Goal: Obtain resource: Download file/media

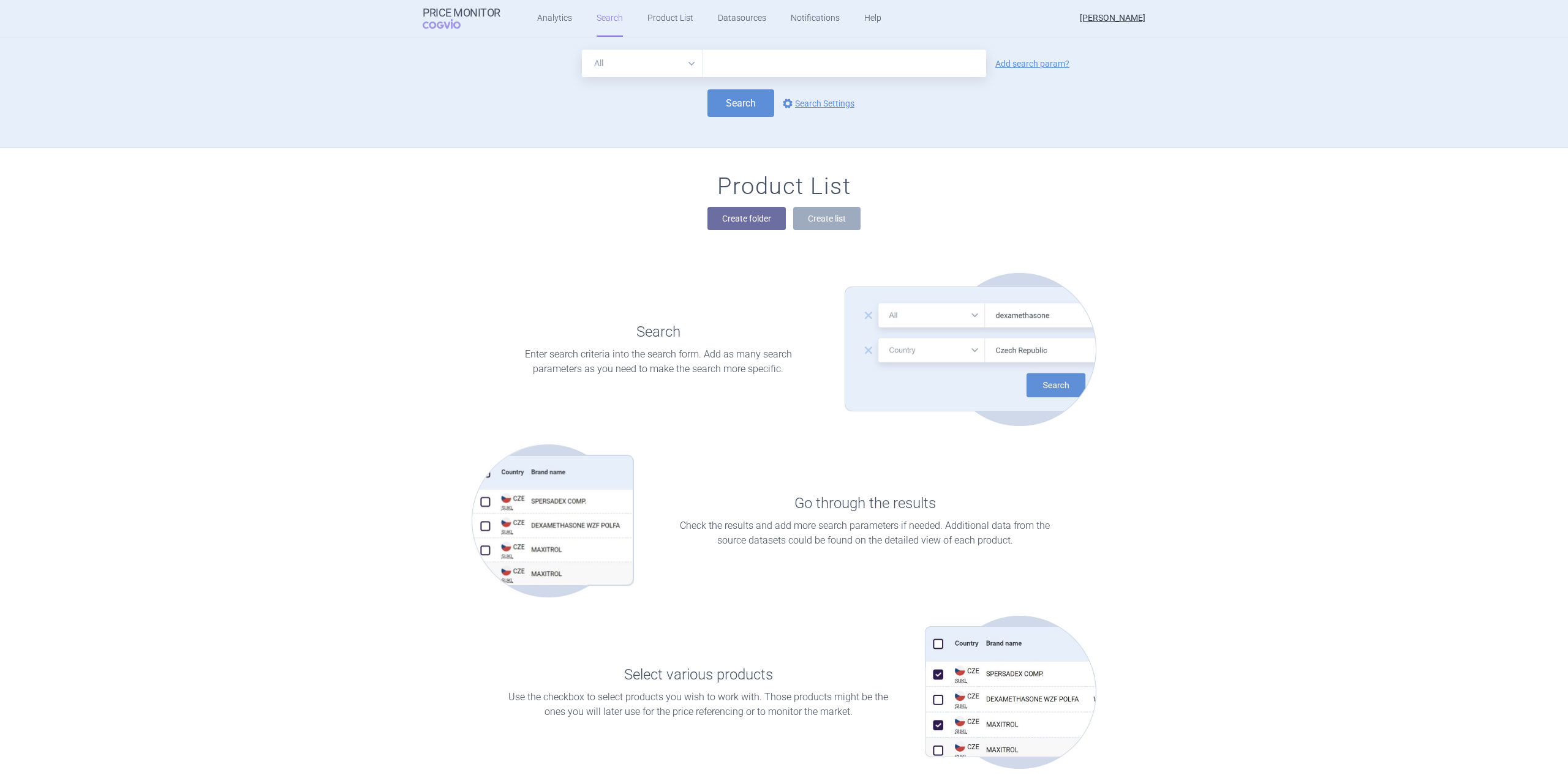
click at [735, 55] on input "text" at bounding box center [845, 64] width 283 height 28
click at [554, 17] on link "Analytics" at bounding box center [555, 19] width 35 height 37
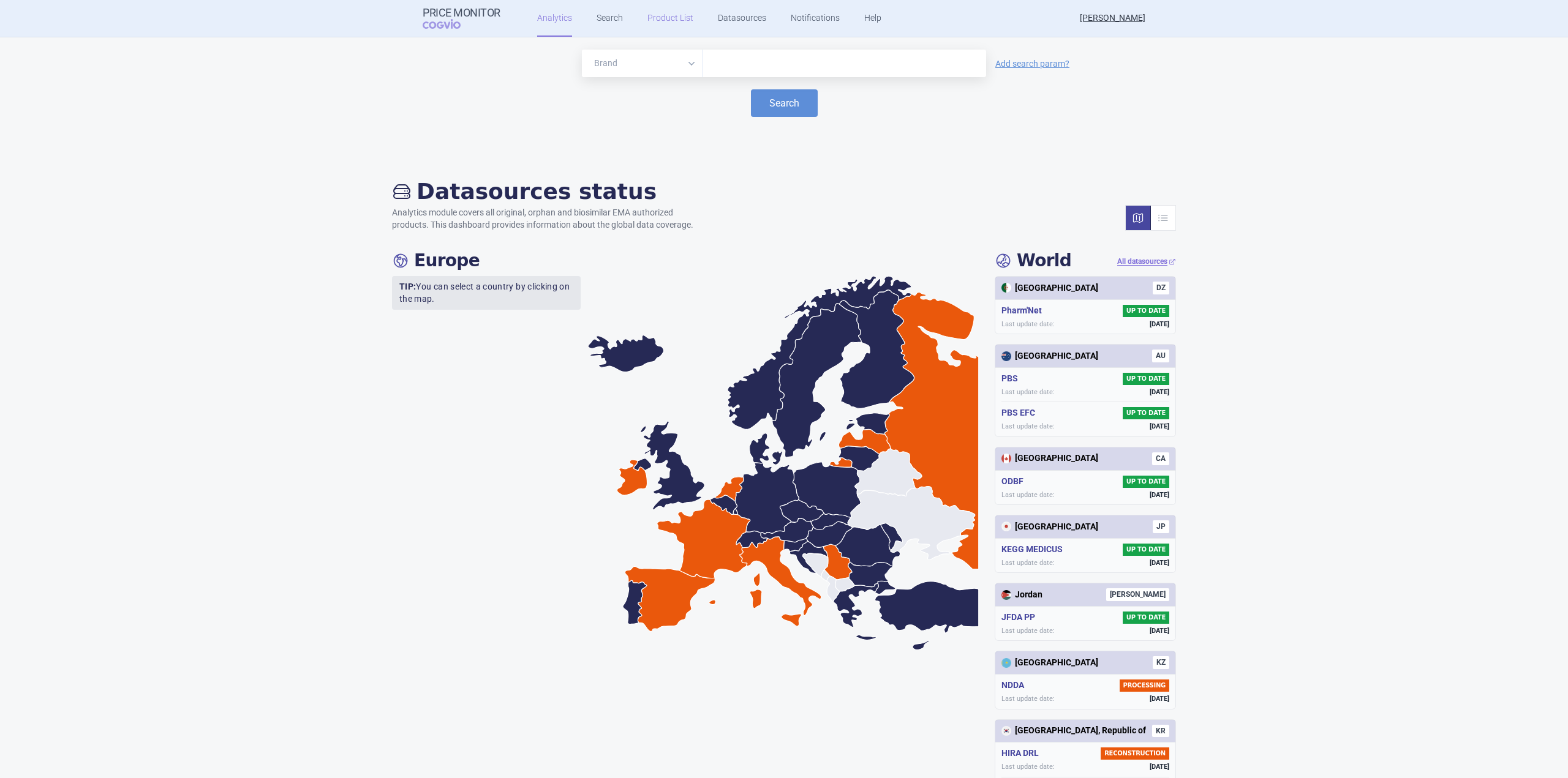
click at [649, 19] on link "Product List" at bounding box center [670, 19] width 46 height 37
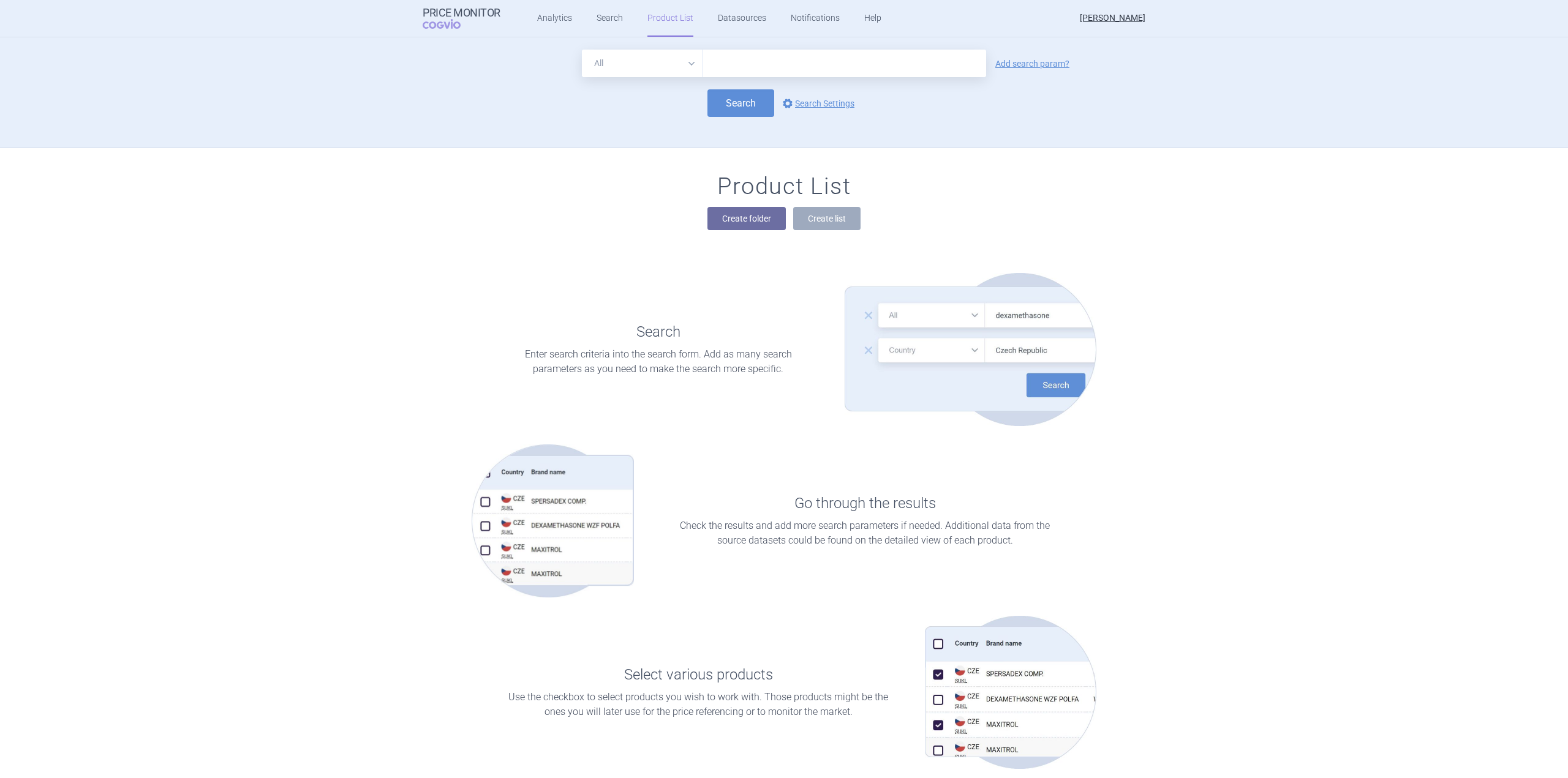
click at [690, 69] on select "All Brand Name ATC Company Active Substance Country Newer than" at bounding box center [642, 64] width 121 height 28
select select "brandName"
click at [582, 50] on select "All Brand Name ATC Company Active Substance Country Newer than" at bounding box center [642, 64] width 121 height 28
click at [744, 65] on input "text" at bounding box center [845, 64] width 283 height 28
type input "duvyzat"
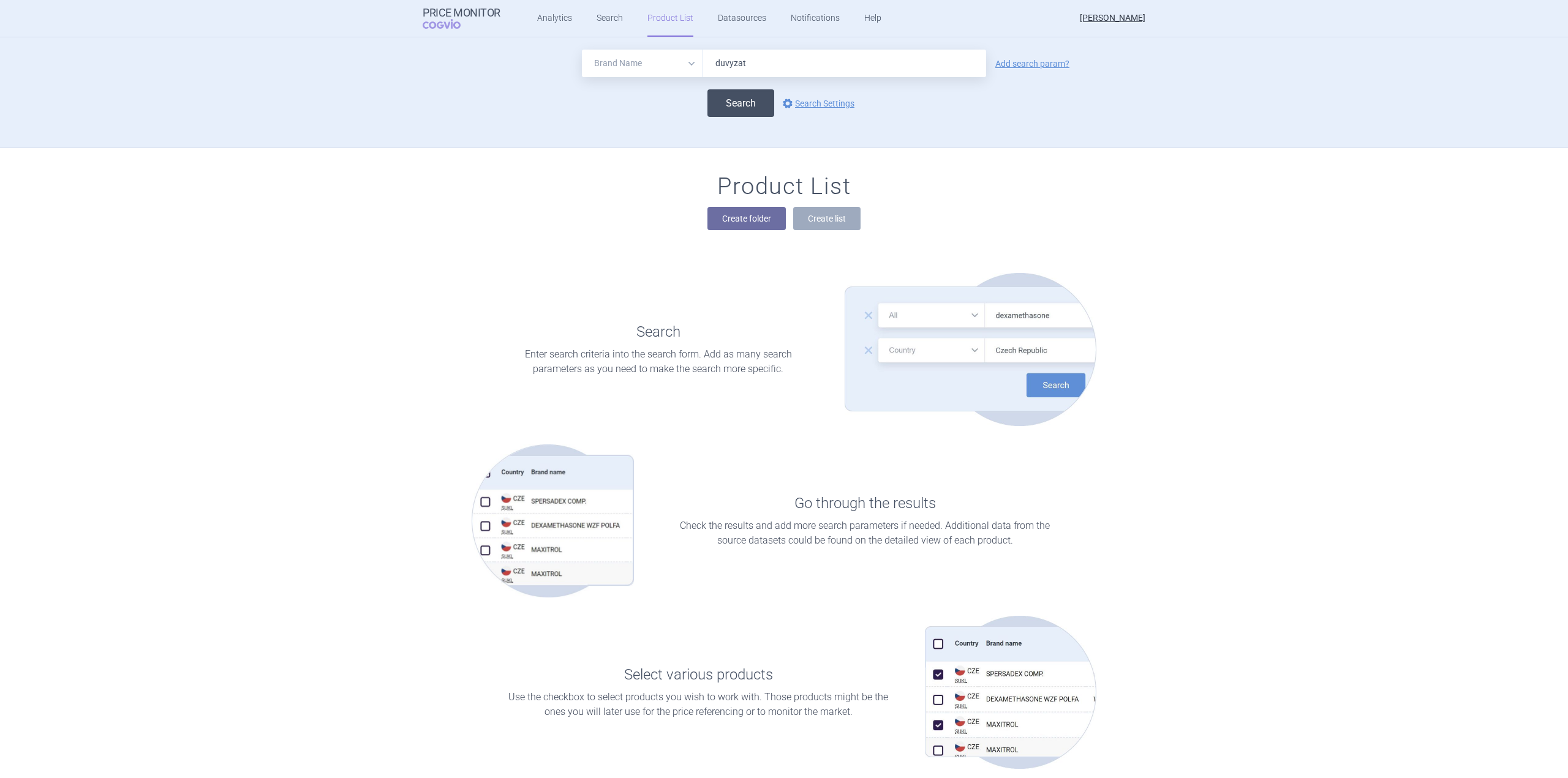
click at [740, 106] on button "Search" at bounding box center [741, 103] width 67 height 28
select select "brandName"
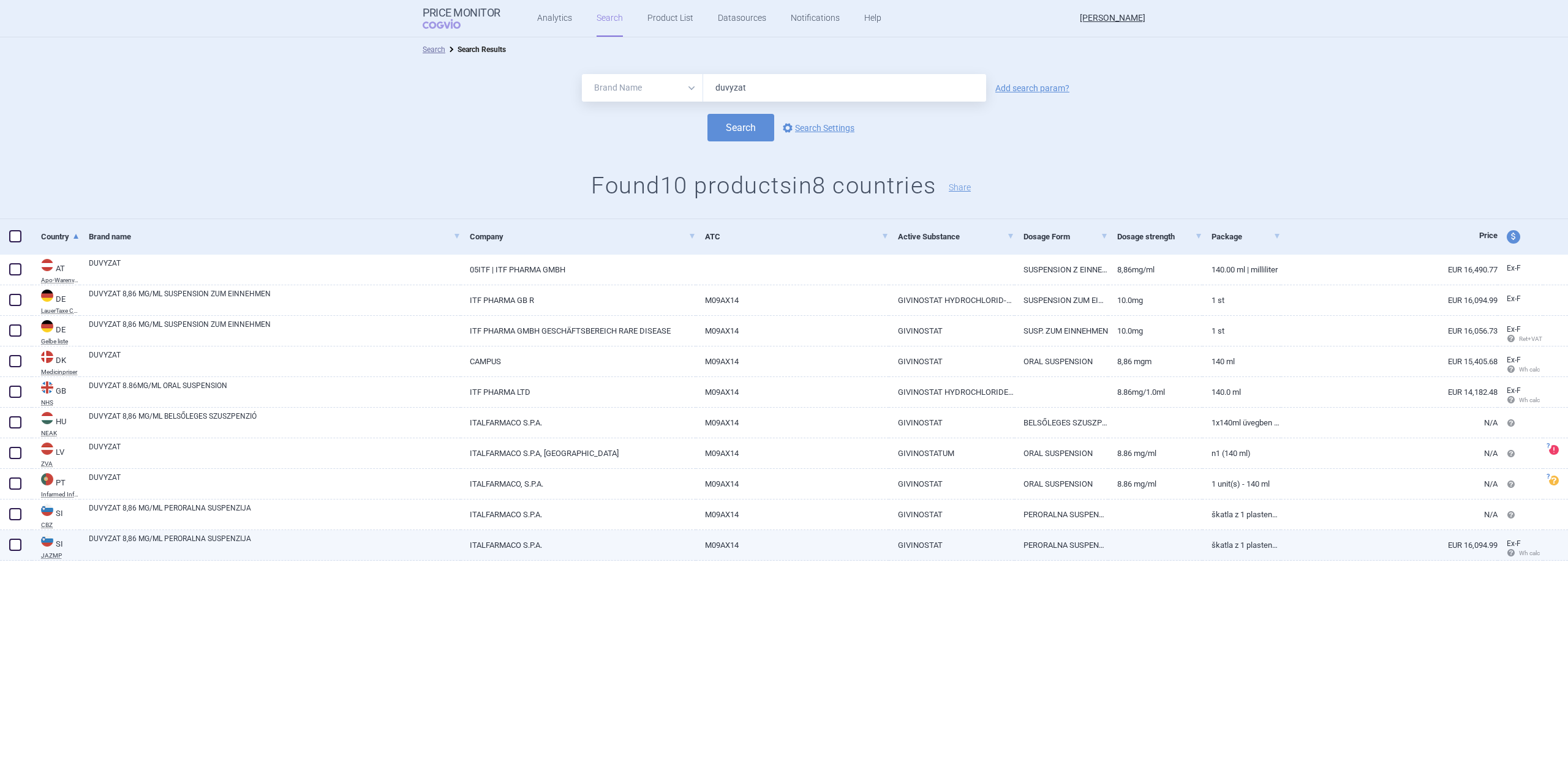
click at [11, 546] on span at bounding box center [15, 544] width 13 height 13
checkbox input "true"
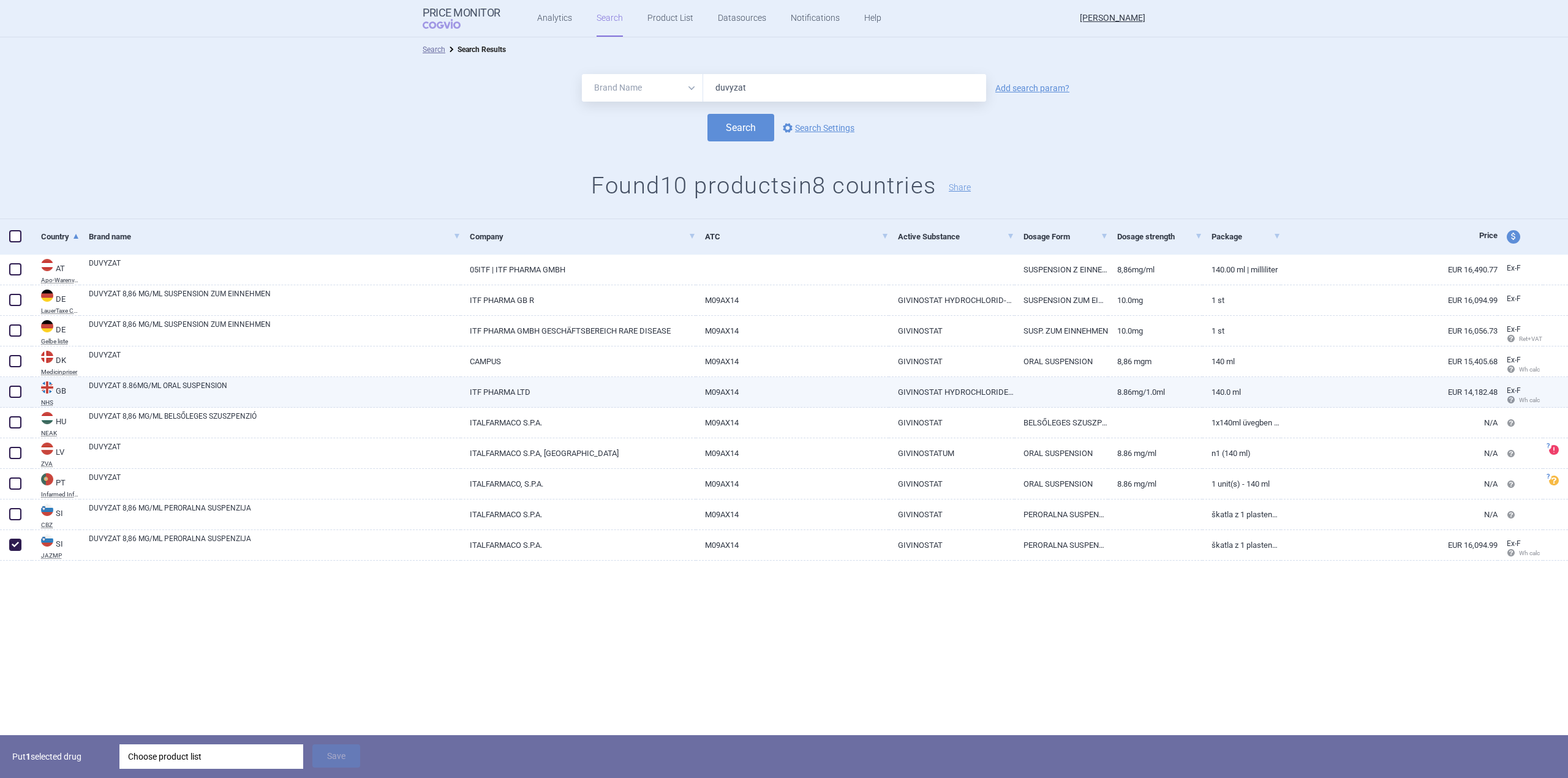
click at [18, 391] on span at bounding box center [15, 392] width 13 height 13
checkbox input "true"
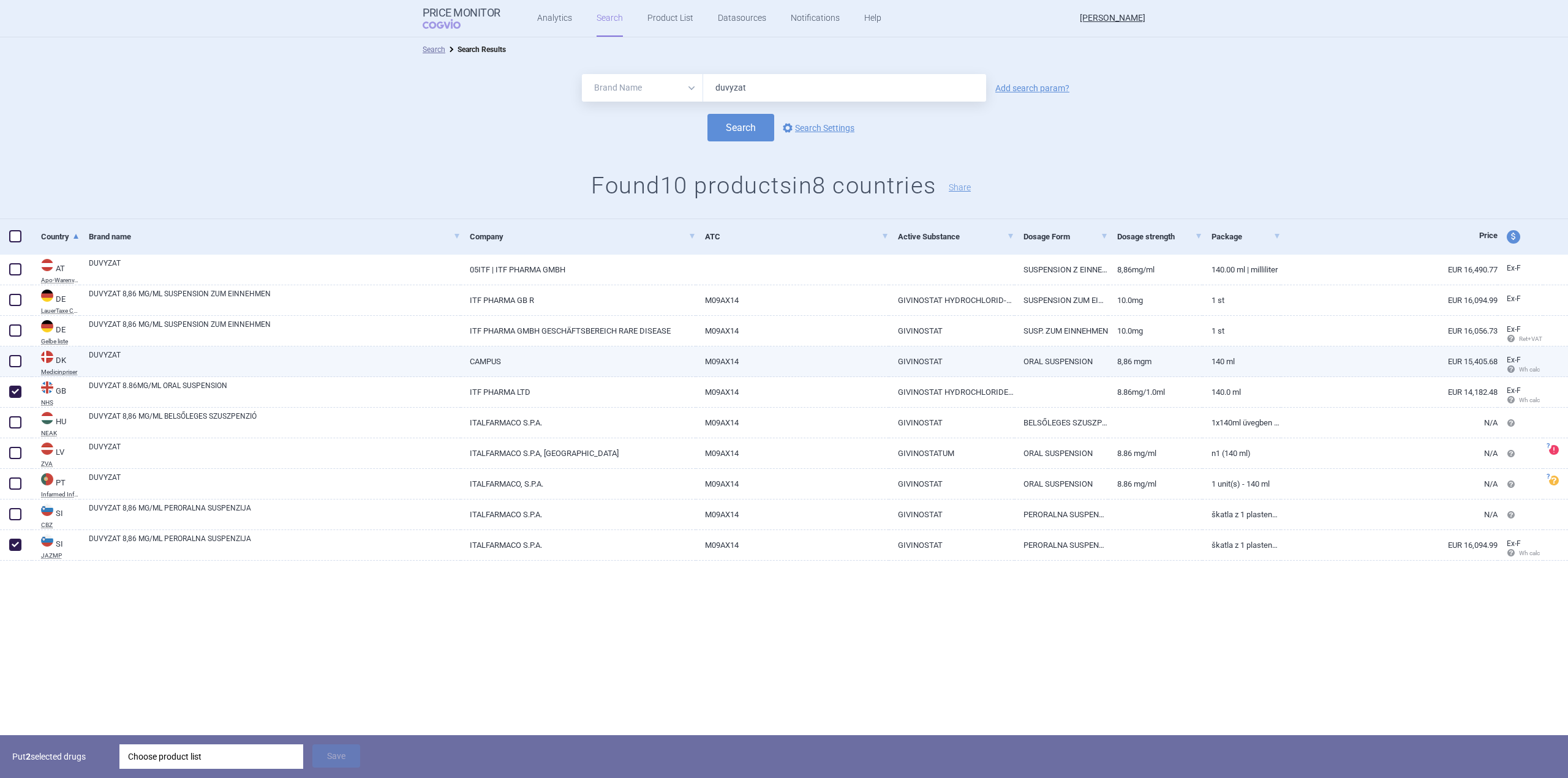
click at [13, 362] on span at bounding box center [15, 361] width 13 height 13
checkbox input "true"
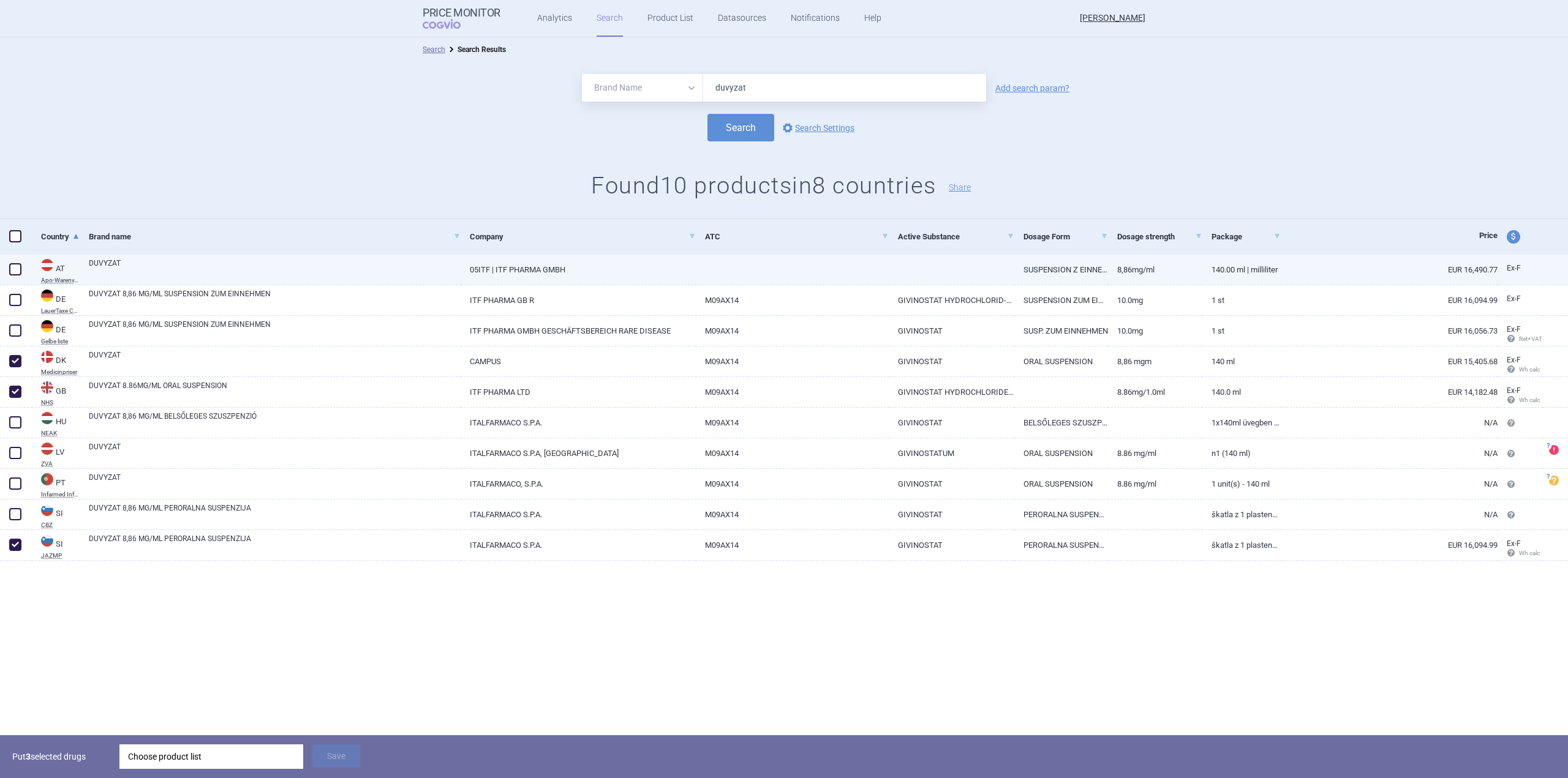
click at [16, 265] on span at bounding box center [15, 269] width 13 height 13
checkbox input "true"
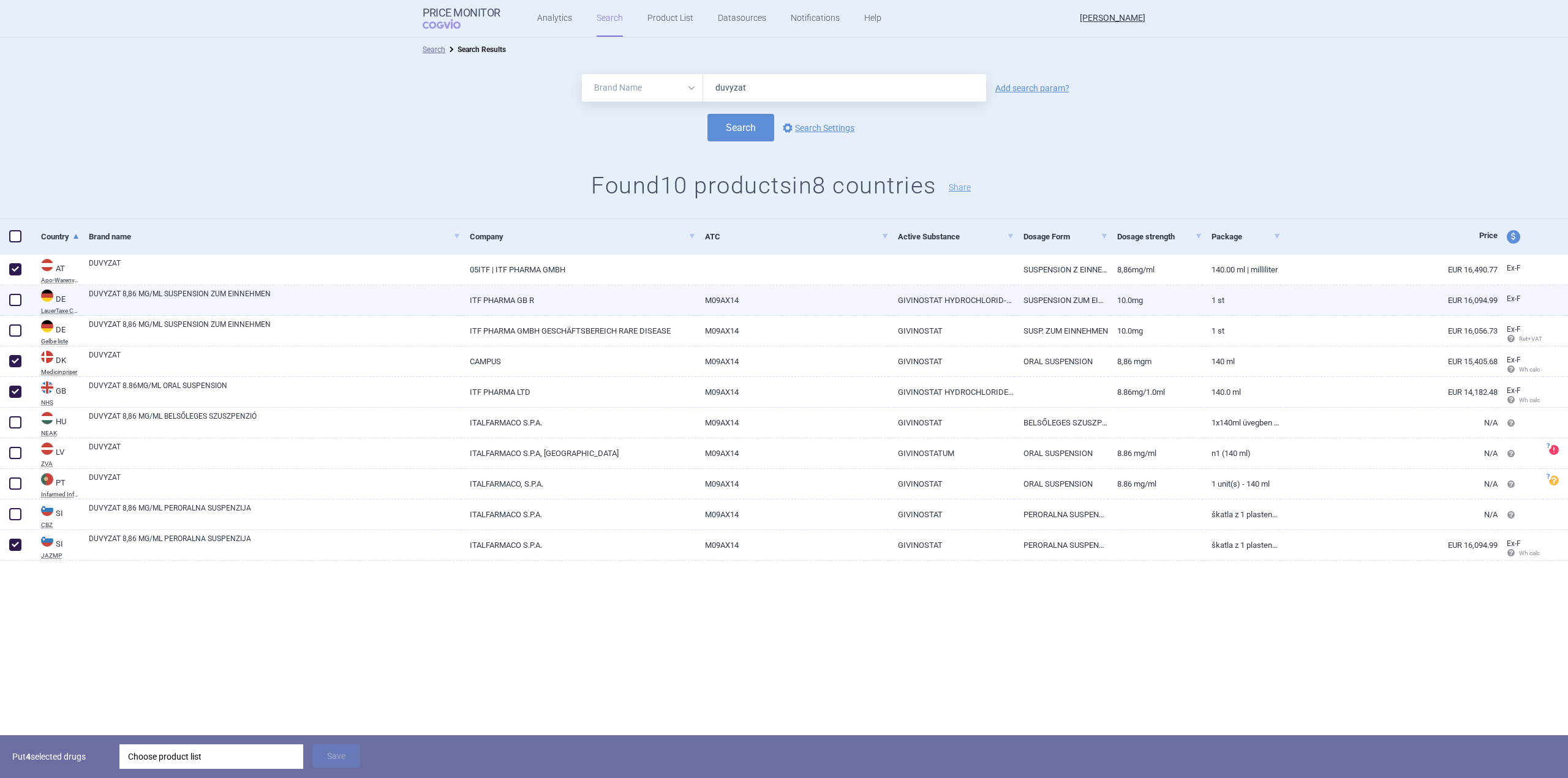
click at [15, 302] on span at bounding box center [15, 300] width 13 height 13
checkbox input "true"
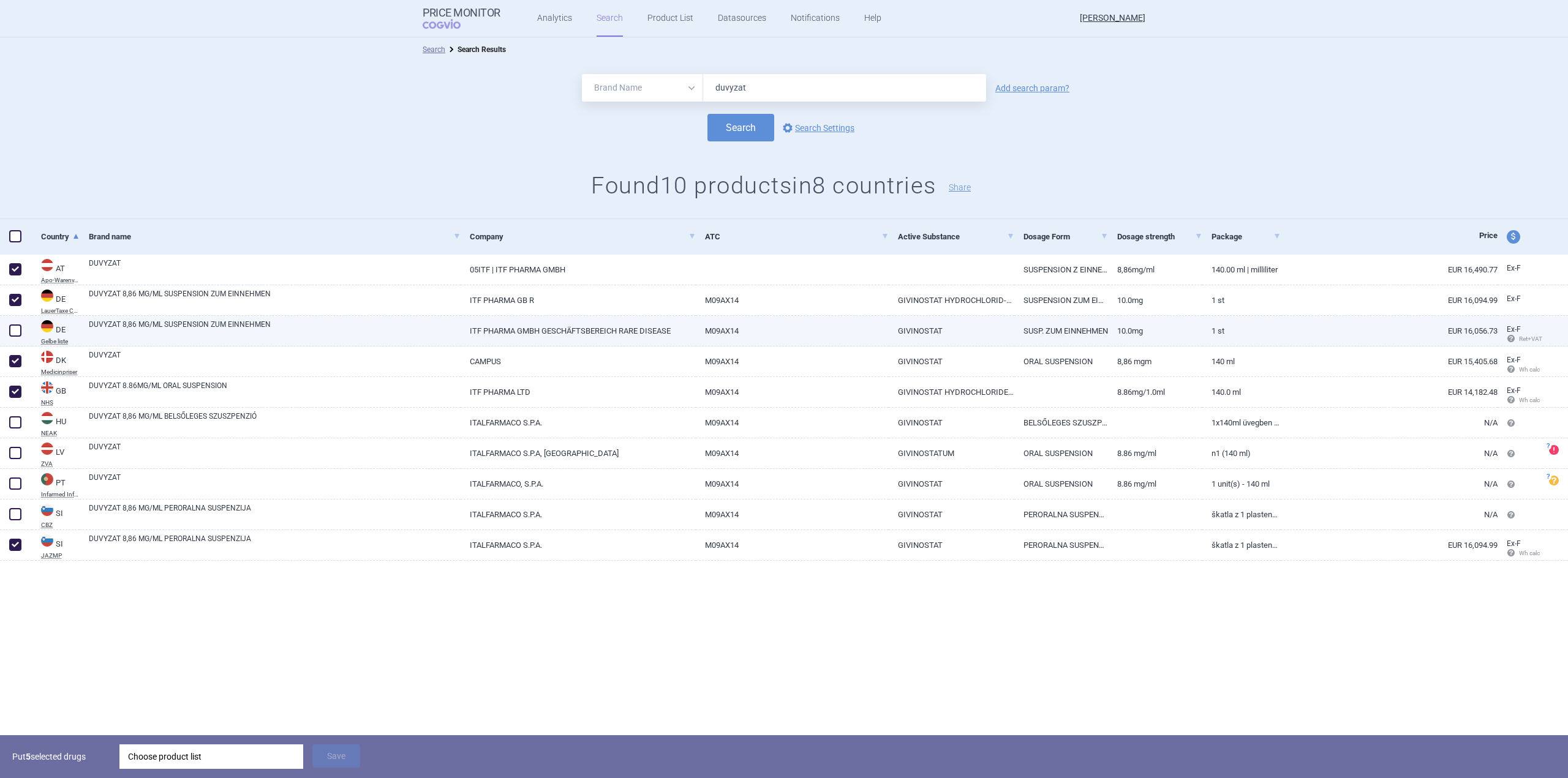
click at [13, 325] on span at bounding box center [15, 330] width 13 height 13
checkbox input "true"
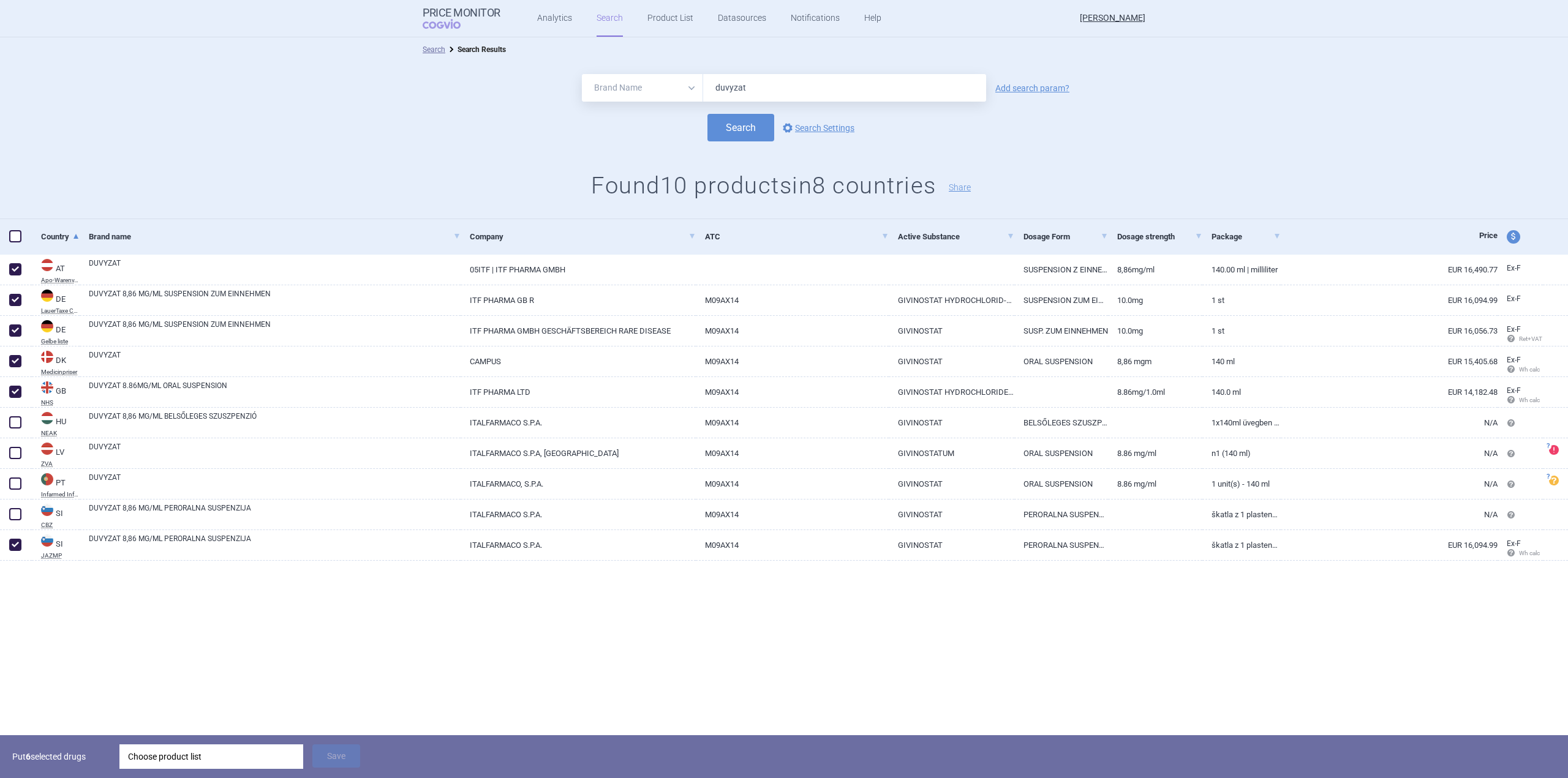
click at [267, 766] on div "Choose product list" at bounding box center [211, 756] width 167 height 24
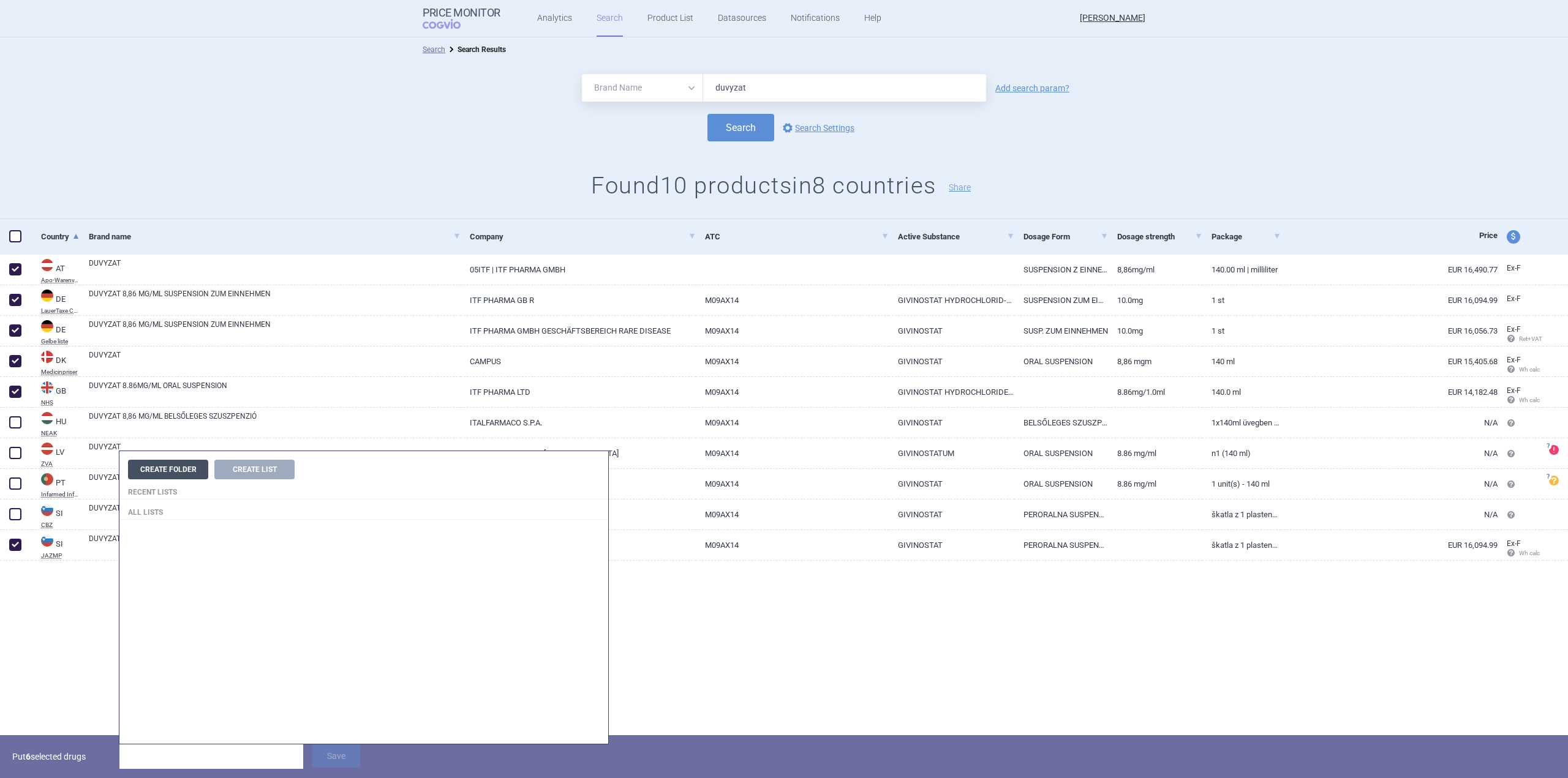
click at [190, 466] on button "Create Folder" at bounding box center [167, 470] width 80 height 20
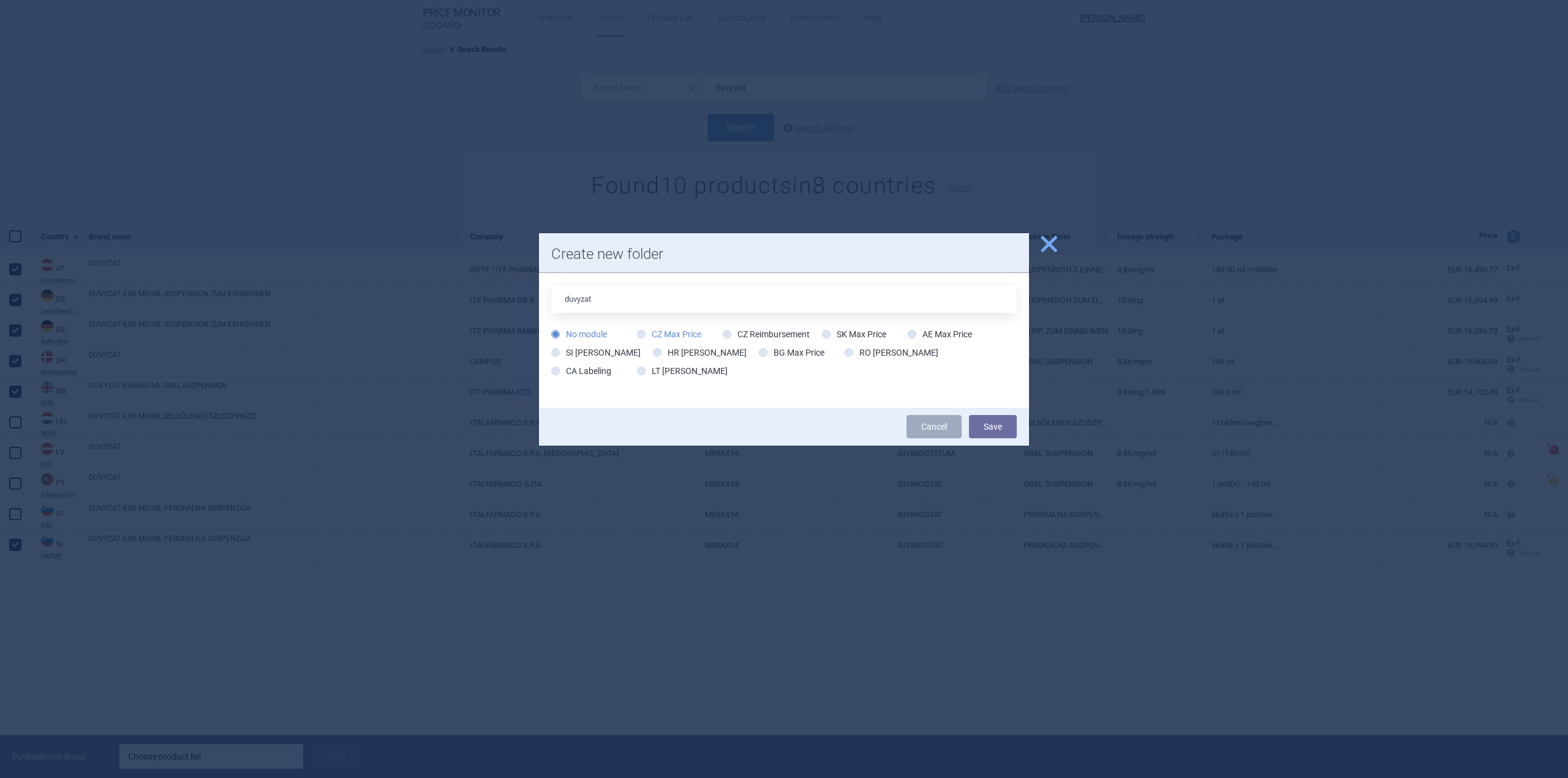
type input "duvyzat"
click at [643, 333] on icon at bounding box center [641, 334] width 9 height 9
click at [637, 329] on input "CZ Max Price" at bounding box center [643, 335] width 13 height 13
radio input "true"
click at [727, 333] on icon at bounding box center [727, 334] width 9 height 9
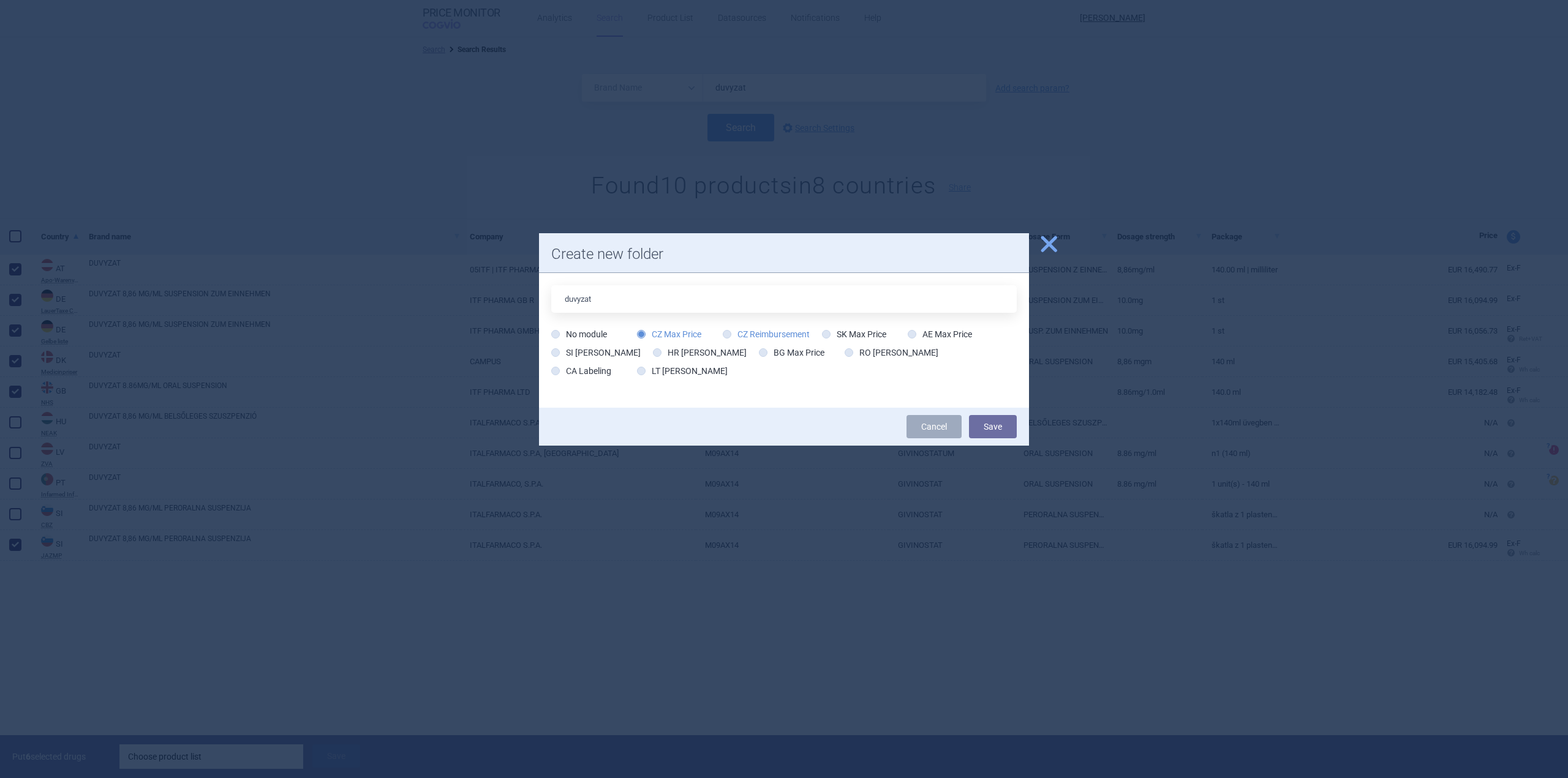
click at [727, 333] on input "CZ Reimbursement" at bounding box center [729, 335] width 13 height 13
radio input "true"
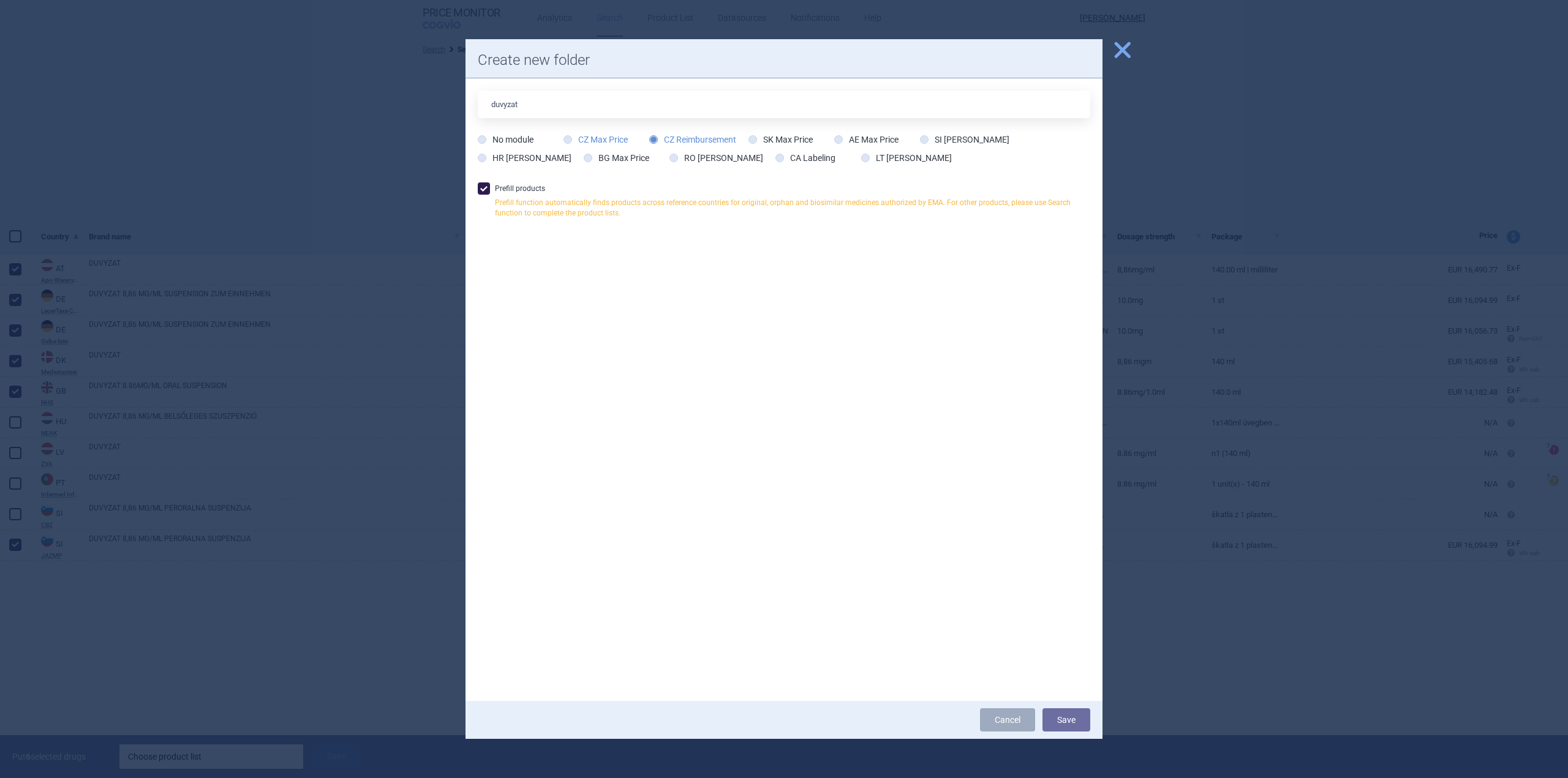
click at [566, 140] on icon at bounding box center [567, 140] width 9 height 9
click at [566, 140] on input "CZ Max Price" at bounding box center [570, 140] width 13 height 13
radio input "true"
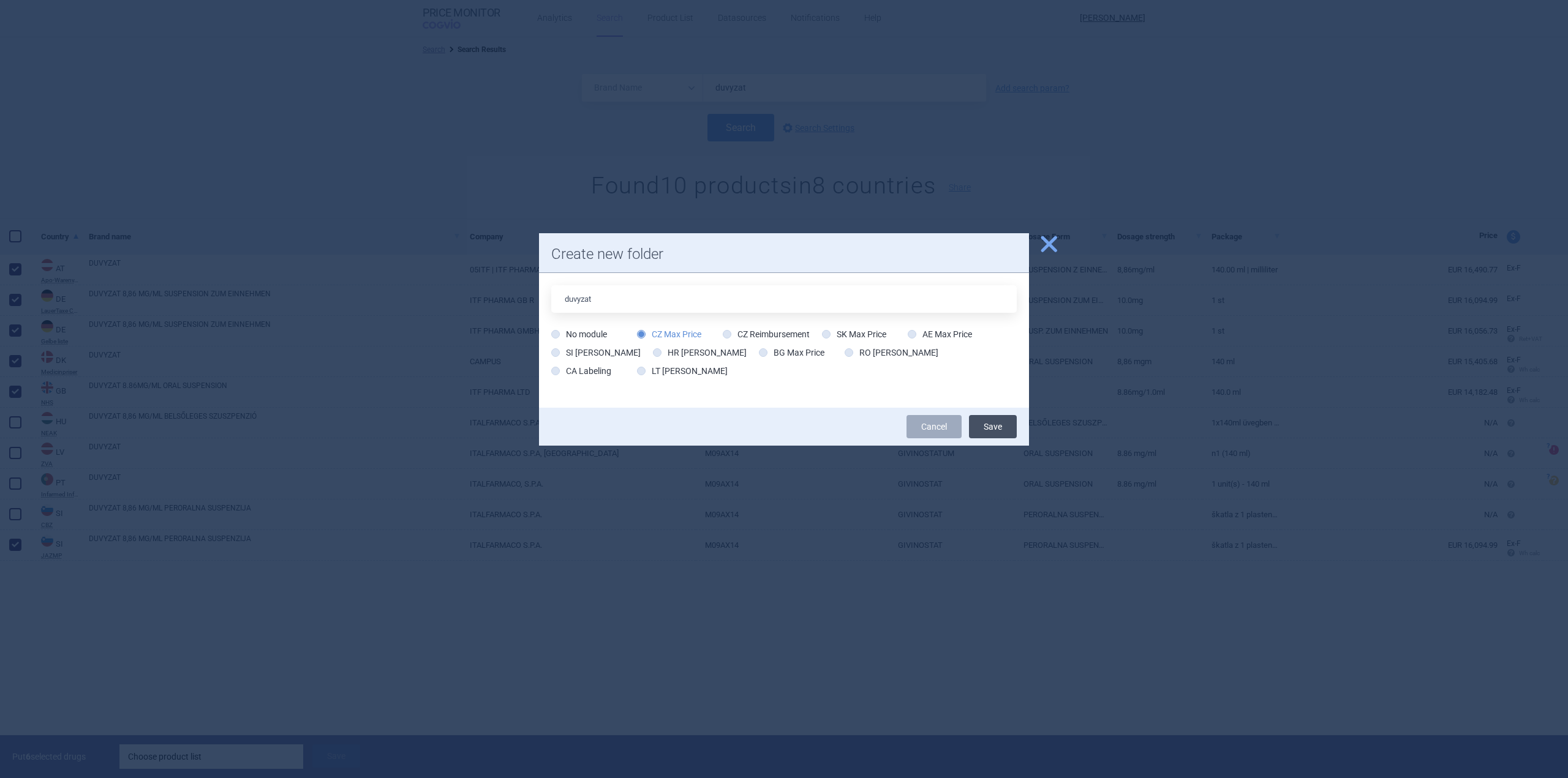
click at [986, 429] on button "Save" at bounding box center [993, 426] width 48 height 23
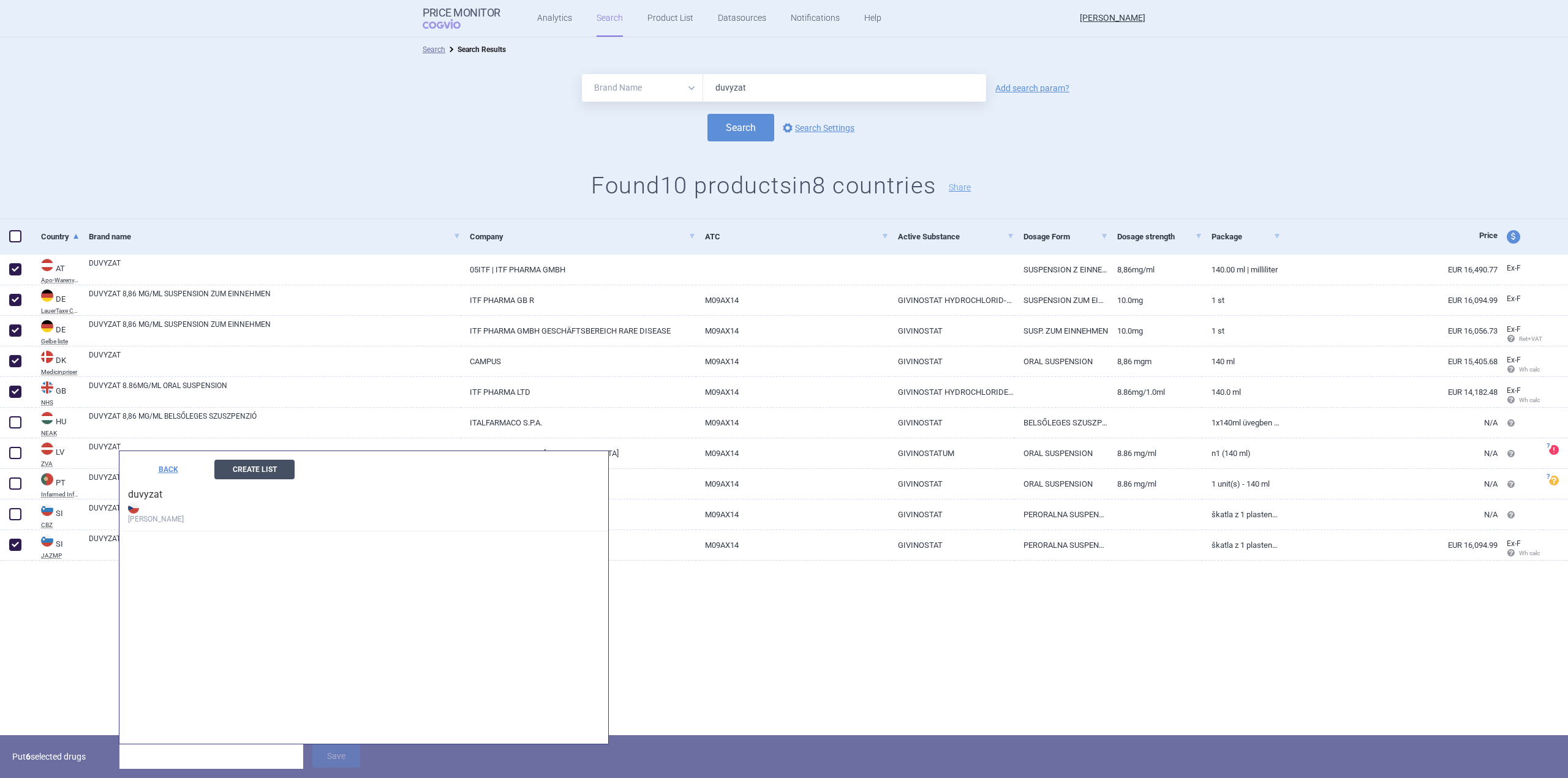
click at [264, 470] on button "Create List" at bounding box center [254, 470] width 80 height 20
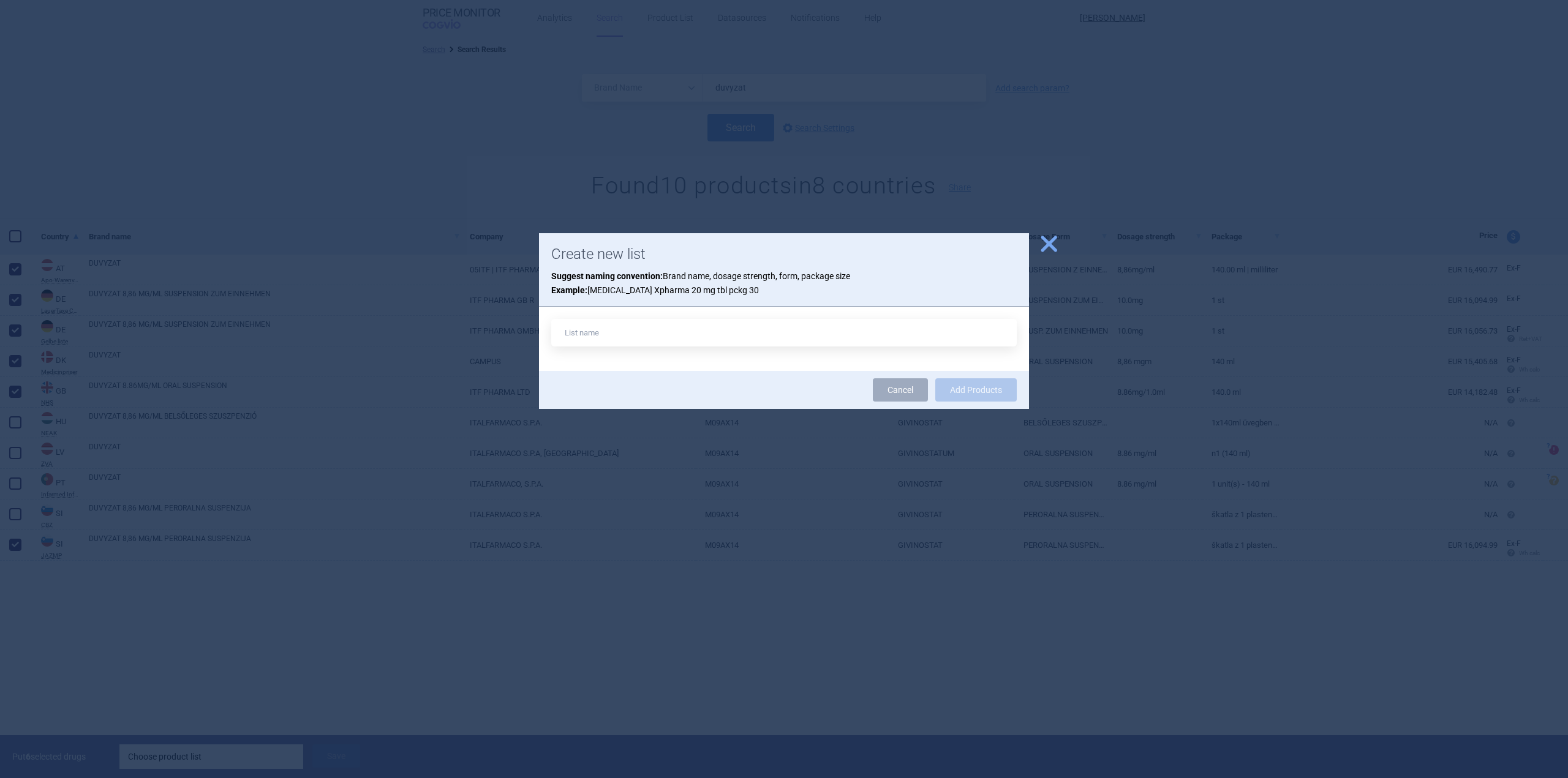
click at [1053, 243] on span "close" at bounding box center [1049, 244] width 21 height 21
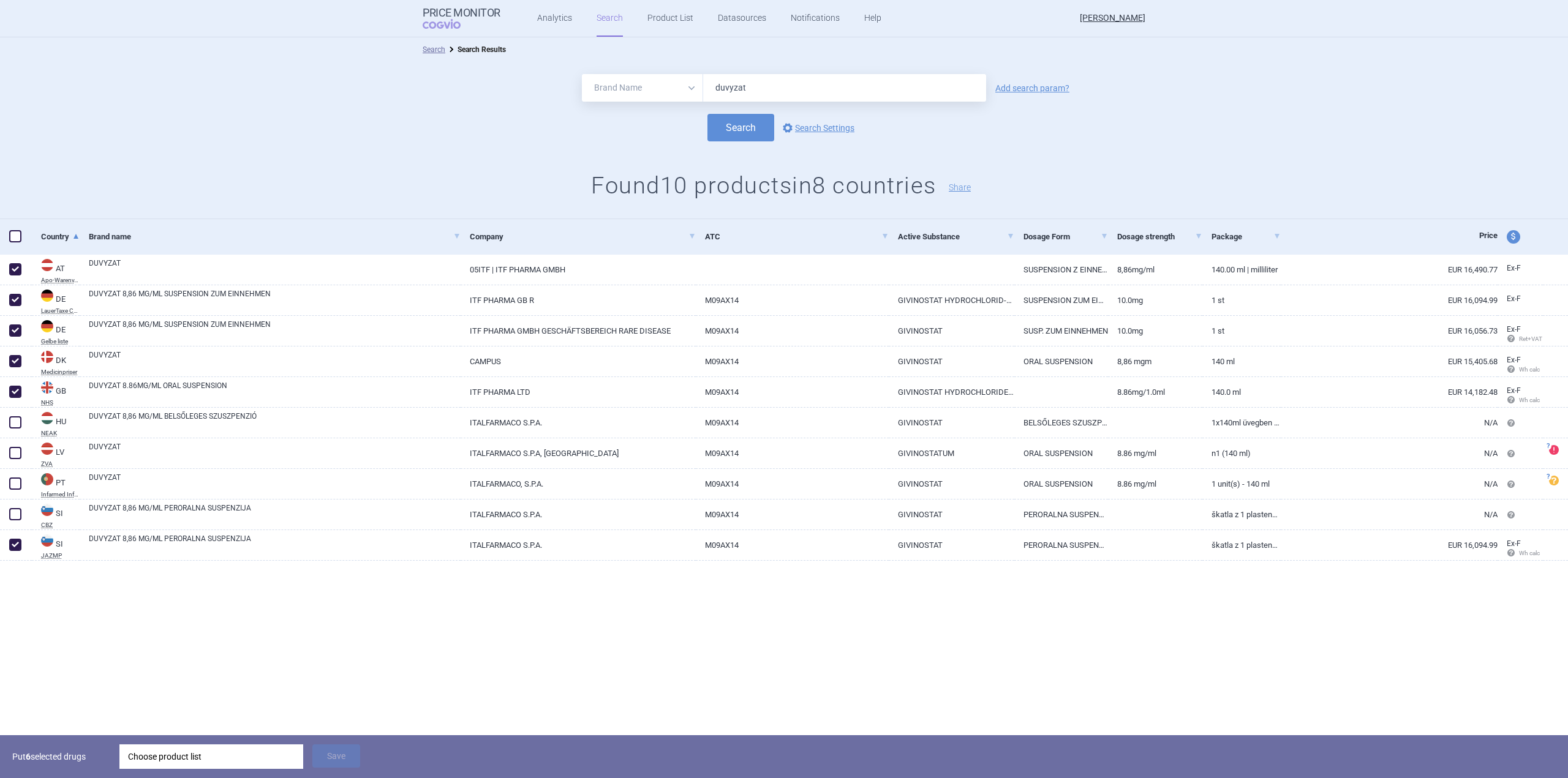
click at [445, 136] on div "Search options Search Settings" at bounding box center [784, 128] width 1568 height 28
click at [667, 24] on link "Product List" at bounding box center [670, 19] width 46 height 37
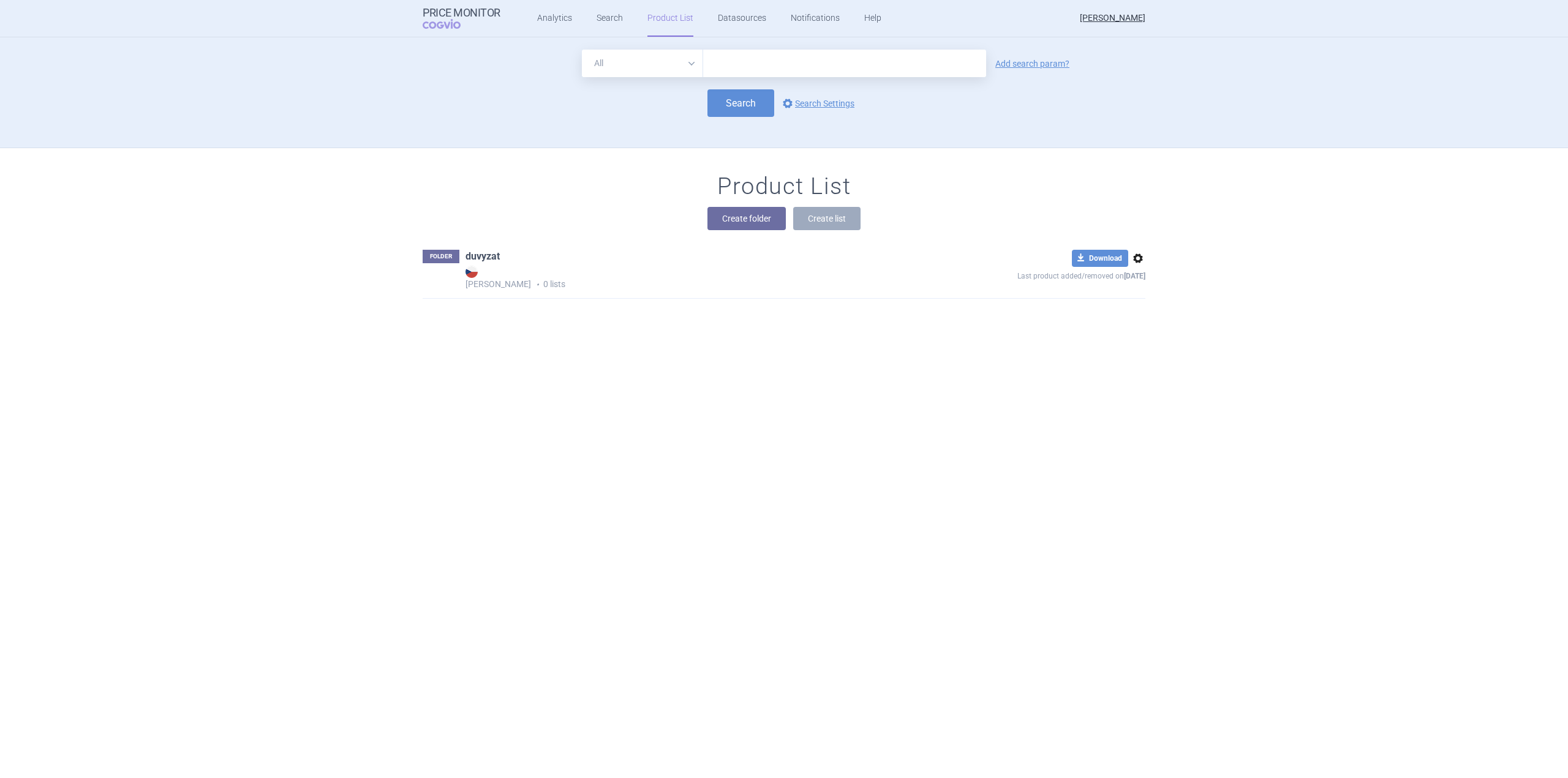
click at [484, 256] on link "duvyzat" at bounding box center [483, 257] width 34 height 13
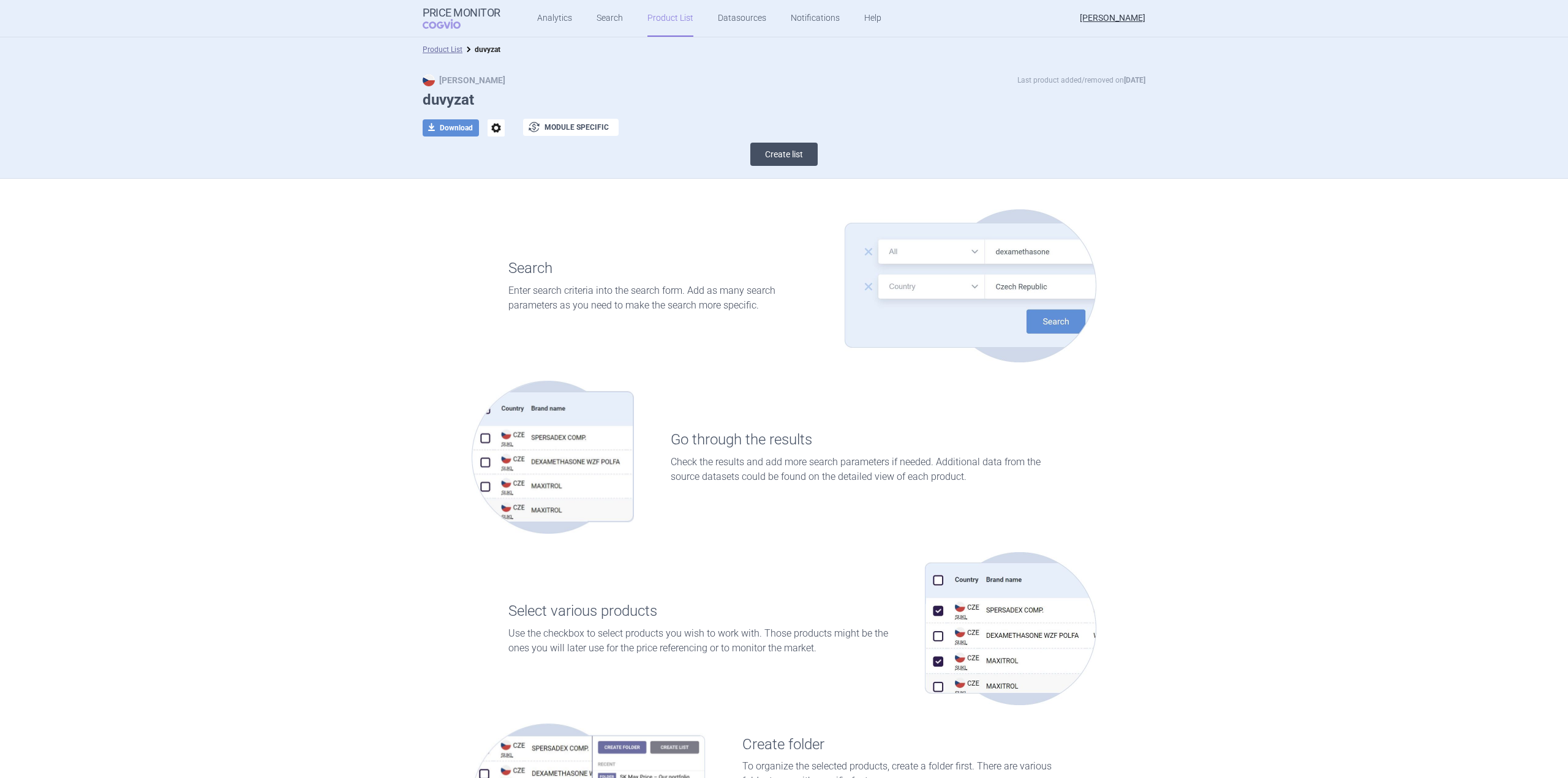
click at [792, 159] on button "Create list" at bounding box center [784, 154] width 68 height 23
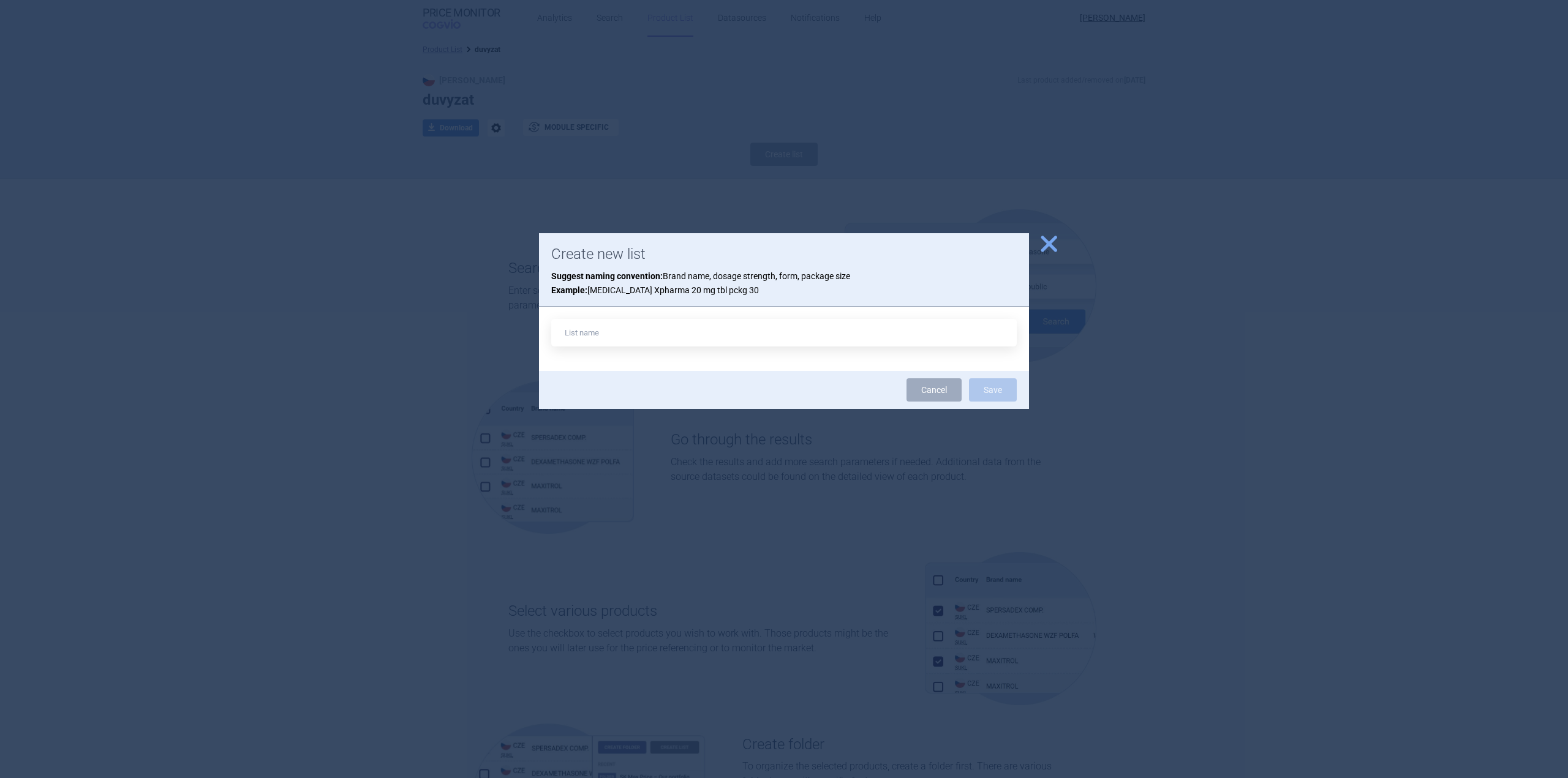
click at [1043, 240] on span "close" at bounding box center [1049, 244] width 21 height 21
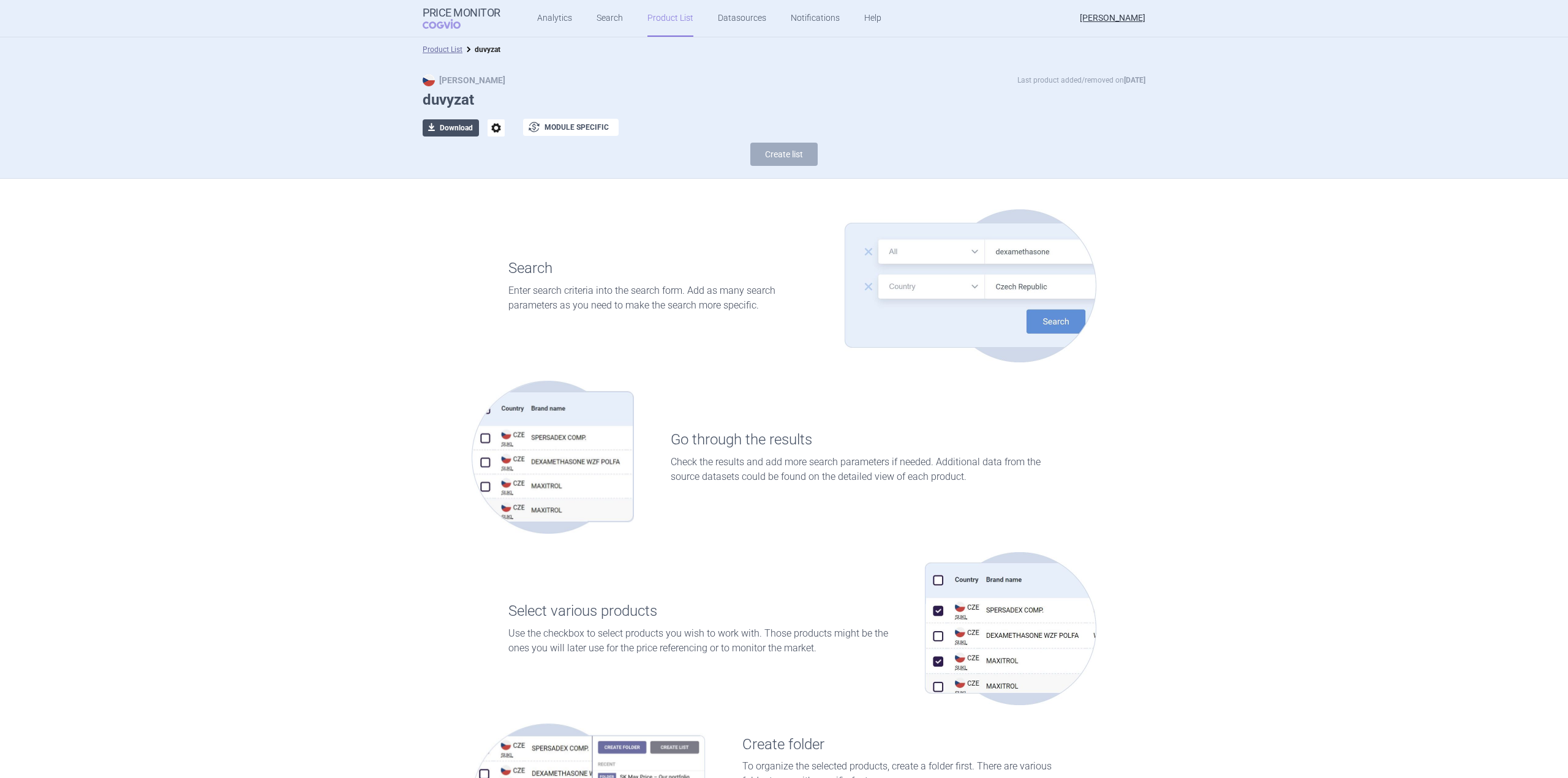
click at [441, 122] on button "download Download" at bounding box center [451, 128] width 56 height 17
select select "EUR"
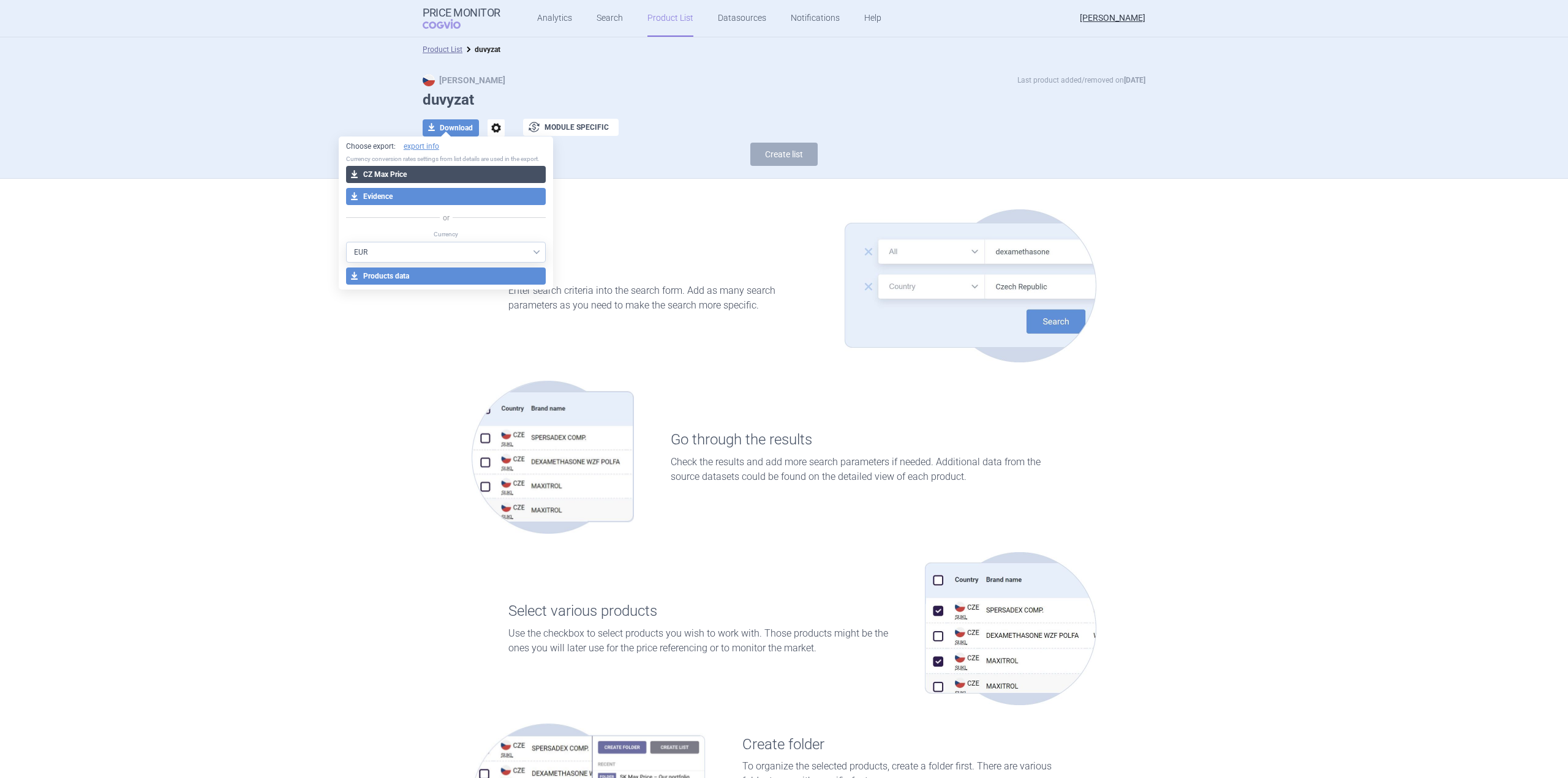
click at [387, 171] on button "download CZ Max Price" at bounding box center [446, 175] width 201 height 17
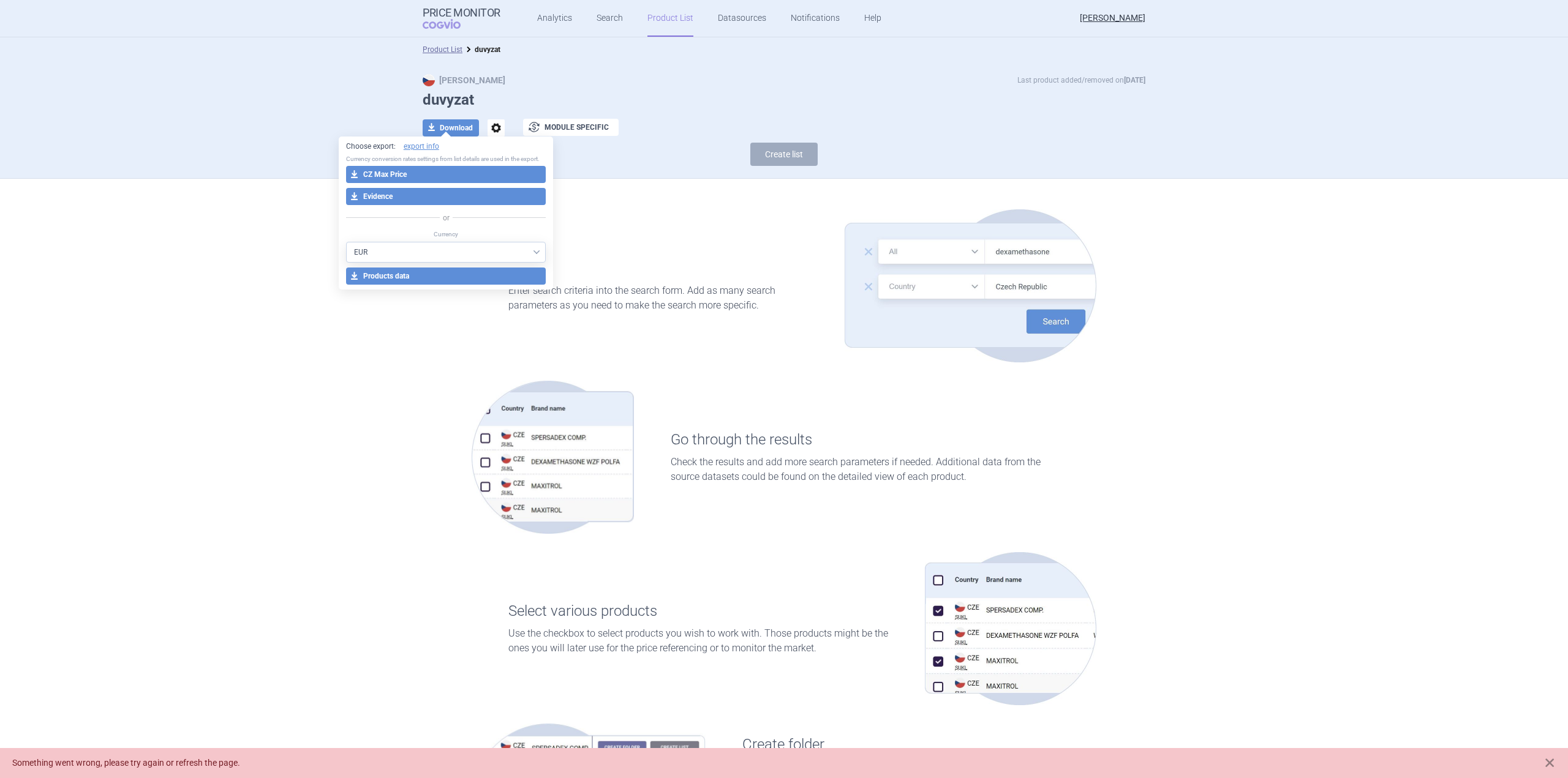
click at [516, 250] on select "AED AUD BGN BHD [PERSON_NAME] BRL CAD CHF CNY COP CZK DKK DZD EUR GBP HUF ILS I…" at bounding box center [446, 252] width 201 height 21
select select "CZK"
click at [346, 242] on select "AED AUD BGN BHD [PERSON_NAME] BRL CAD CHF CNY COP CZK DKK DZD EUR GBP HUF ILS I…" at bounding box center [446, 252] width 201 height 21
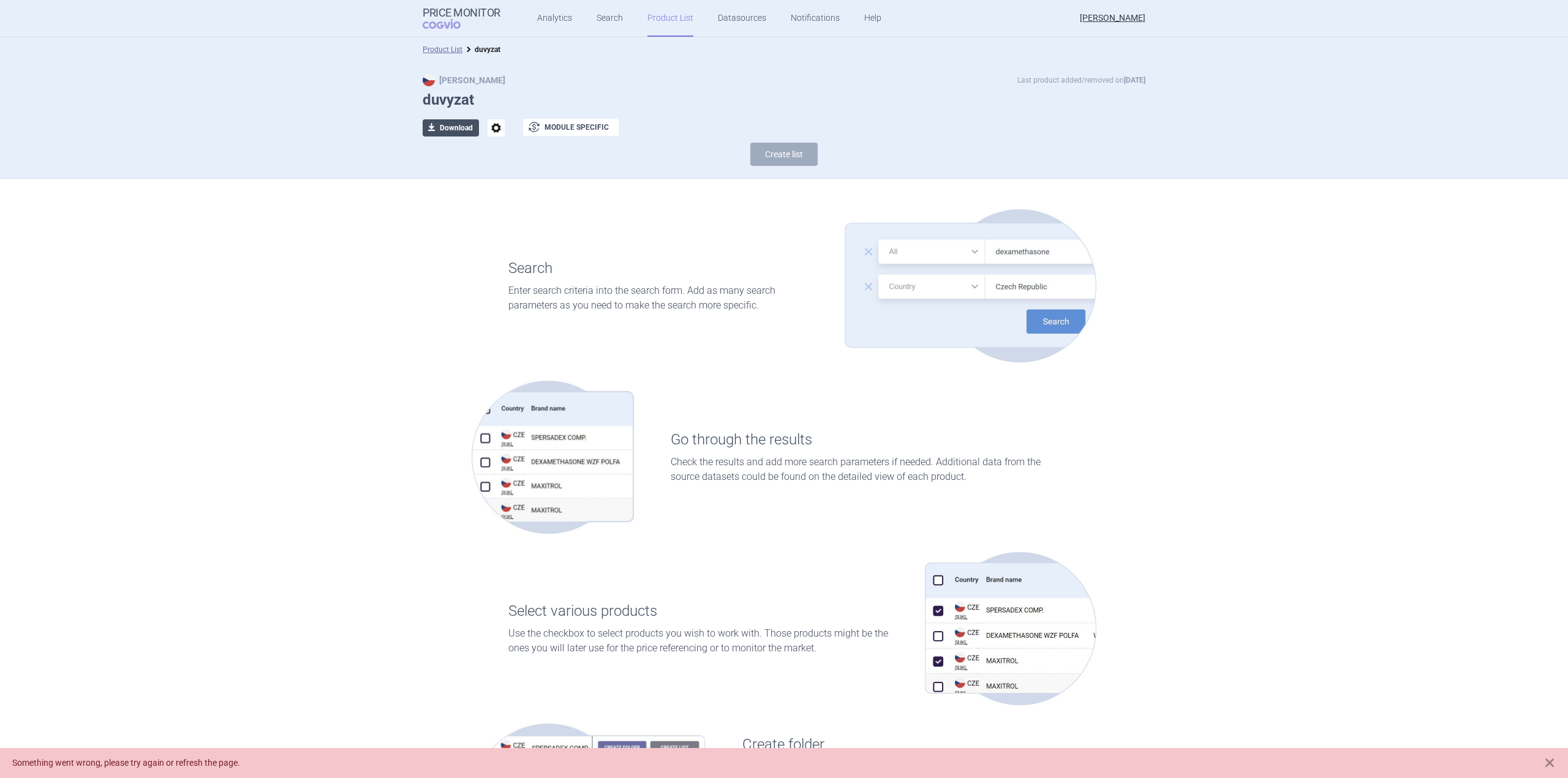
click at [455, 129] on button "download Download" at bounding box center [451, 128] width 56 height 17
select select "EUR"
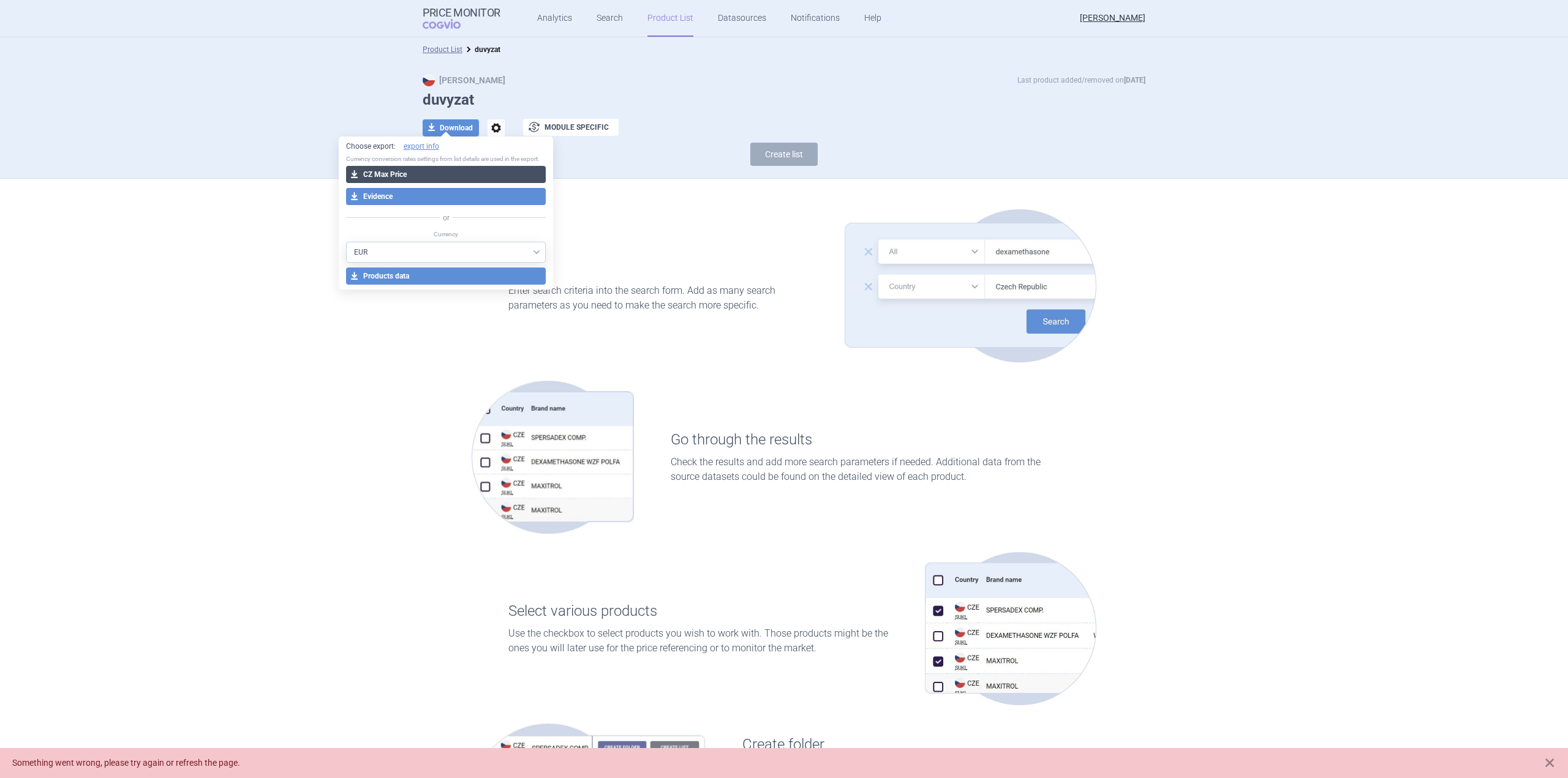
click at [392, 170] on button "download CZ Max Price" at bounding box center [446, 175] width 201 height 17
select select "EUR"
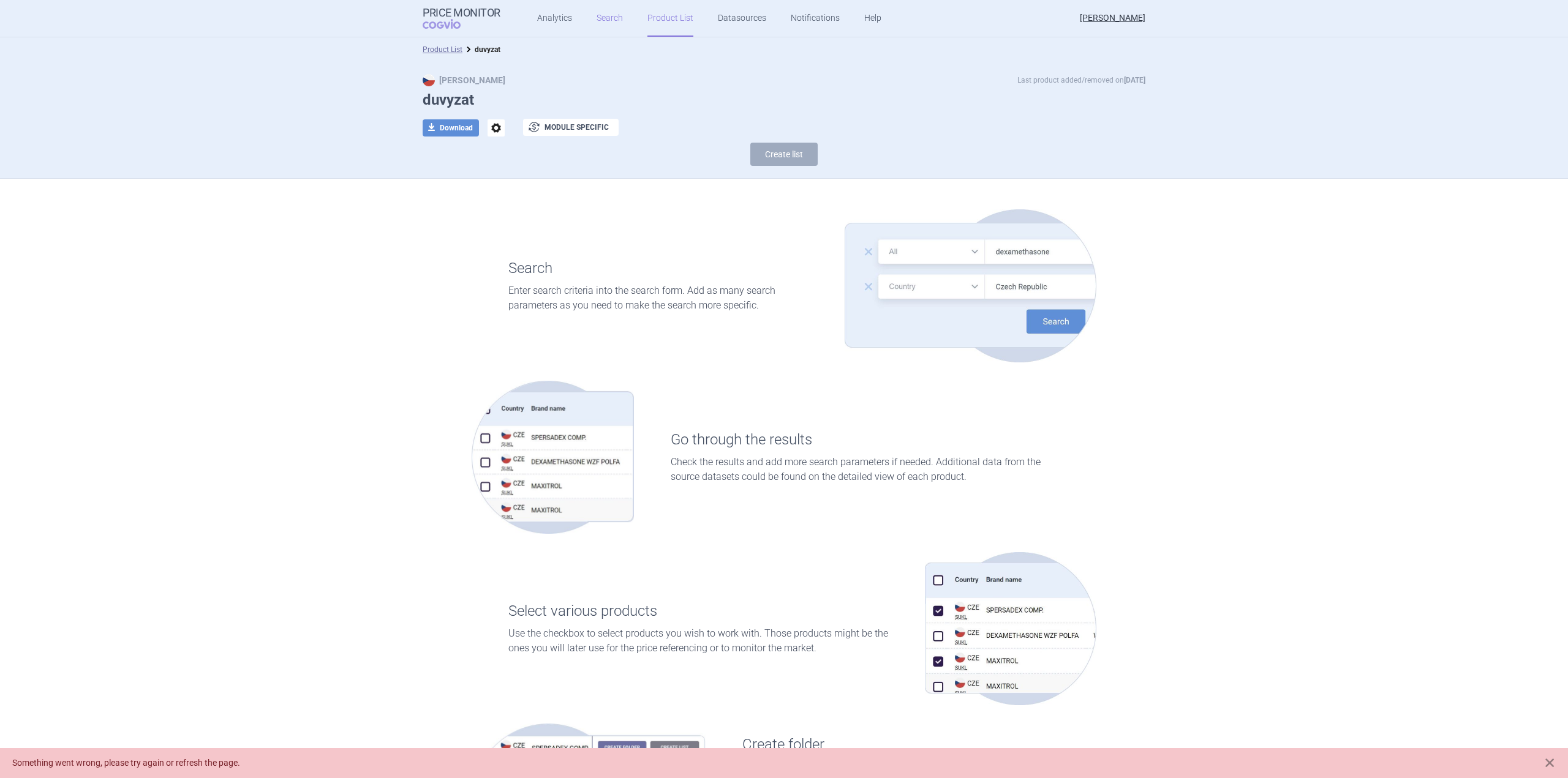
click at [613, 21] on link "Search" at bounding box center [610, 19] width 26 height 37
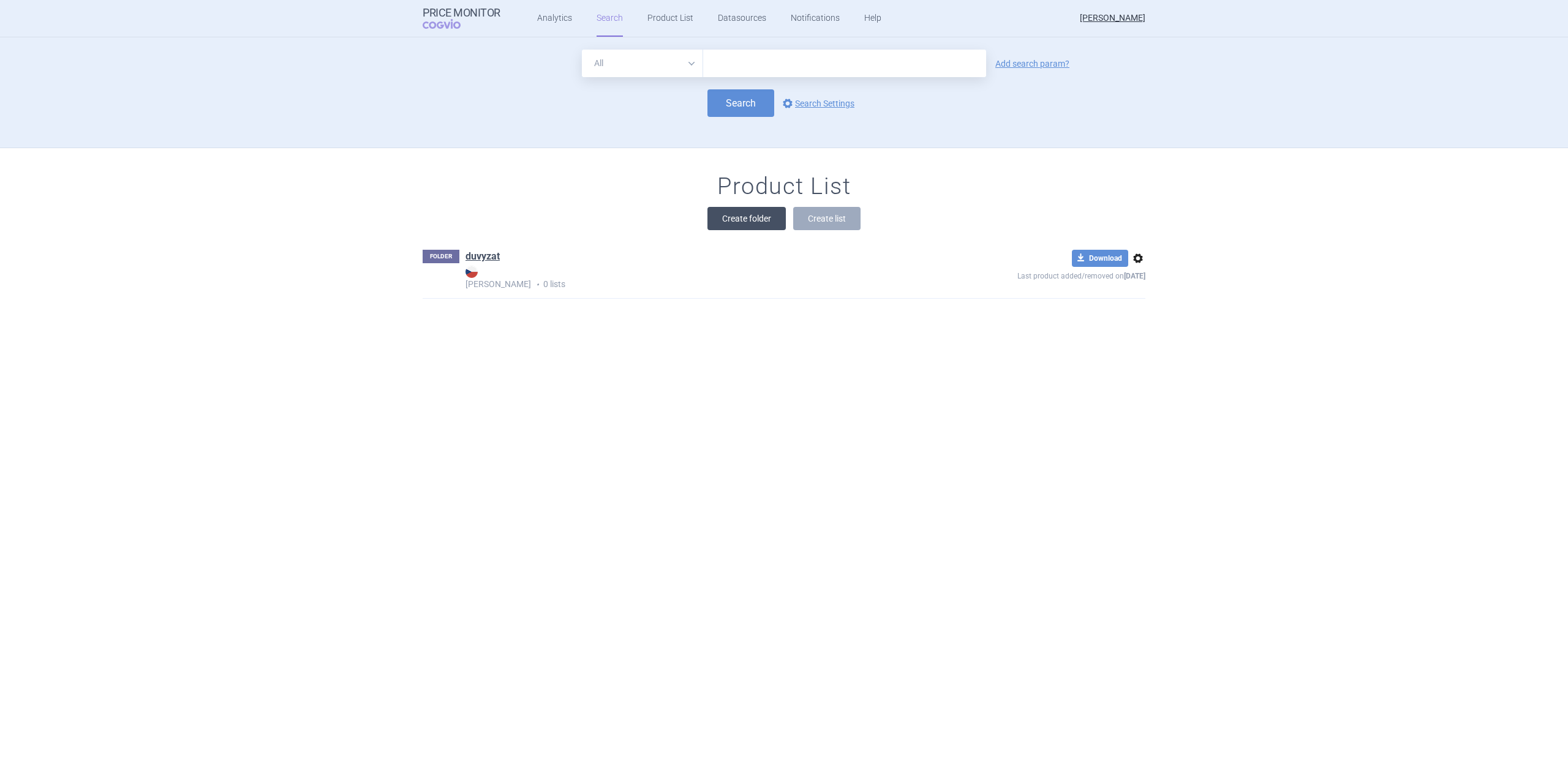
click at [731, 221] on button "Create folder" at bounding box center [747, 218] width 78 height 23
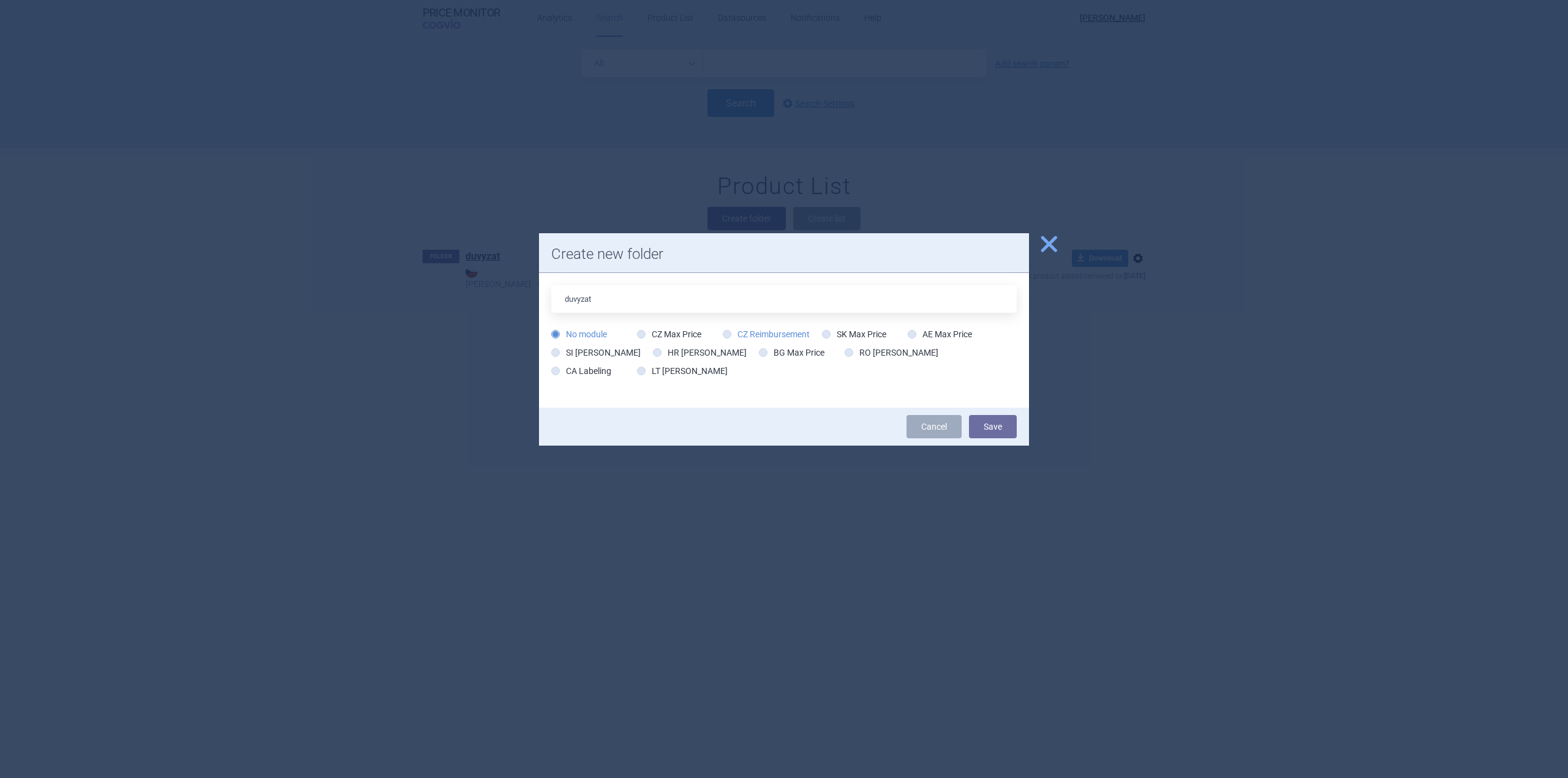
type input "duvyzat"
click at [729, 335] on icon at bounding box center [727, 334] width 9 height 9
click at [723, 329] on input "CZ Reimbursement" at bounding box center [729, 335] width 13 height 13
radio input "true"
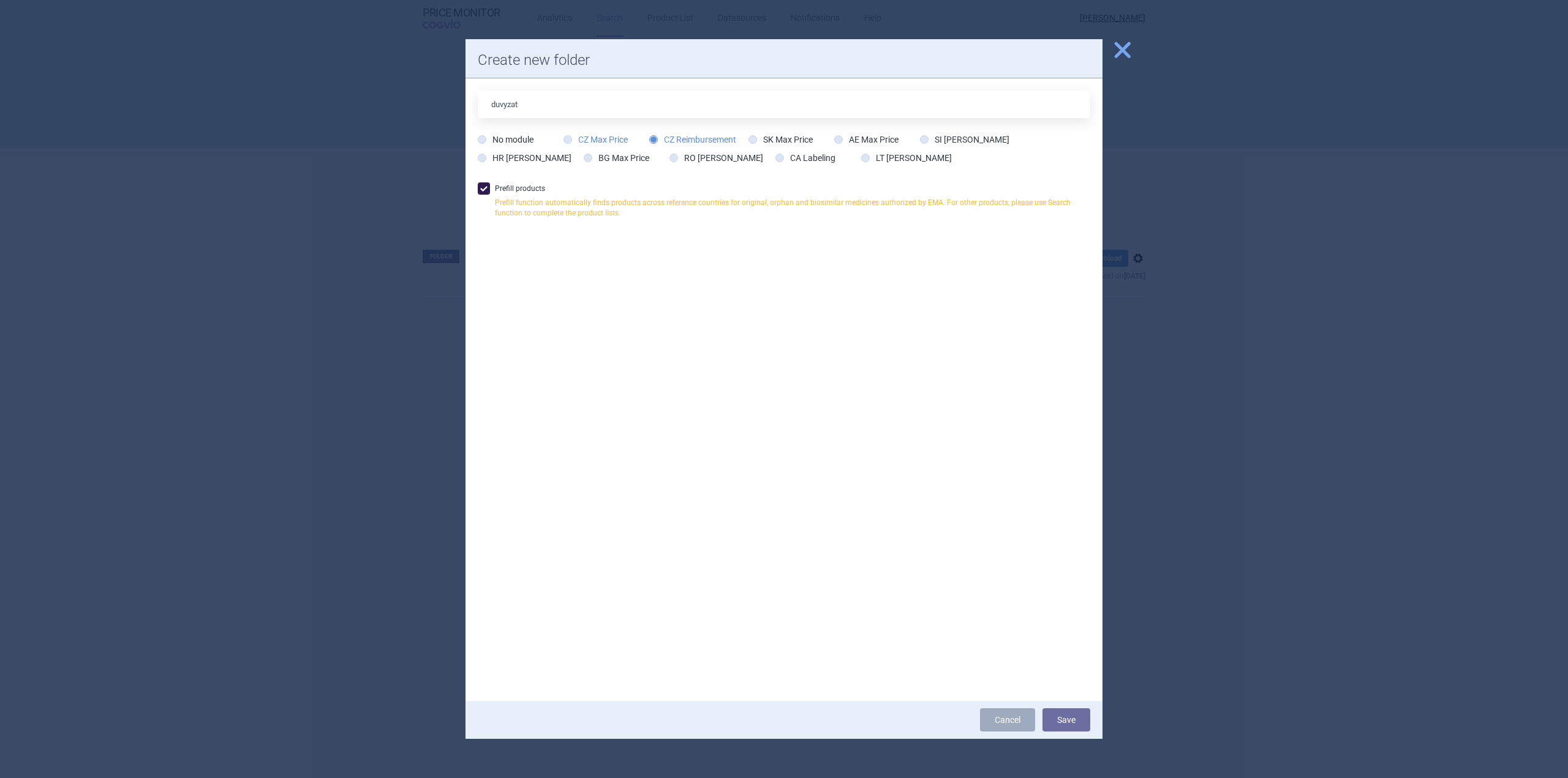
click at [568, 136] on icon at bounding box center [567, 140] width 9 height 9
click at [568, 136] on input "CZ Max Price" at bounding box center [570, 140] width 13 height 13
radio input "true"
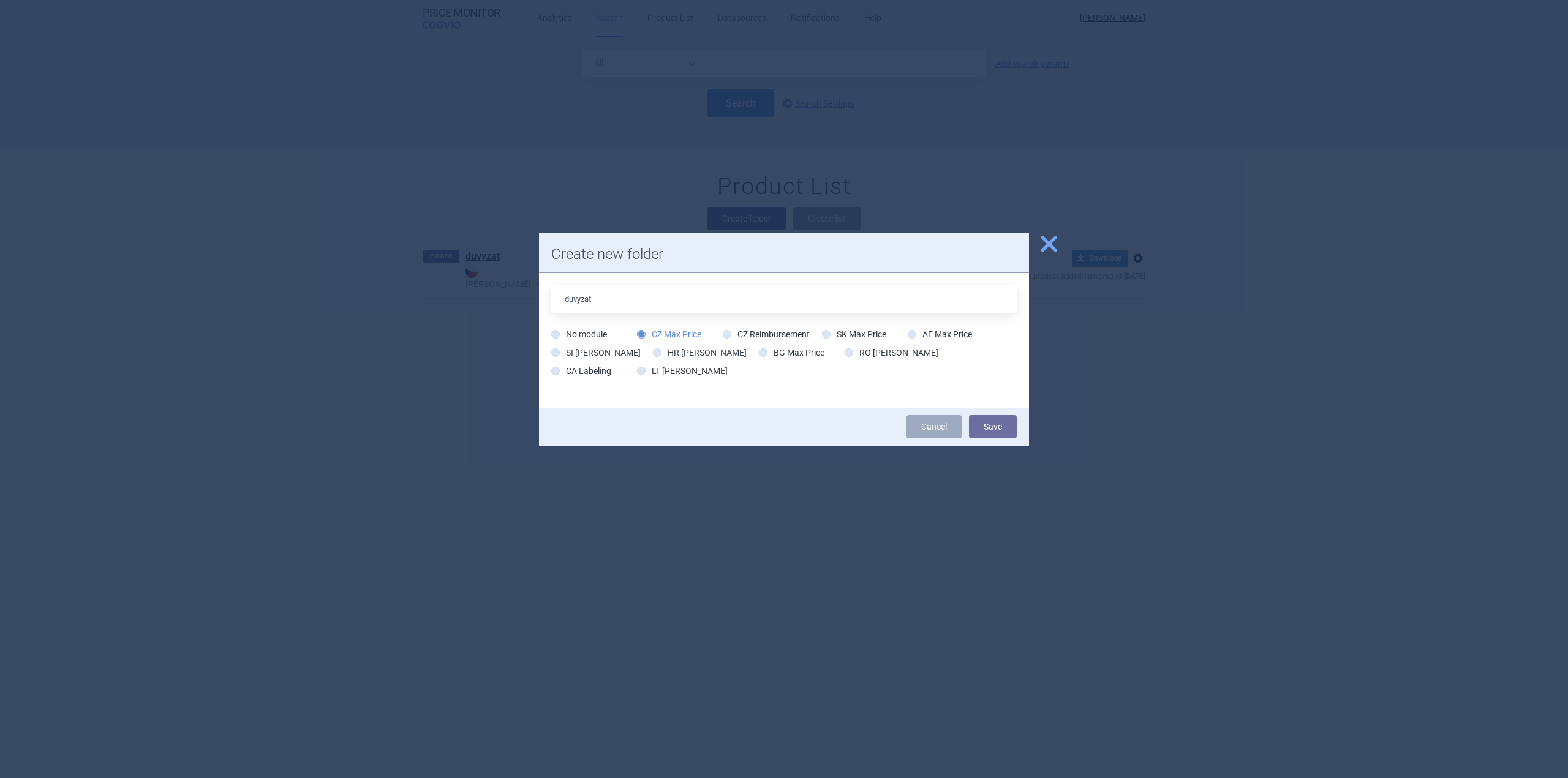
click at [1045, 238] on span "close" at bounding box center [1049, 244] width 21 height 21
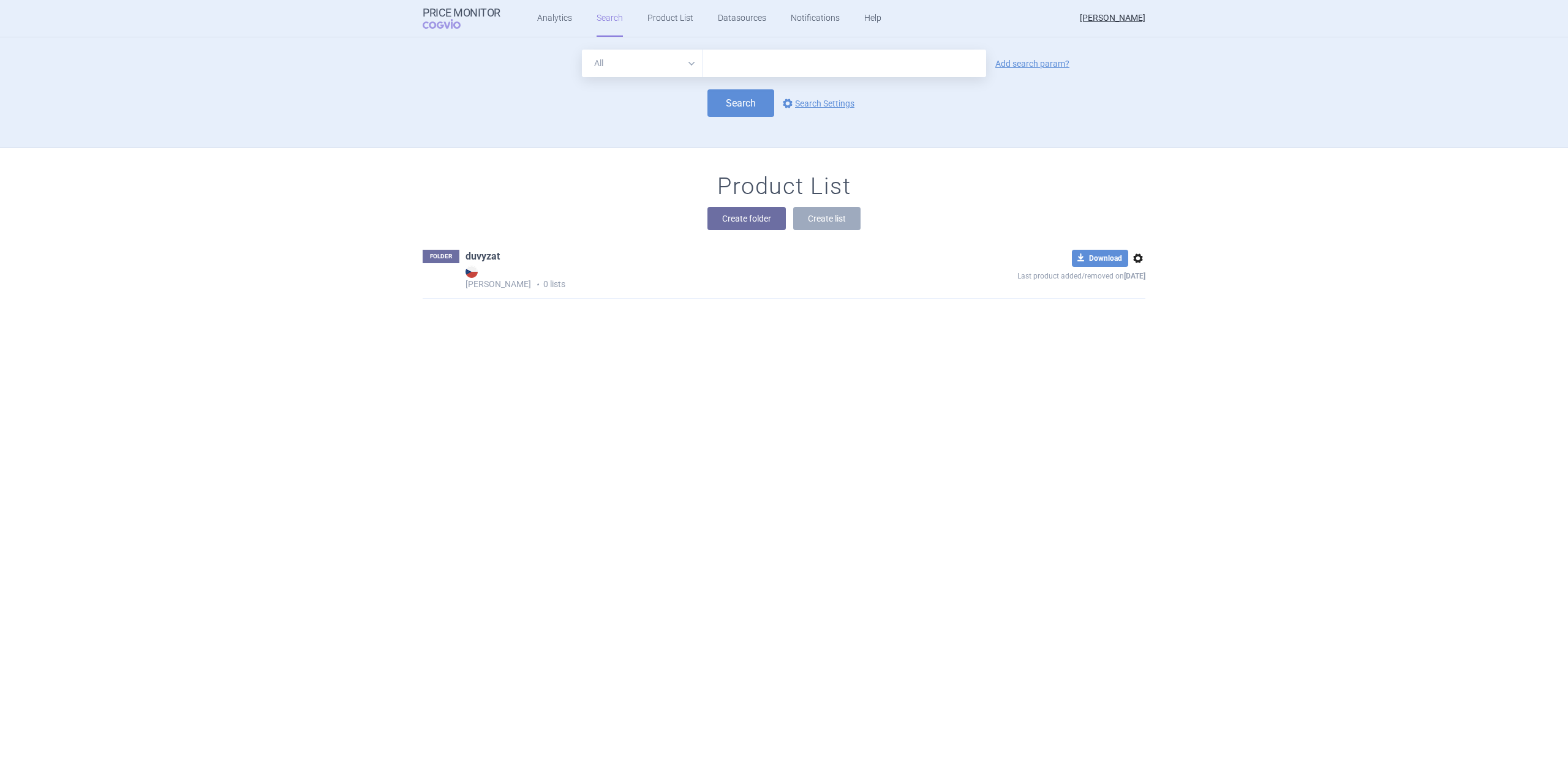
click at [469, 252] on link "duvyzat" at bounding box center [483, 257] width 34 height 13
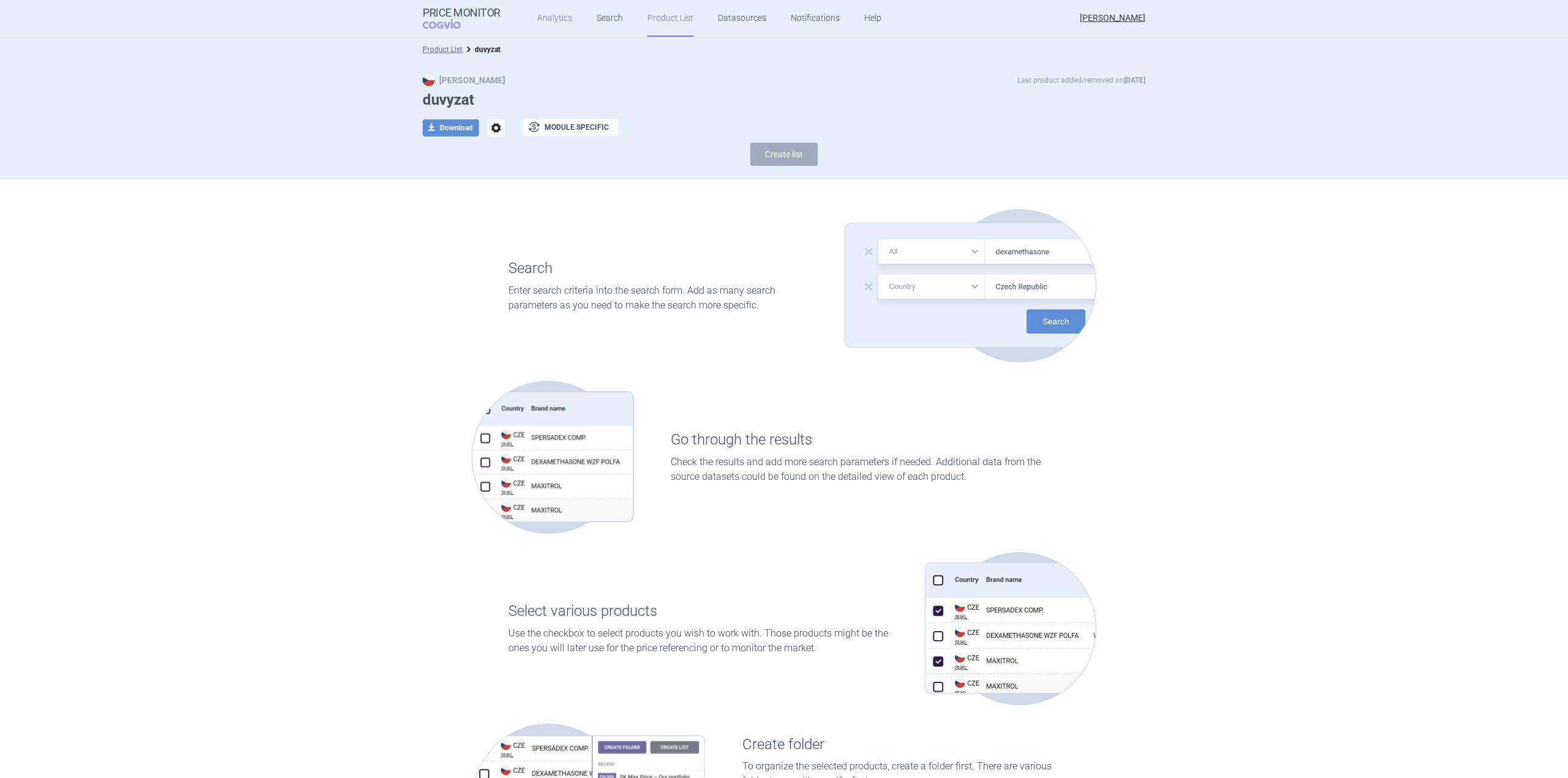
click at [561, 24] on link "Analytics" at bounding box center [555, 19] width 35 height 37
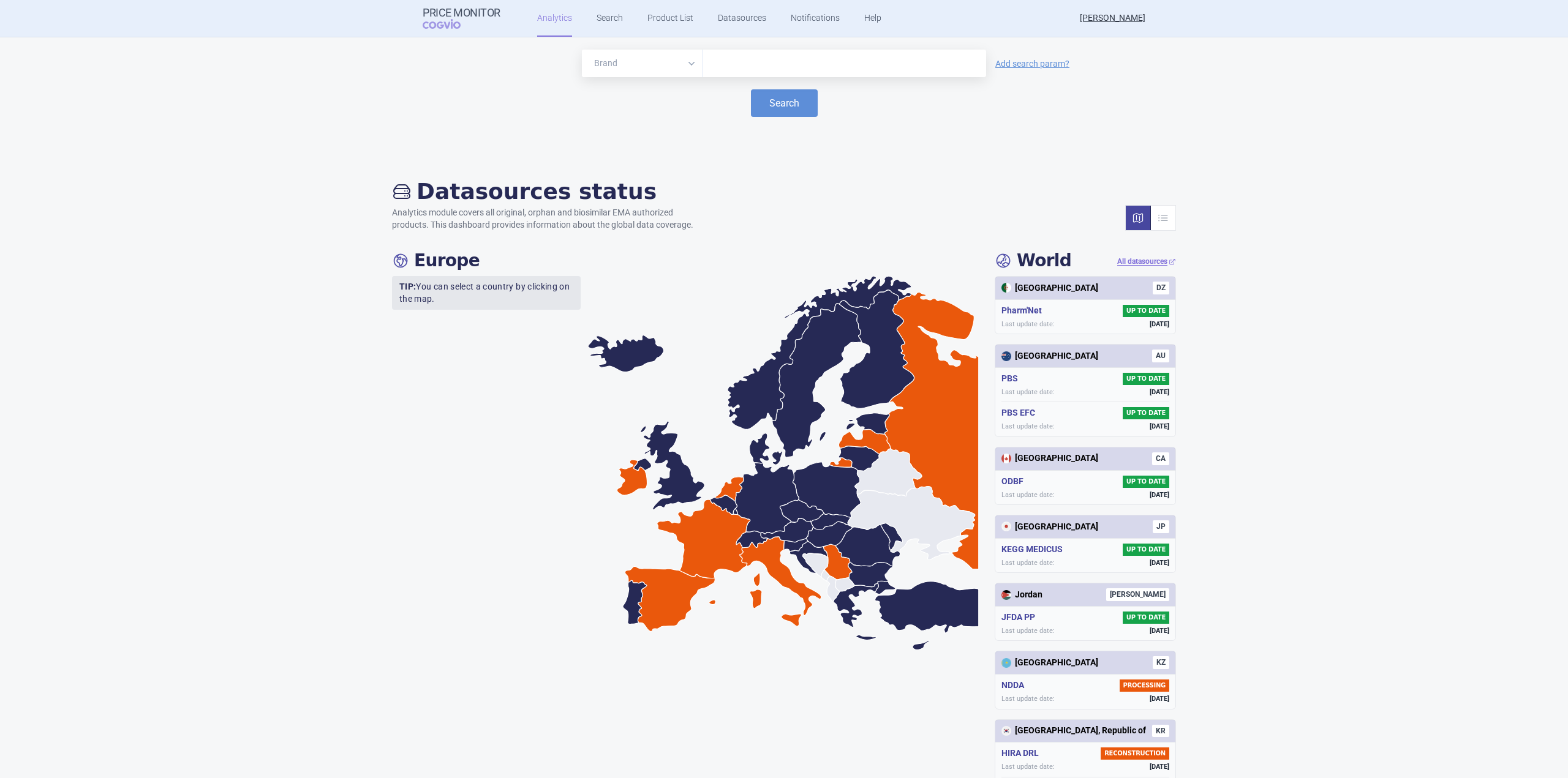
click at [803, 61] on input "text" at bounding box center [845, 64] width 271 height 16
click at [782, 93] on button "Search" at bounding box center [784, 103] width 67 height 28
click at [785, 107] on button "Search" at bounding box center [784, 103] width 67 height 28
click at [828, 66] on input "duvyzat" at bounding box center [845, 64] width 271 height 16
click at [813, 66] on input "duvyzat" at bounding box center [845, 64] width 271 height 16
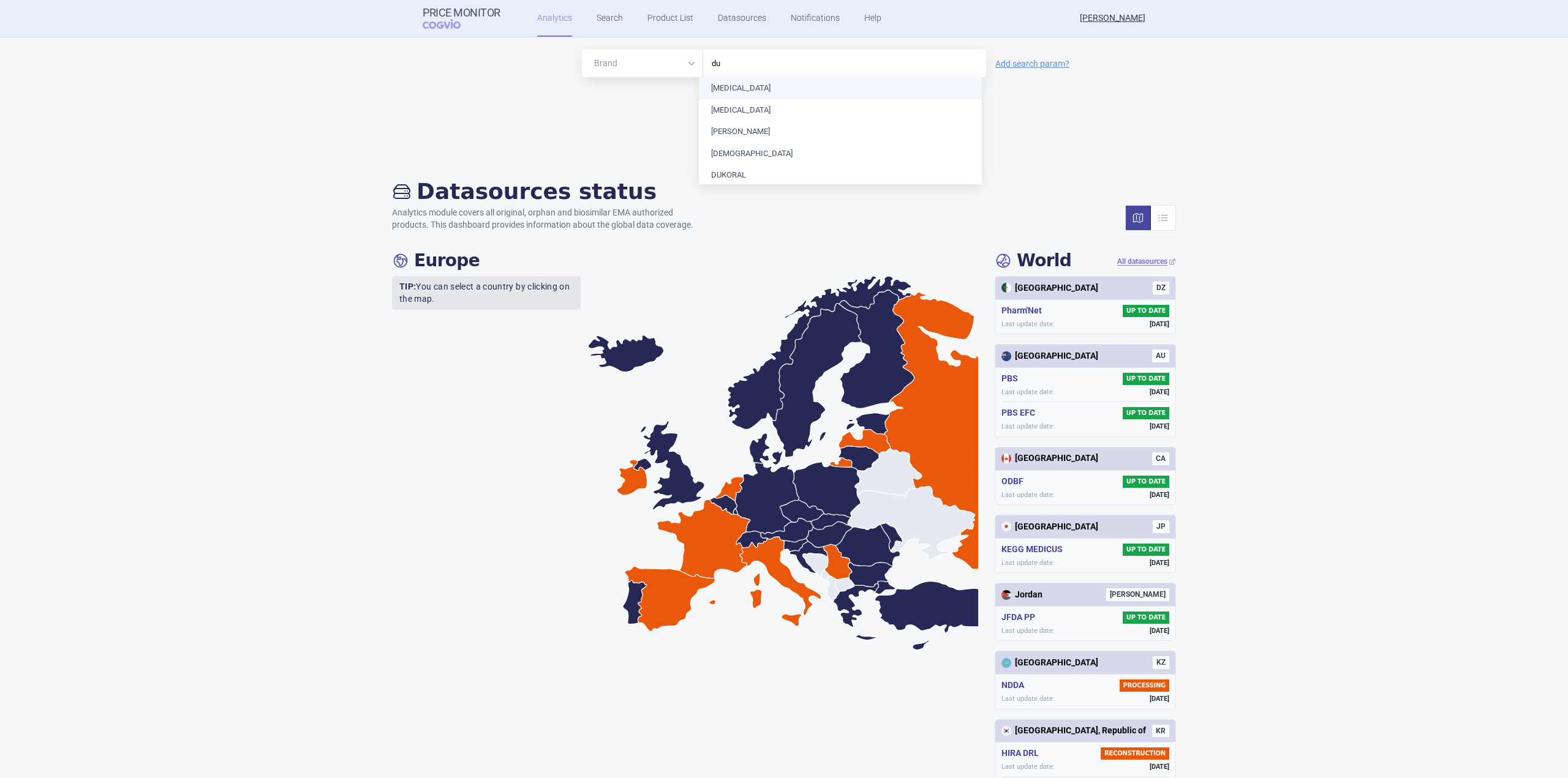
type input "d"
type input "g"
click at [755, 61] on input "text" at bounding box center [845, 64] width 271 height 16
type input "d"
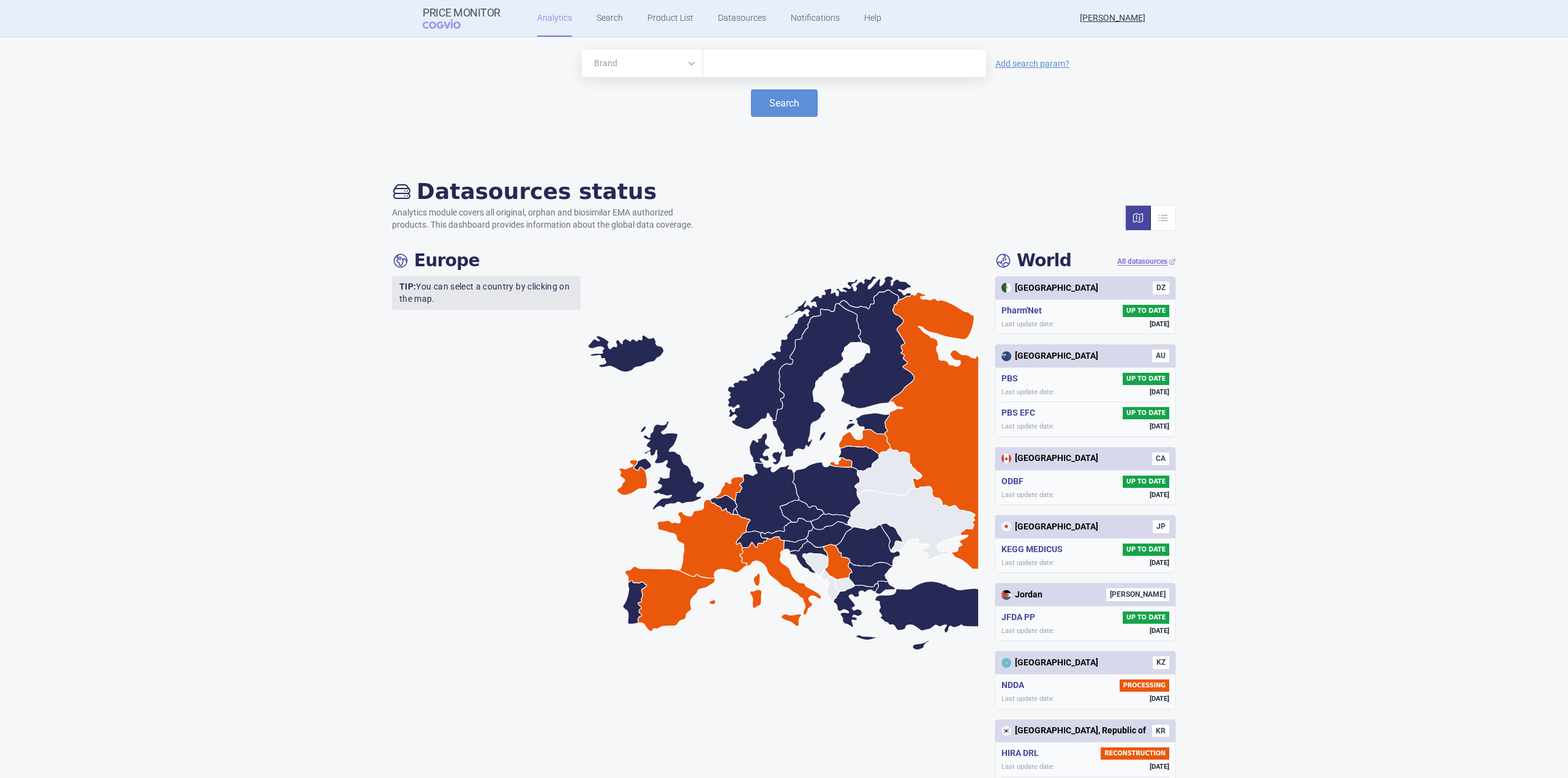
click at [653, 62] on select "Brand ATC/Active substance Therapeutic area" at bounding box center [642, 64] width 121 height 28
select select "atc"
click at [582, 50] on select "Brand ATC/Active substance Therapeutic area" at bounding box center [642, 64] width 121 height 28
click at [747, 65] on input "text" at bounding box center [845, 64] width 271 height 16
type input "g"
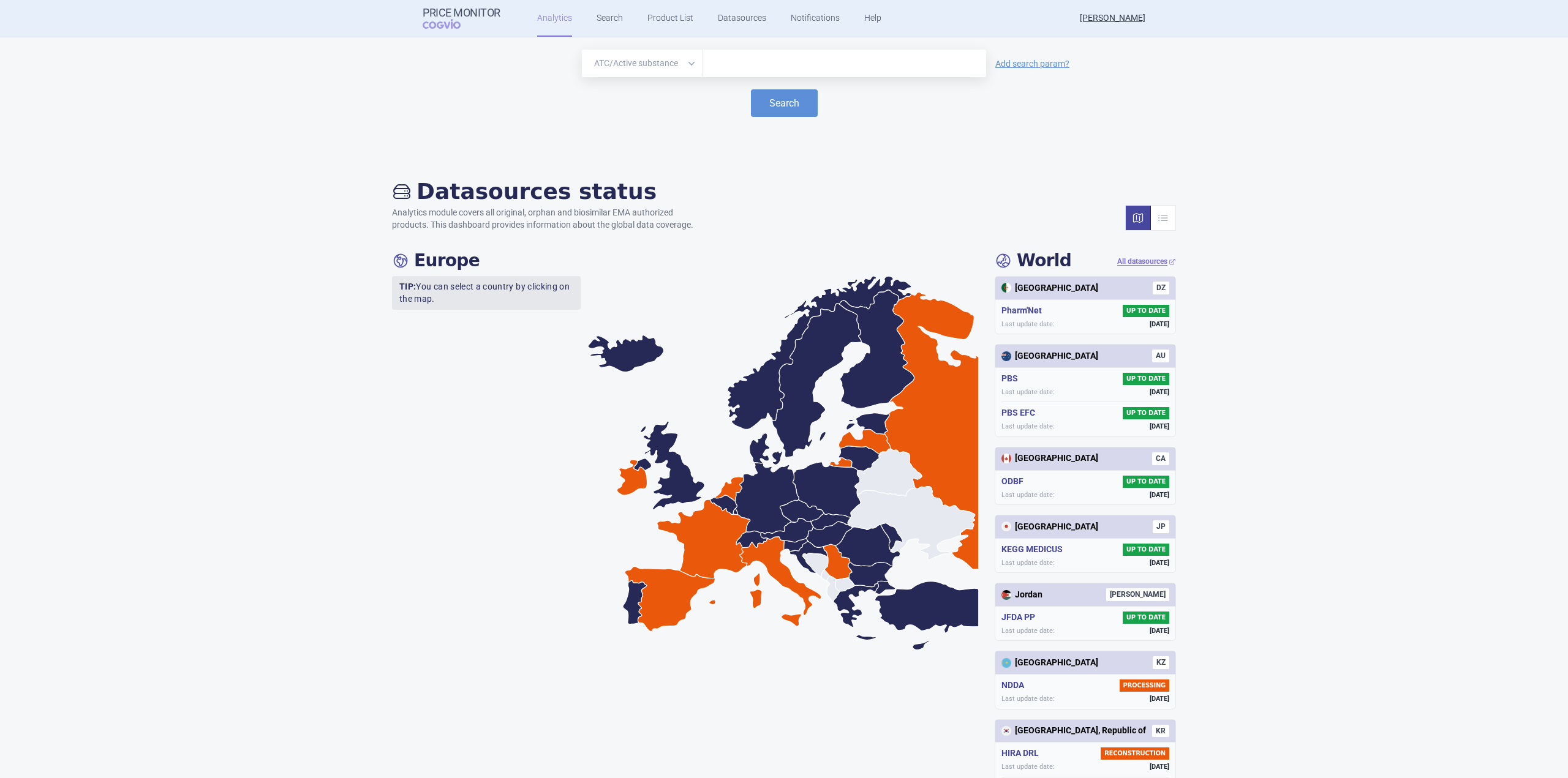
click at [688, 62] on select "Brand ATC/Active substance Therapeutic area" at bounding box center [642, 64] width 121 height 28
select select "brand"
click at [582, 50] on select "Brand ATC/Active substance Therapeutic area" at bounding box center [642, 64] width 121 height 28
click at [602, 23] on link "Search" at bounding box center [610, 19] width 26 height 37
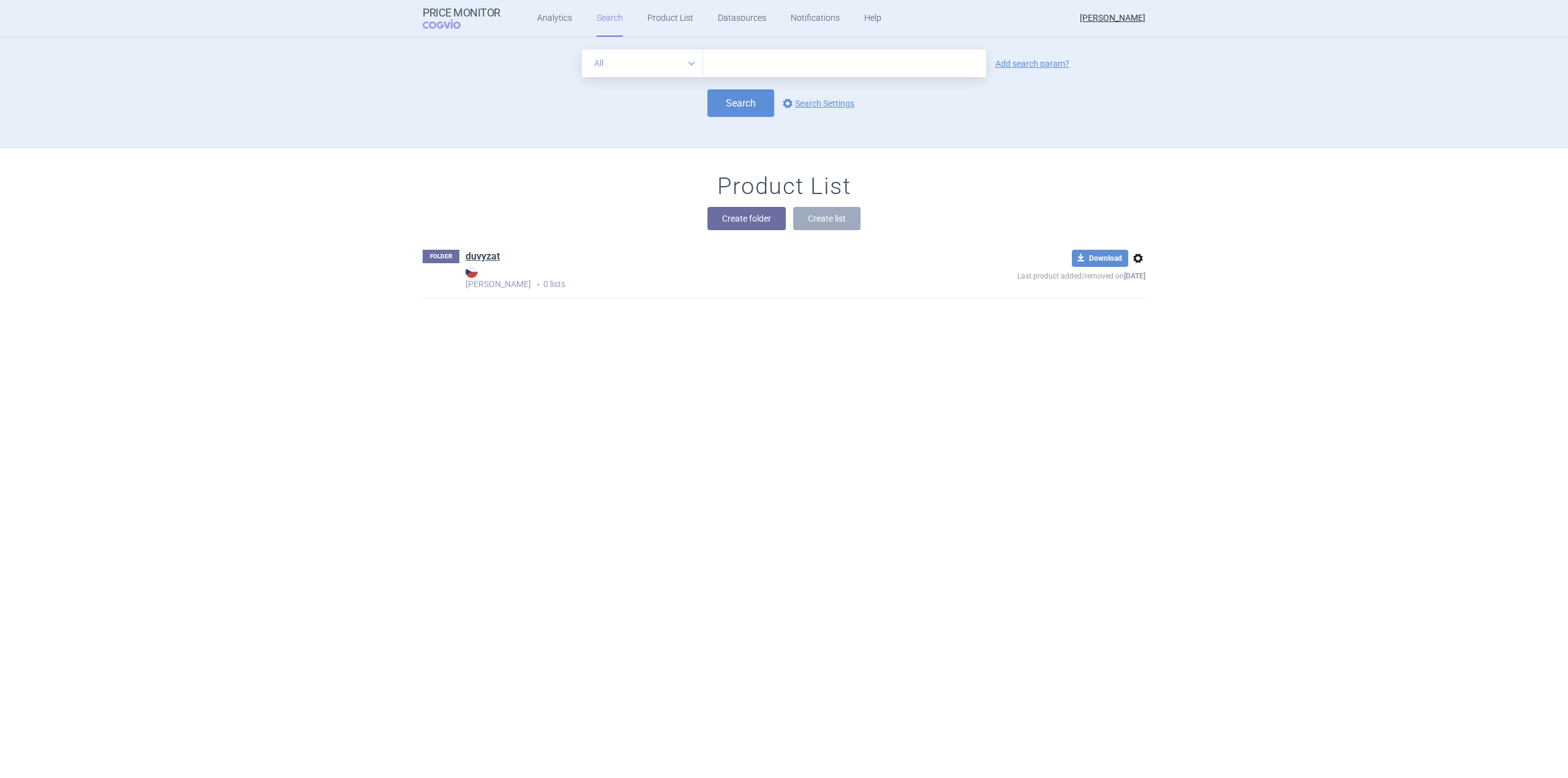
click at [730, 59] on input "text" at bounding box center [845, 64] width 283 height 28
type input "duvyzat"
click at [731, 103] on button "Search" at bounding box center [741, 103] width 67 height 28
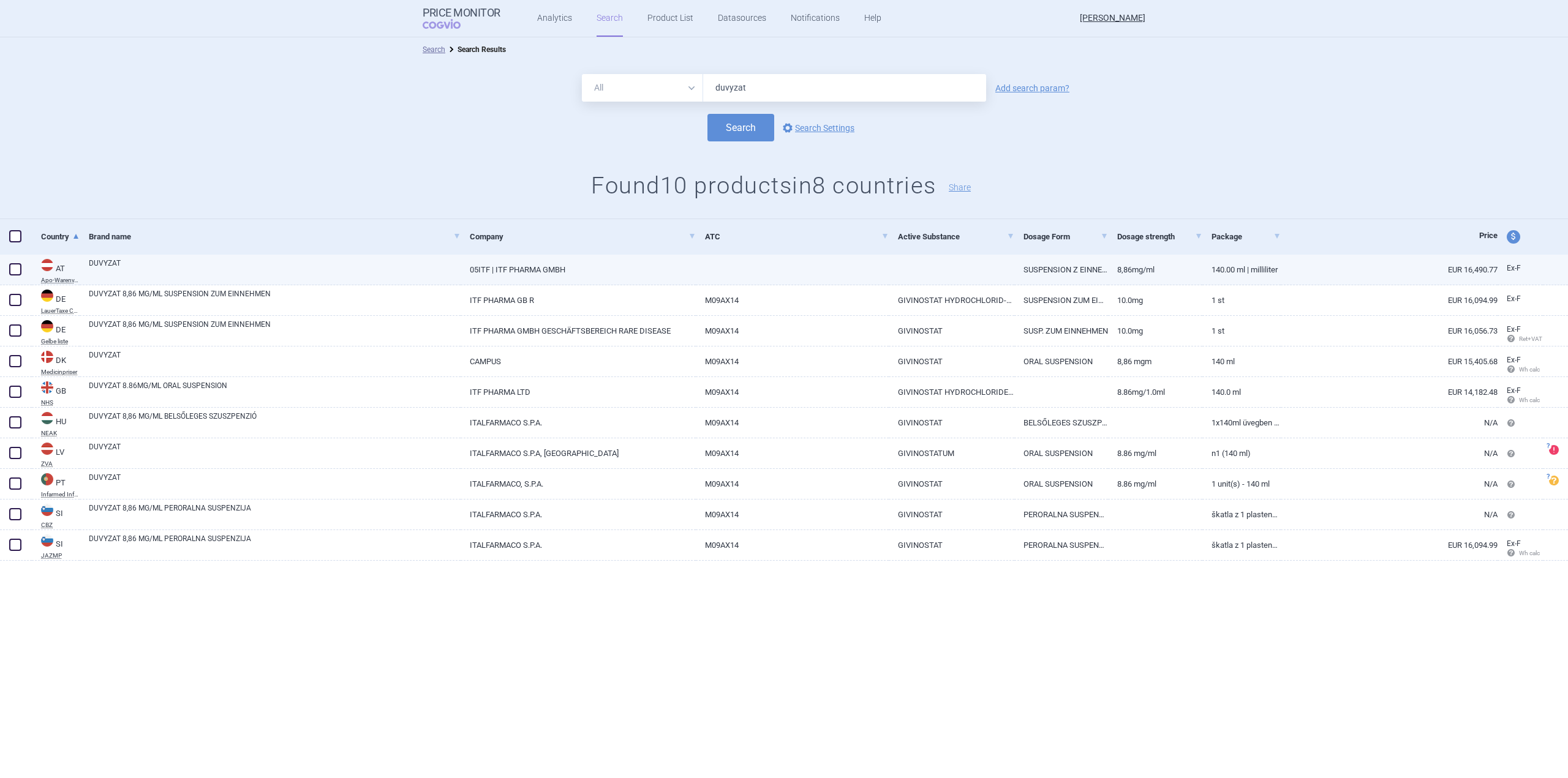
click at [11, 272] on span at bounding box center [15, 269] width 13 height 13
checkbox input "true"
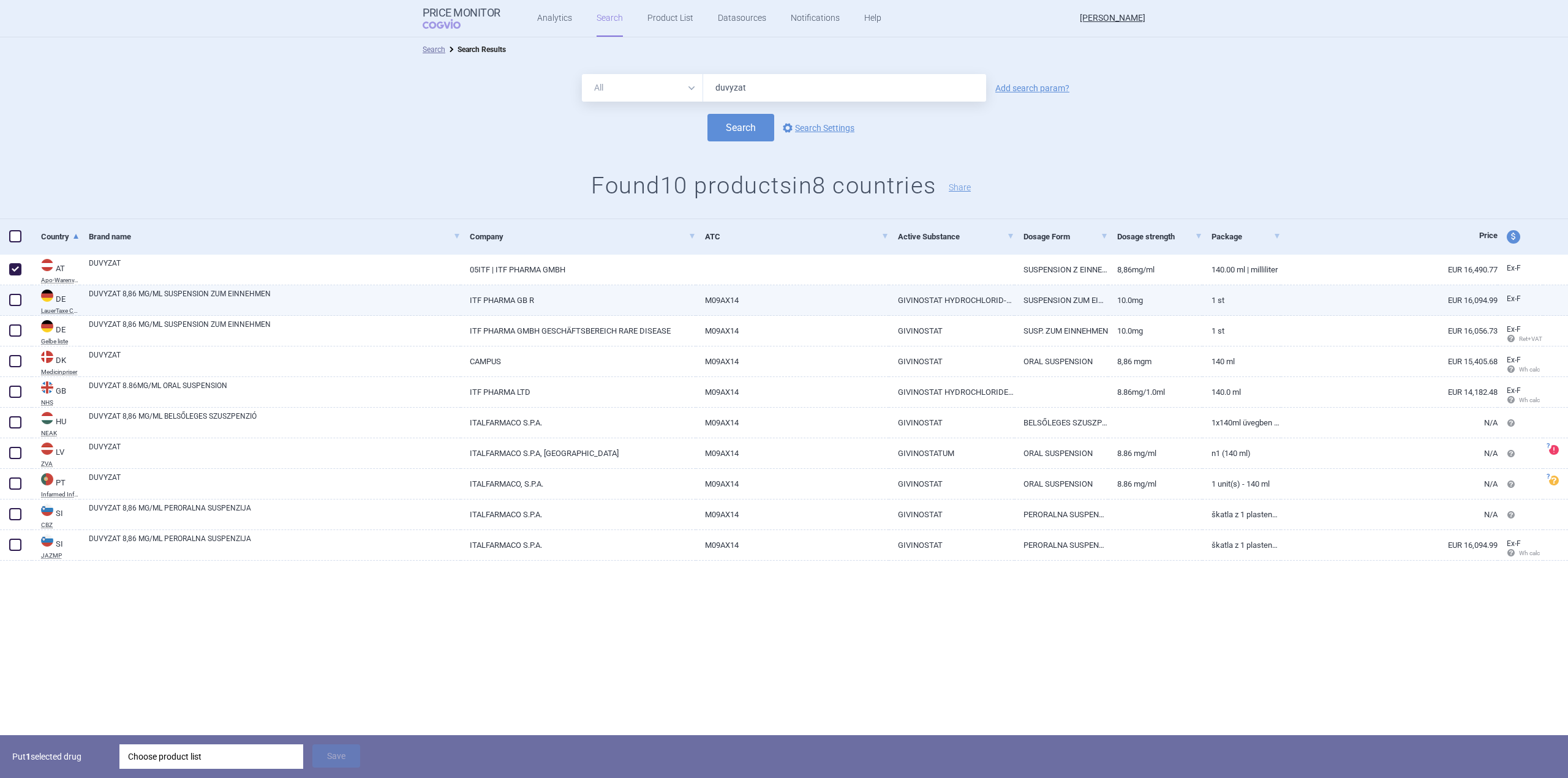
click at [13, 302] on span at bounding box center [15, 300] width 13 height 13
checkbox input "true"
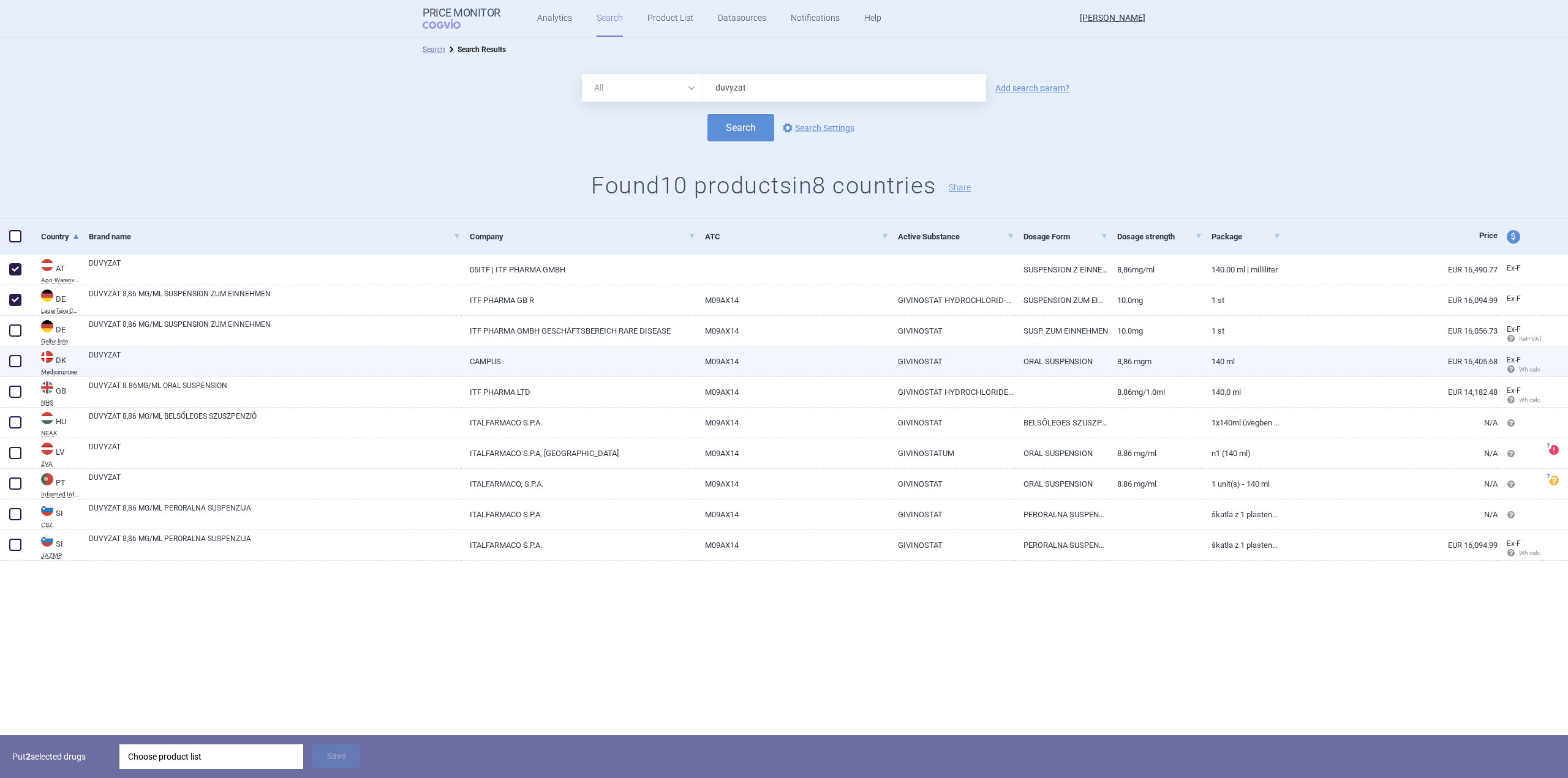
click at [14, 365] on span at bounding box center [15, 361] width 13 height 13
checkbox input "true"
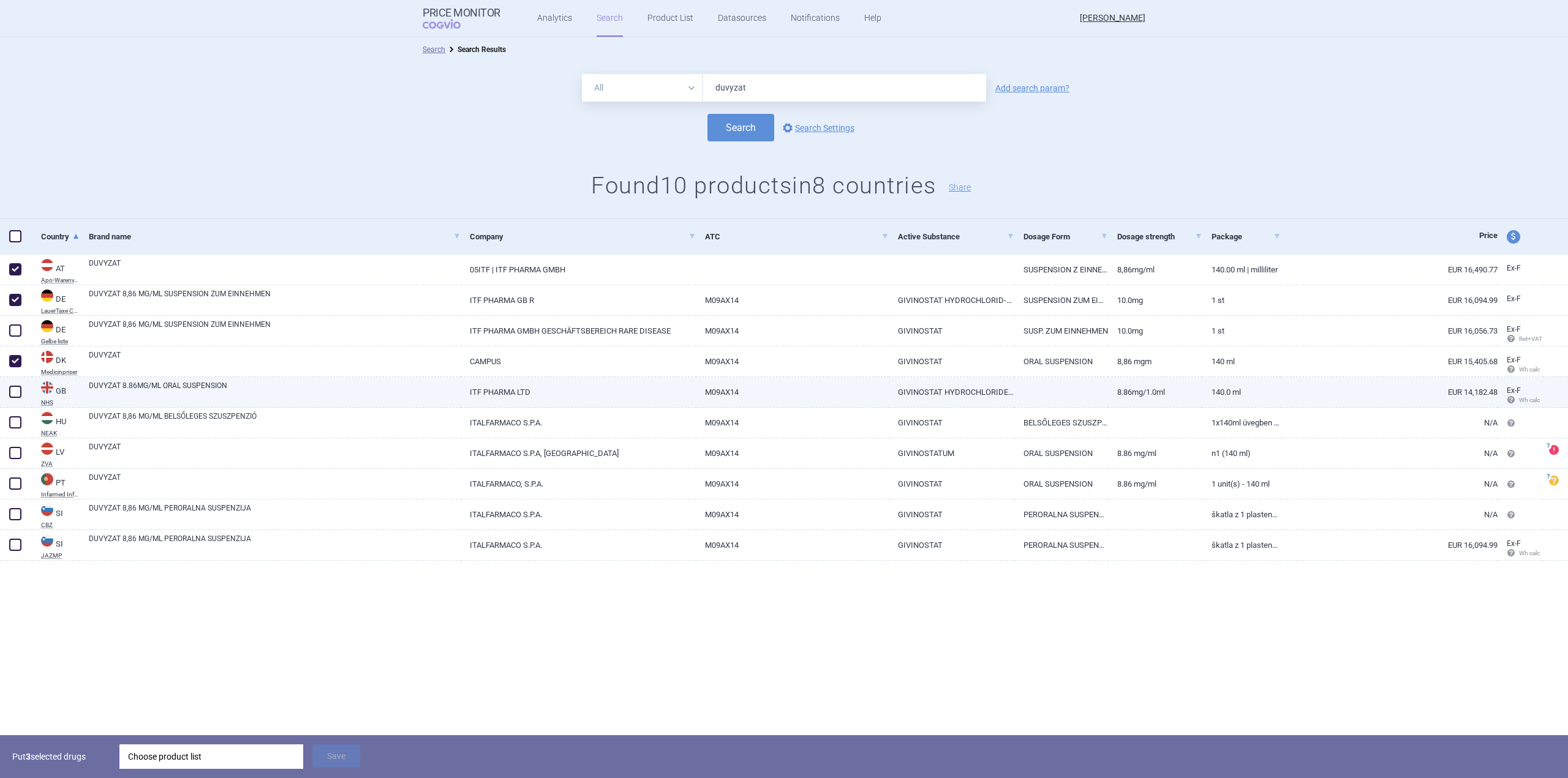
click at [10, 391] on span at bounding box center [15, 392] width 13 height 13
checkbox input "true"
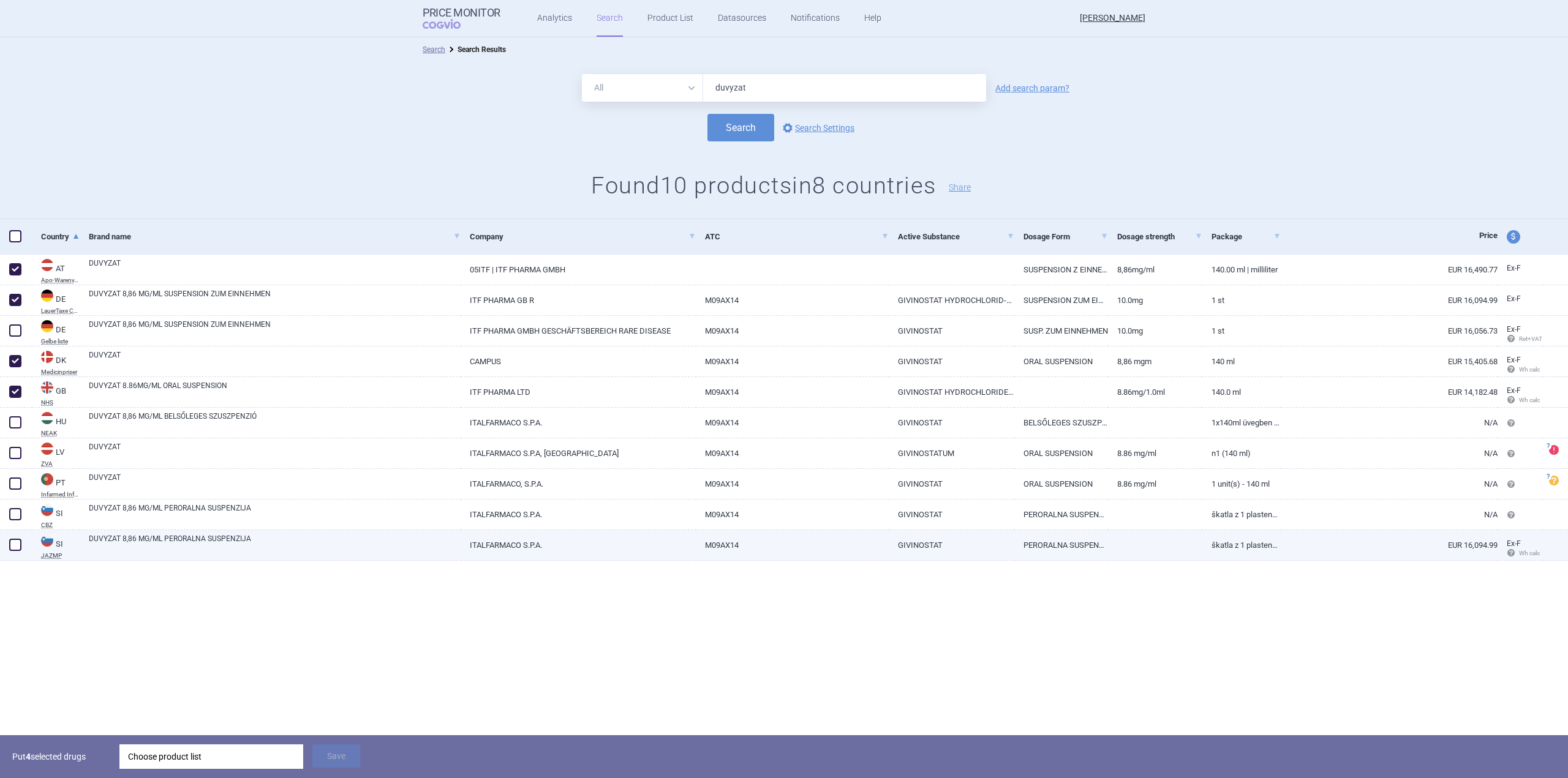
click at [13, 544] on span at bounding box center [15, 544] width 13 height 13
checkbox input "true"
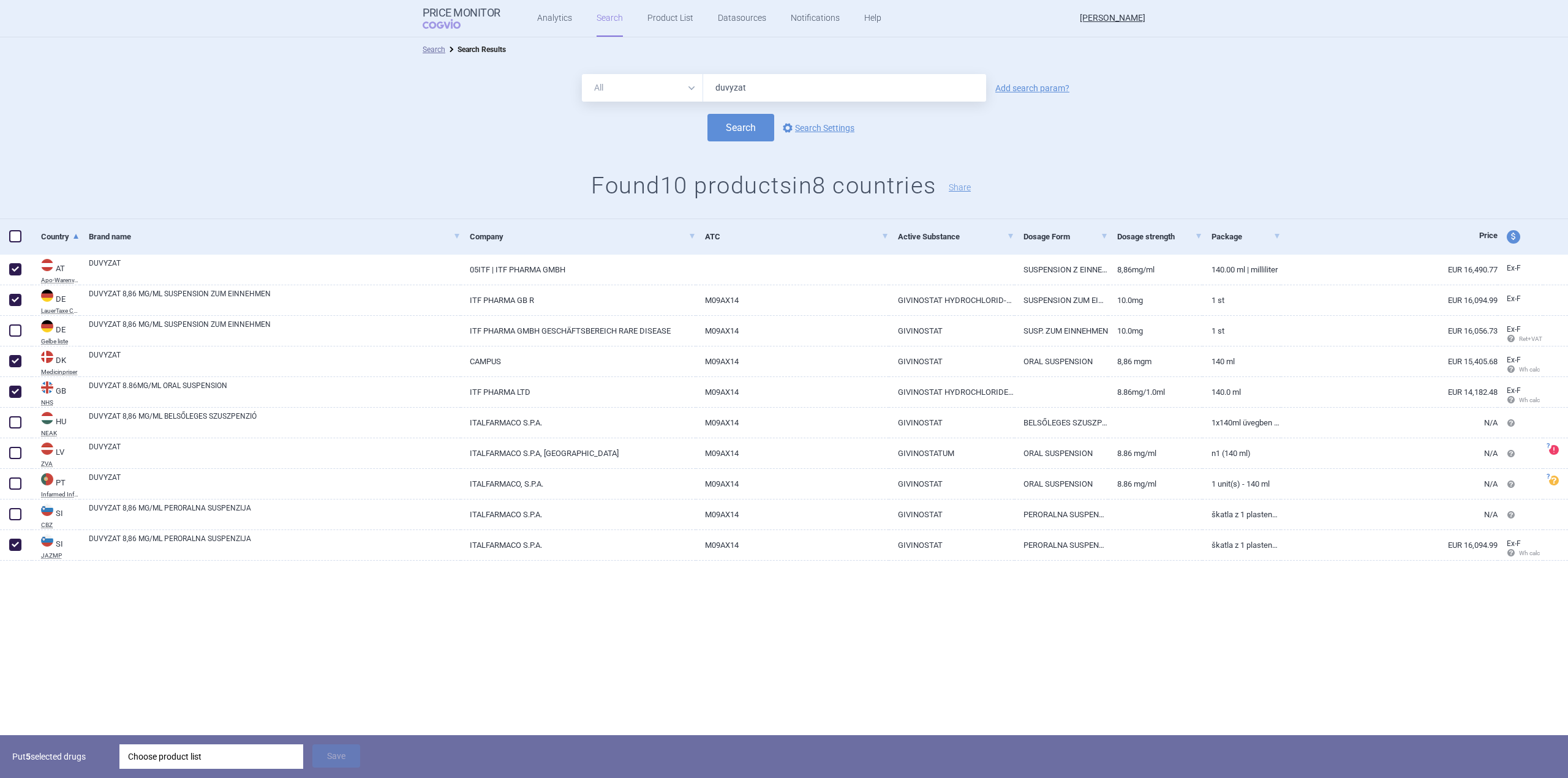
click at [265, 761] on div "Choose product list" at bounding box center [211, 756] width 167 height 24
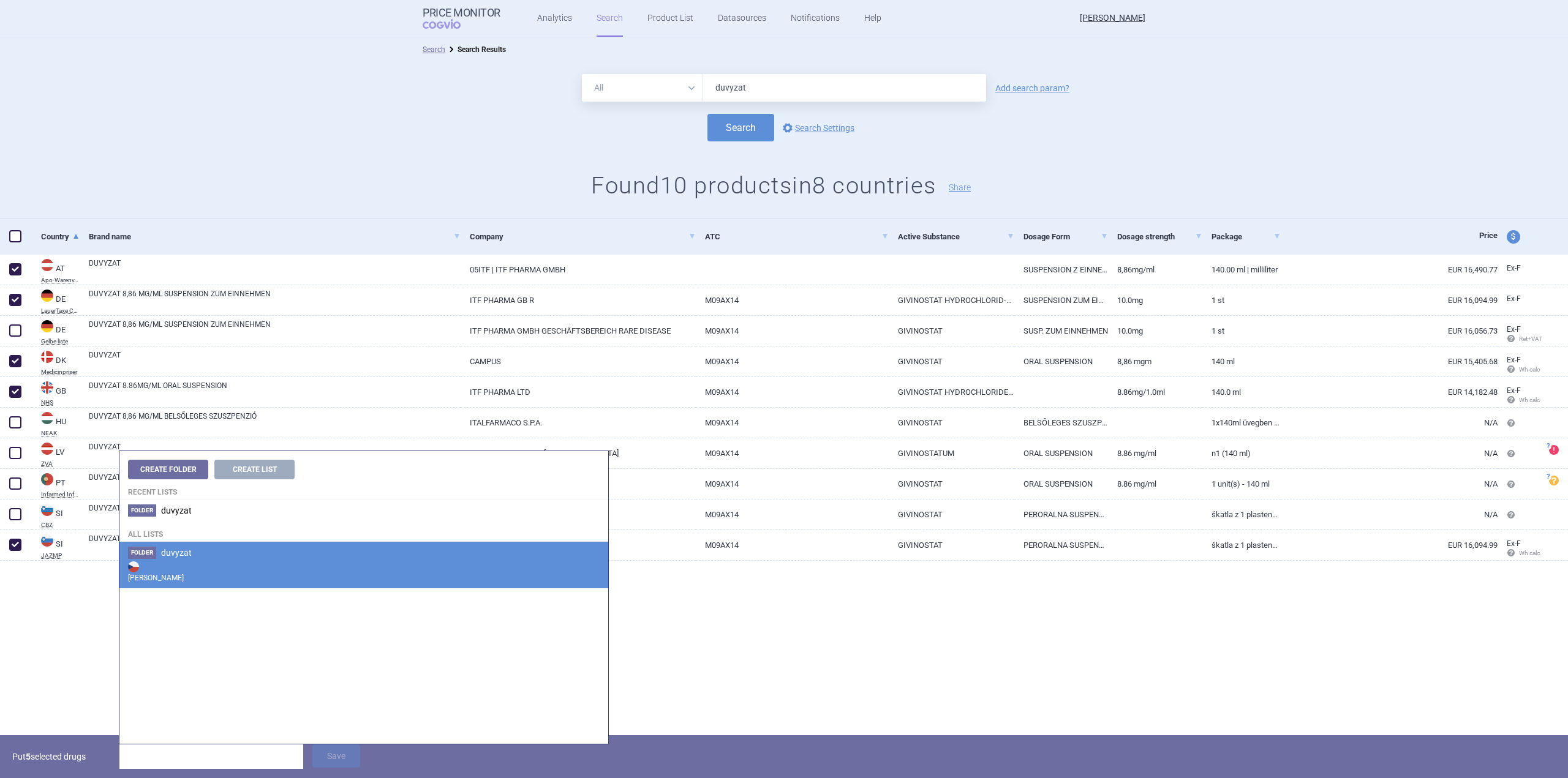
click at [187, 564] on strong "[PERSON_NAME]" at bounding box center [363, 571] width 472 height 24
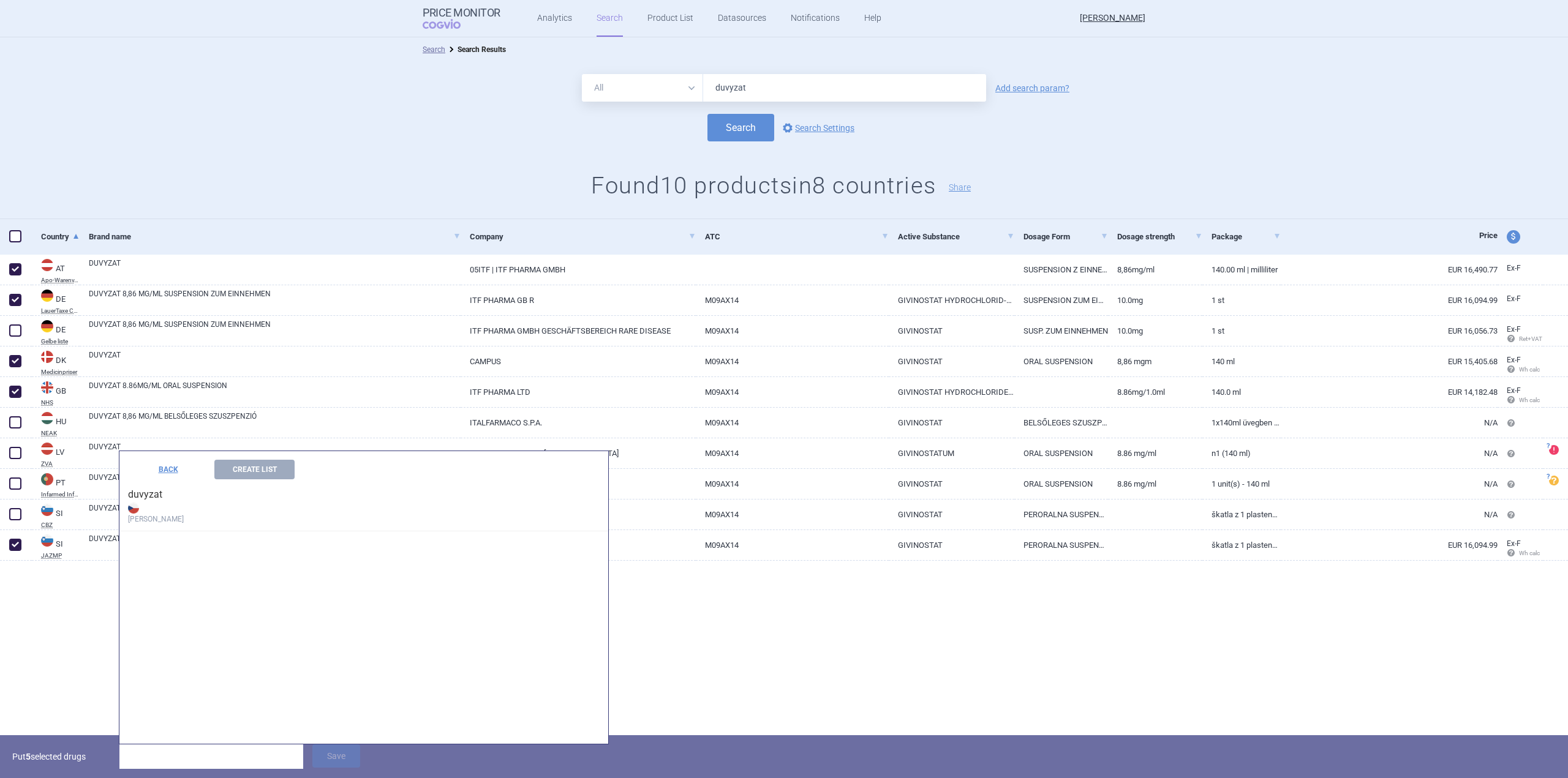
click at [161, 506] on strong "[PERSON_NAME]" at bounding box center [363, 512] width 472 height 24
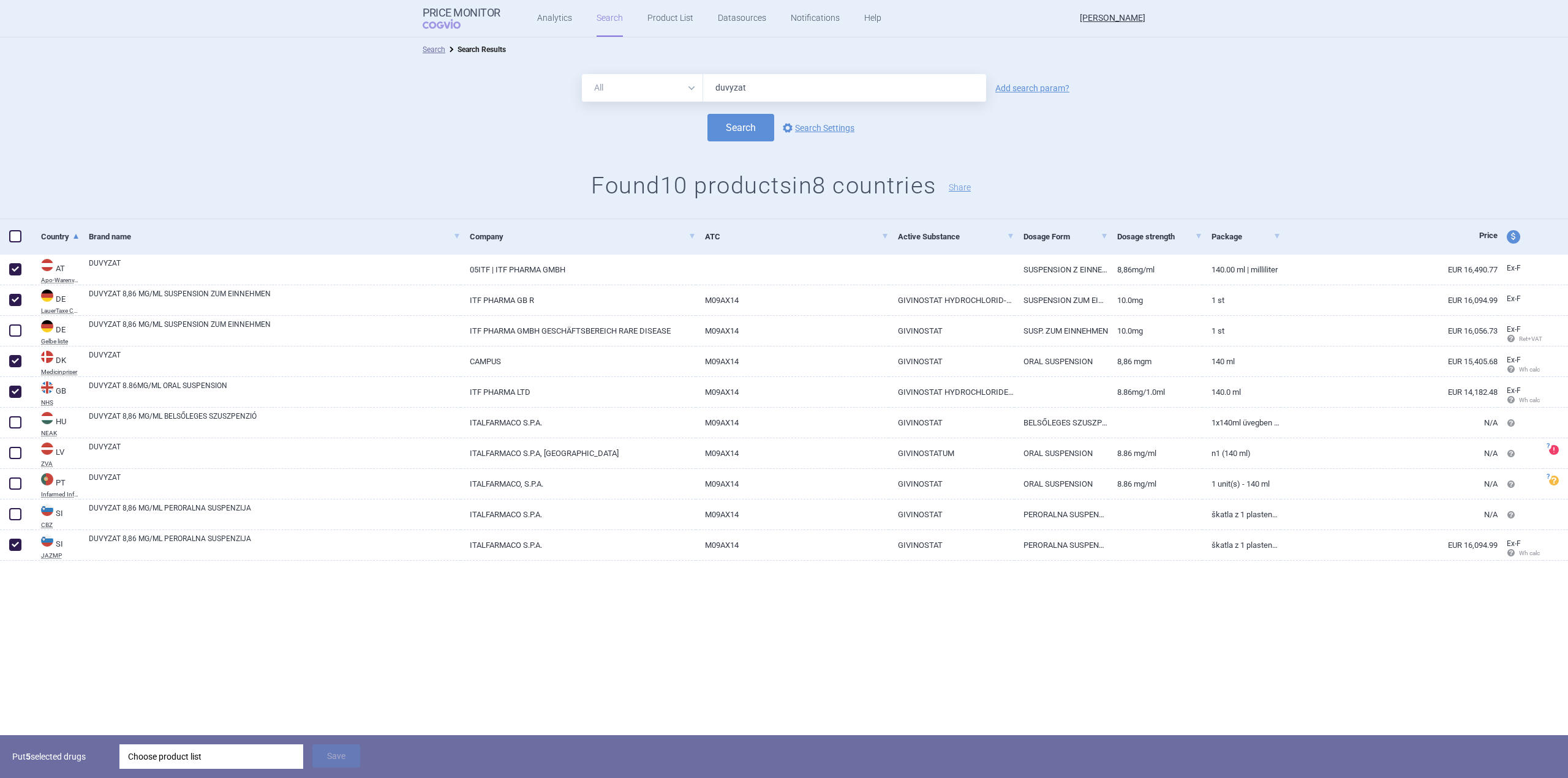
click at [77, 654] on div "Search Search Results All Brand Name ATC Company Active Substance Country Newer…" at bounding box center [784, 386] width 1568 height 698
click at [220, 762] on div "Choose product list" at bounding box center [211, 756] width 167 height 24
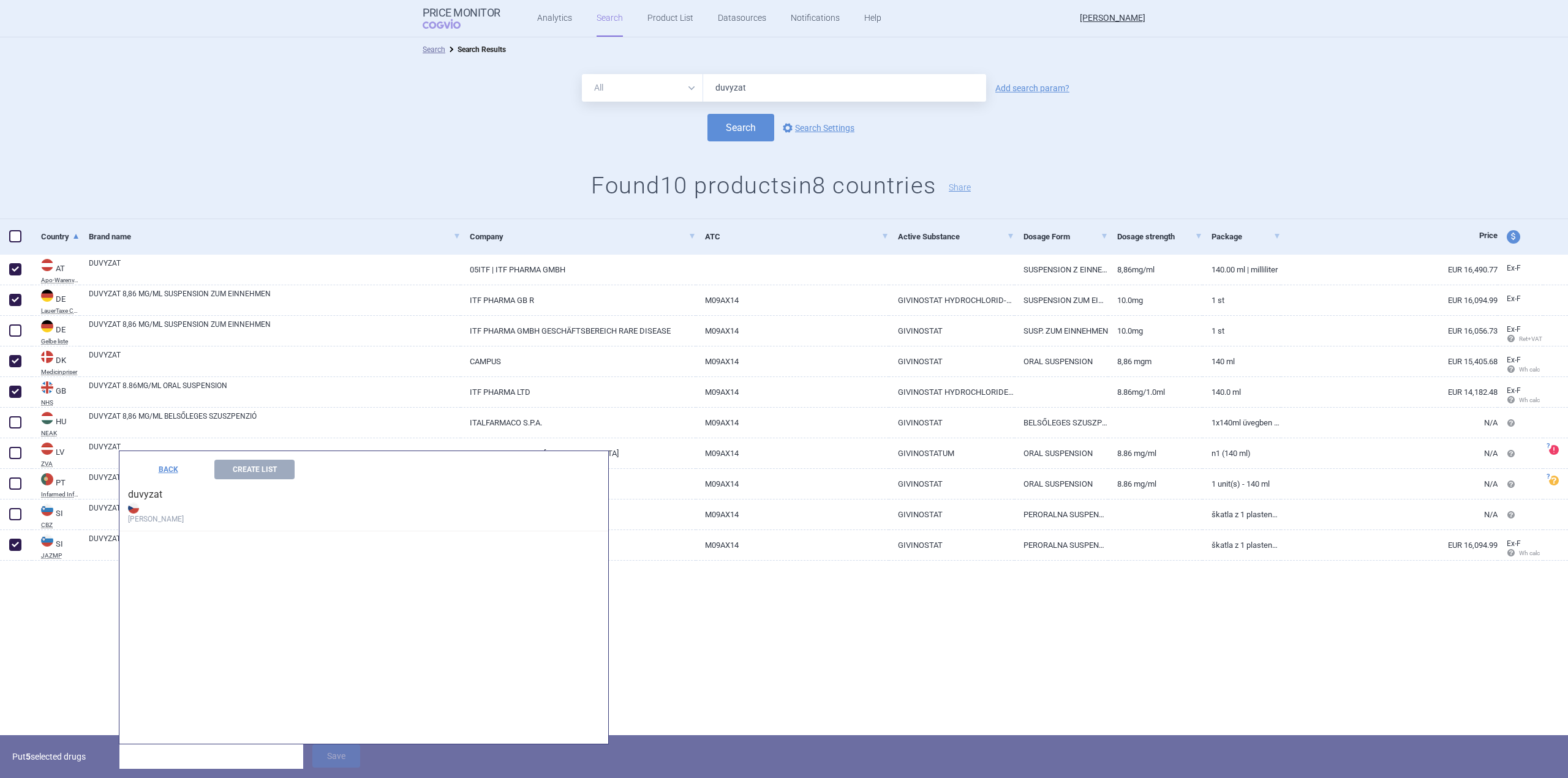
click at [141, 498] on h4 "duvyzat [PERSON_NAME]" at bounding box center [363, 505] width 488 height 52
click at [140, 495] on h4 "duvyzat [PERSON_NAME]" at bounding box center [363, 505] width 488 height 52
drag, startPoint x: 153, startPoint y: 519, endPoint x: 222, endPoint y: 488, distance: 75.6
click at [154, 519] on strong "[PERSON_NAME]" at bounding box center [363, 512] width 472 height 24
click at [259, 471] on button "Create List" at bounding box center [254, 470] width 80 height 20
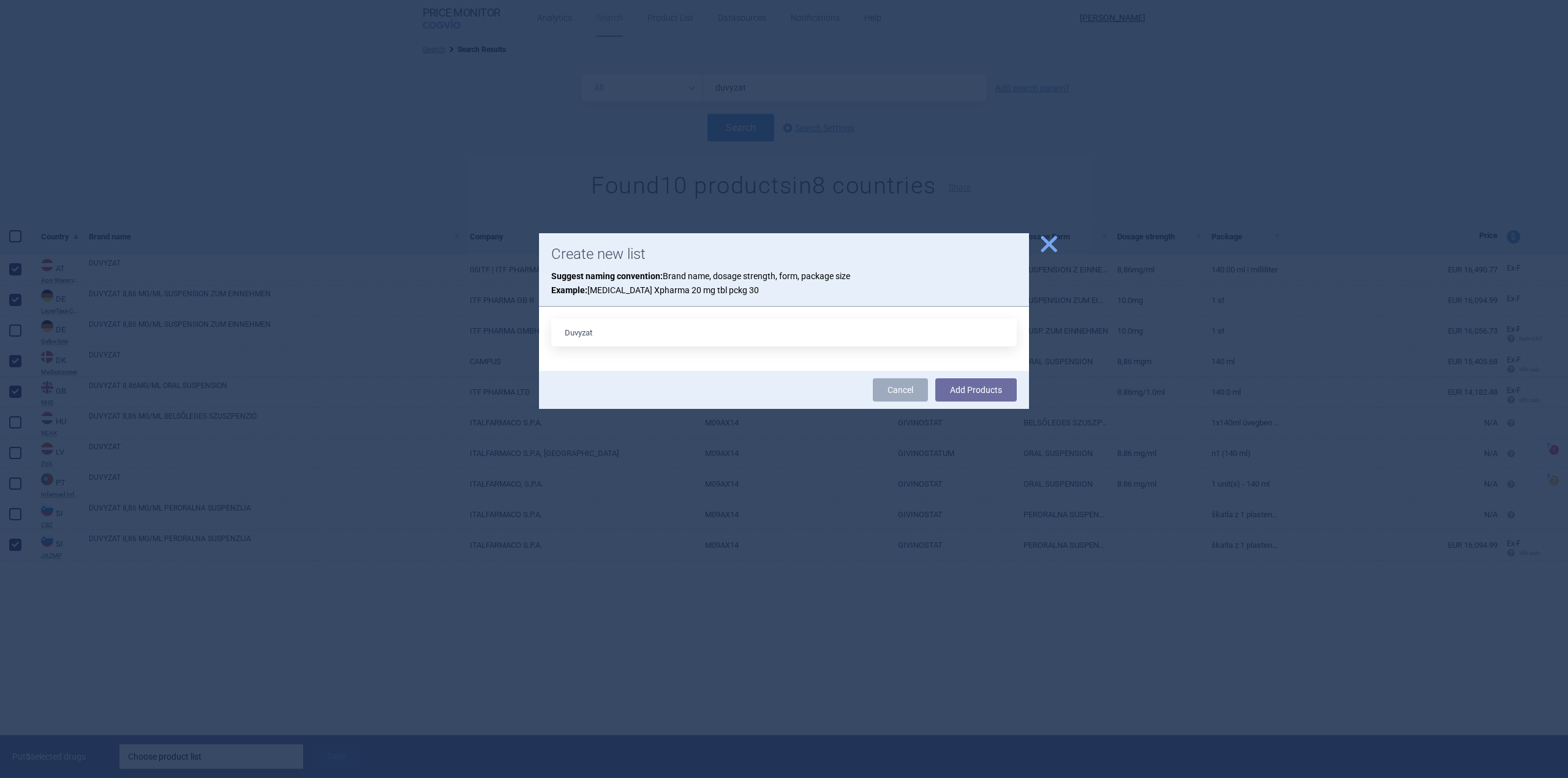
type input "duvyzat"
click at [956, 392] on button "Add Products" at bounding box center [976, 390] width 81 height 23
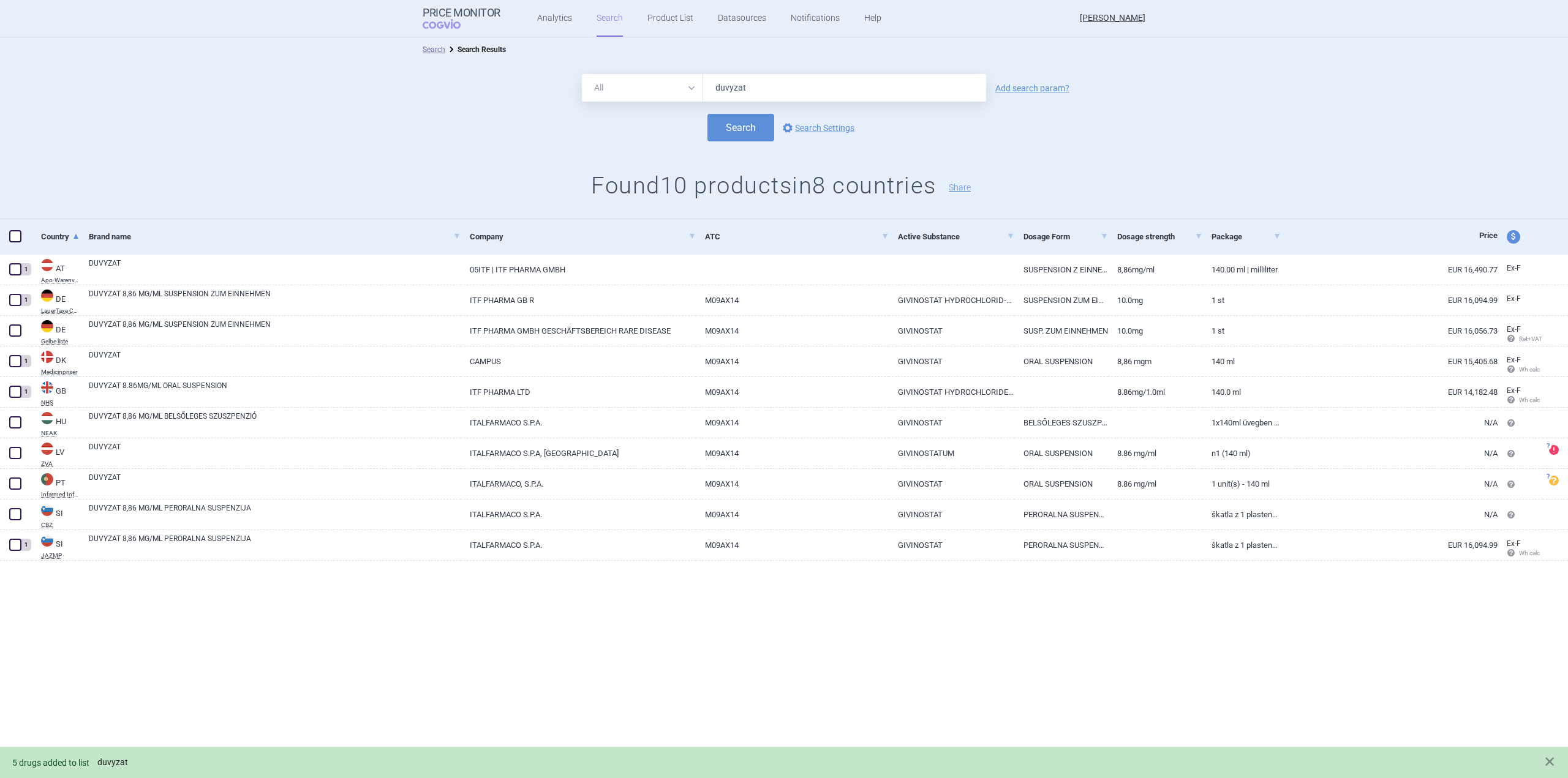
click at [112, 765] on link "duvyzat" at bounding box center [113, 763] width 30 height 11
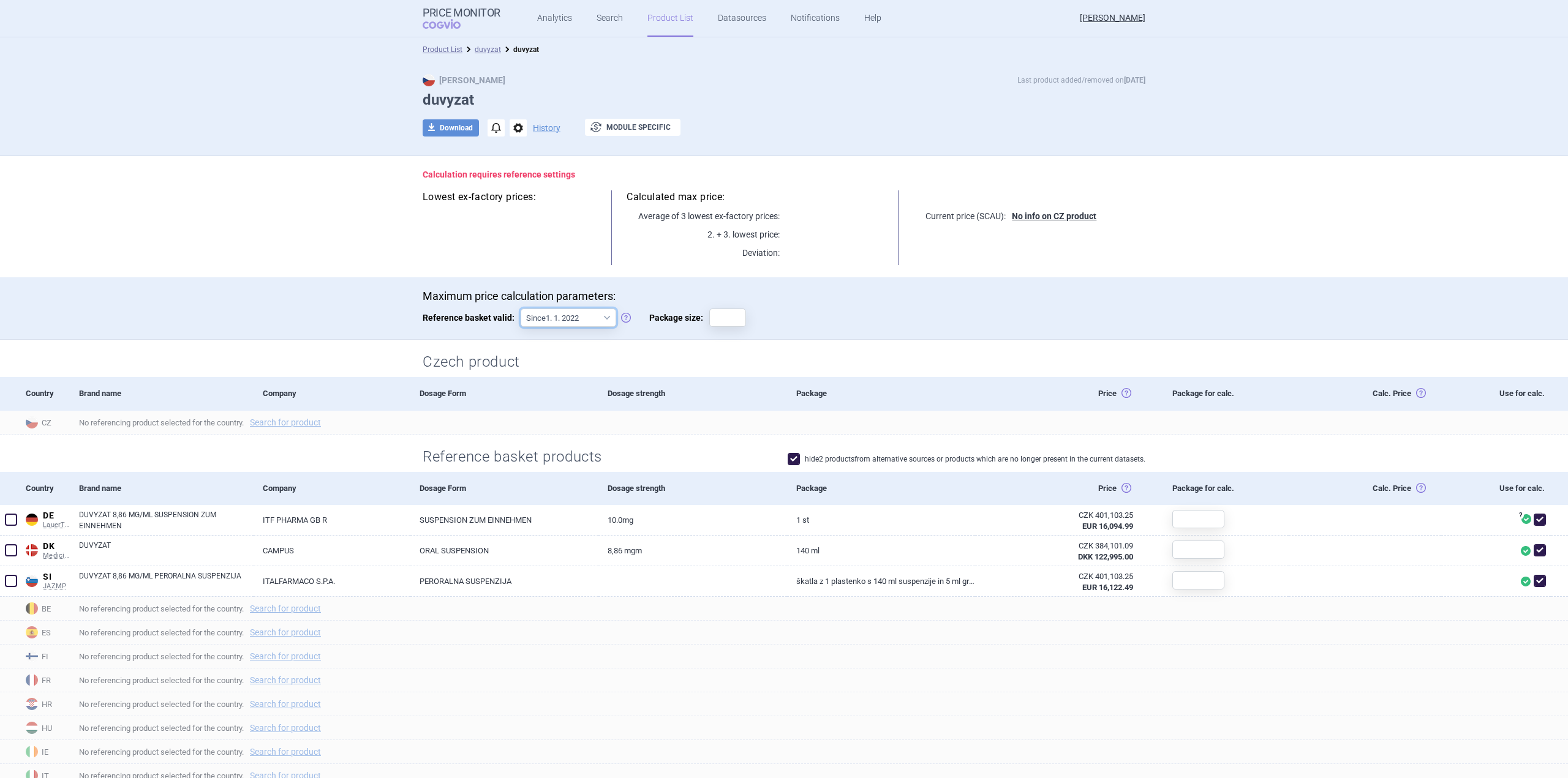
click at [596, 322] on select "Since 1. 1. 2022 Since 1. 2. 2020 Since 1. 1. 2018 Since 1. 4. 2012" at bounding box center [569, 318] width 95 height 19
click at [452, 132] on button "download Download" at bounding box center [451, 128] width 56 height 17
select select "EUR"
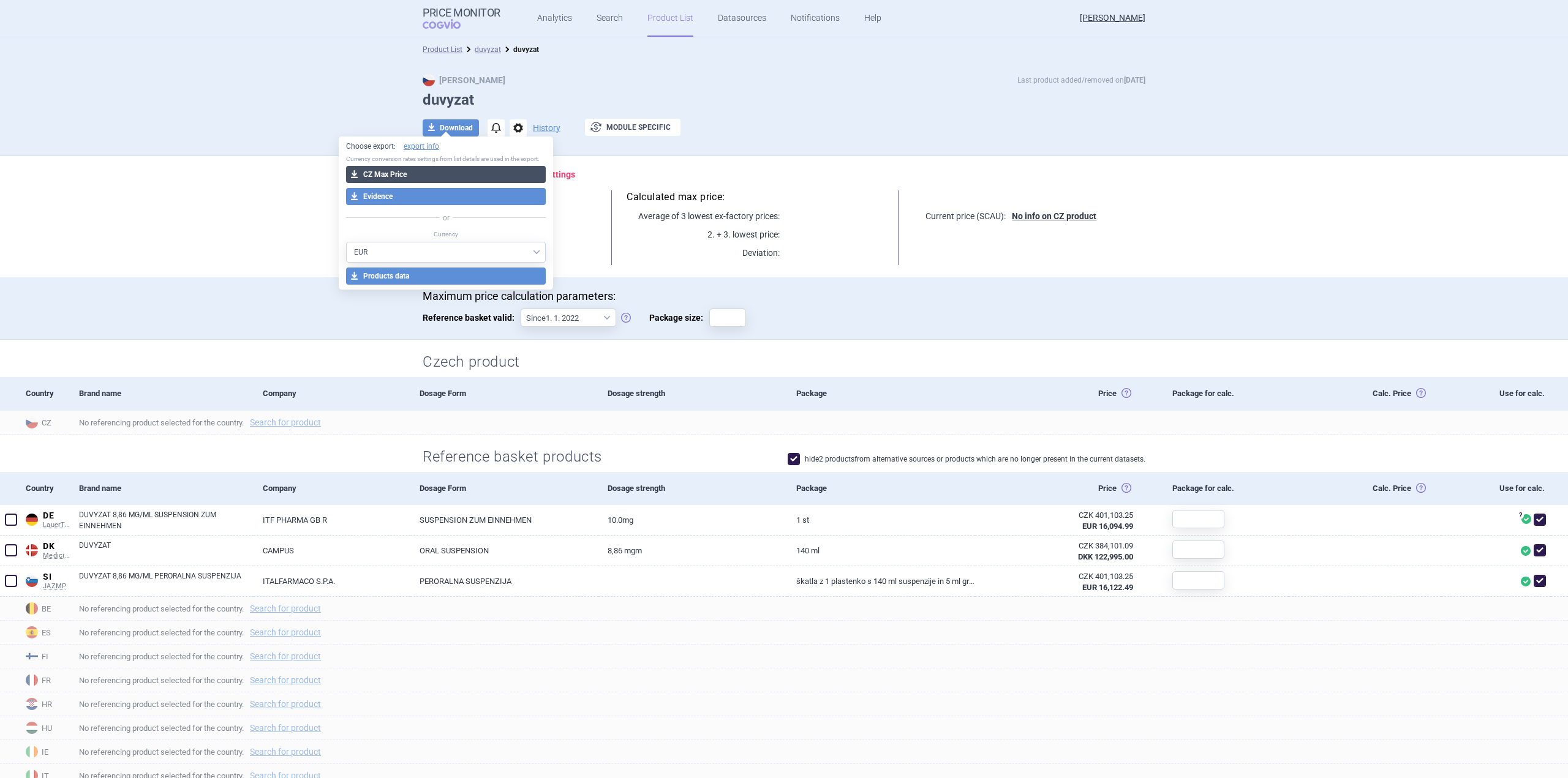
click at [406, 176] on button "download CZ Max Price" at bounding box center [446, 175] width 201 height 17
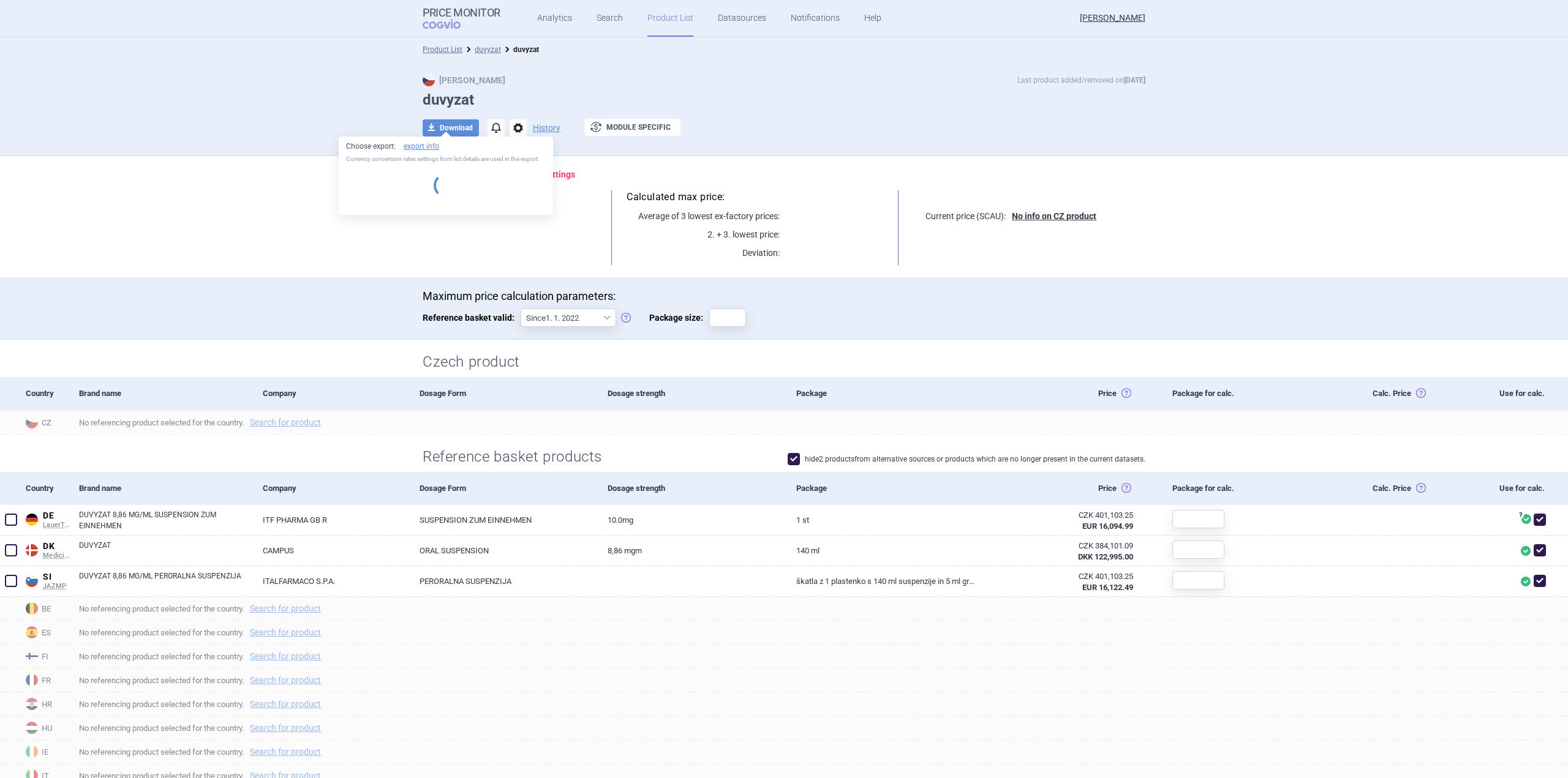
select select "EUR"
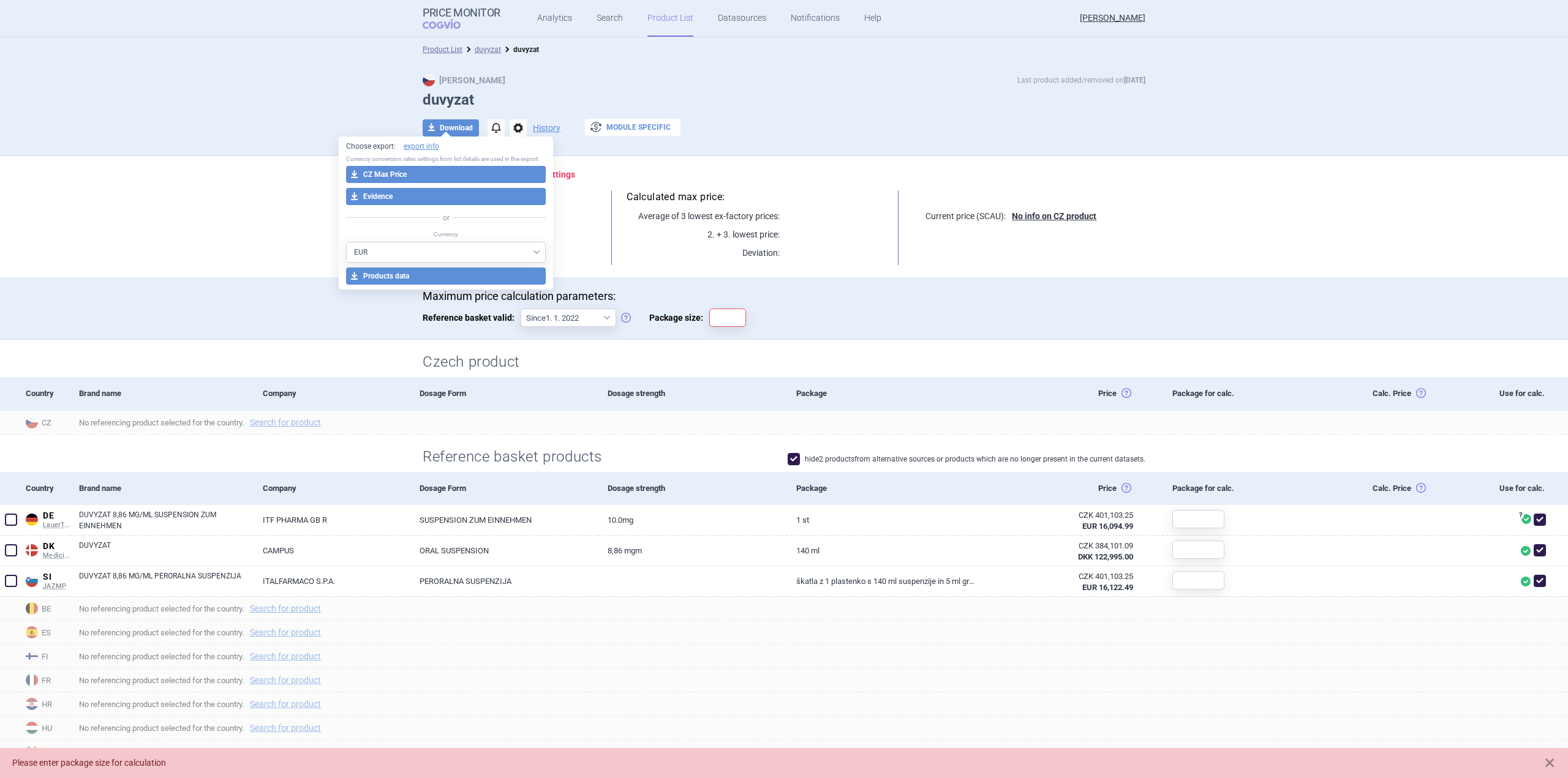
click at [627, 132] on button "exchange Module specific" at bounding box center [633, 128] width 95 height 17
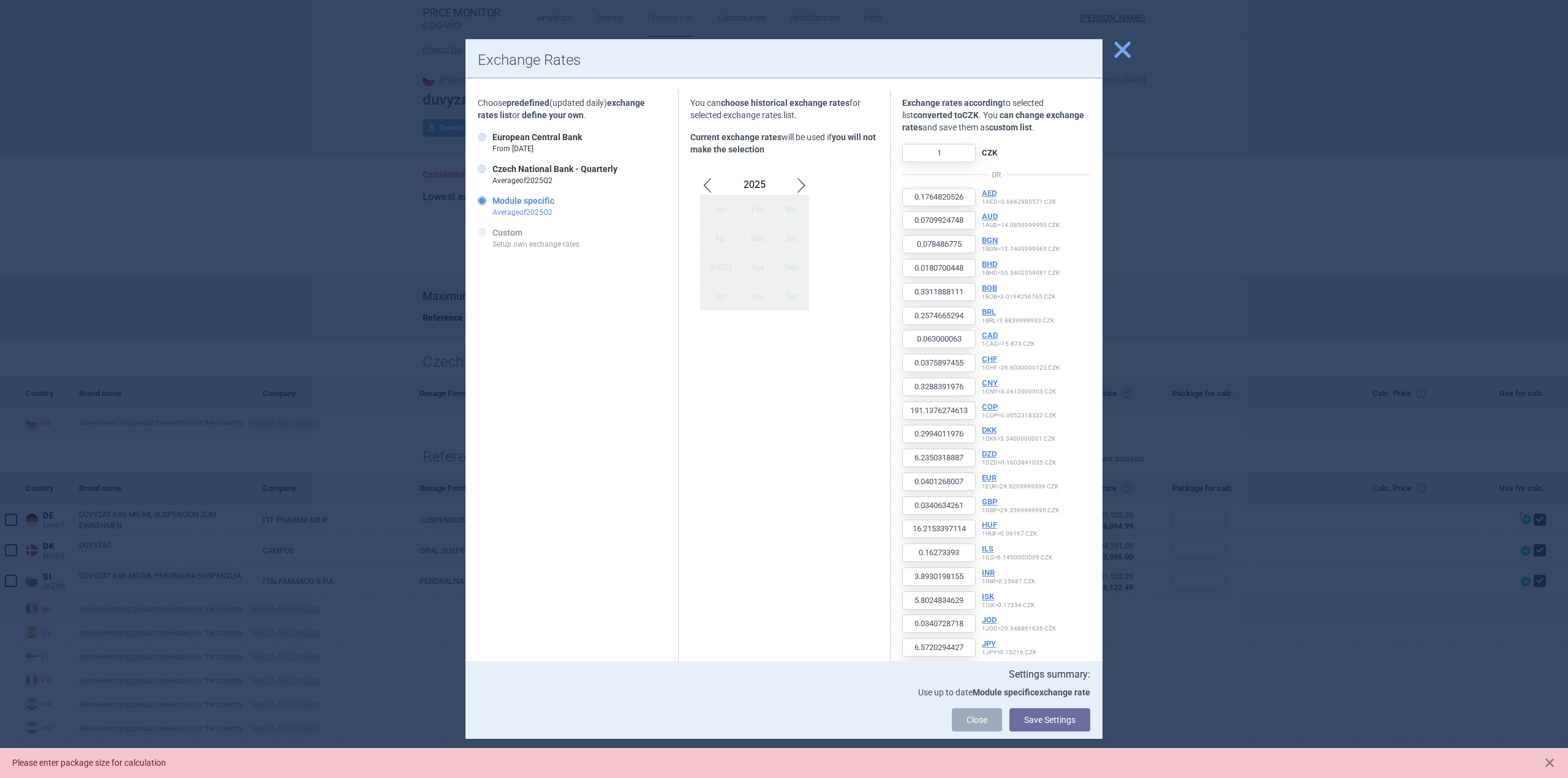
click at [1121, 45] on span "close" at bounding box center [1123, 50] width 21 height 21
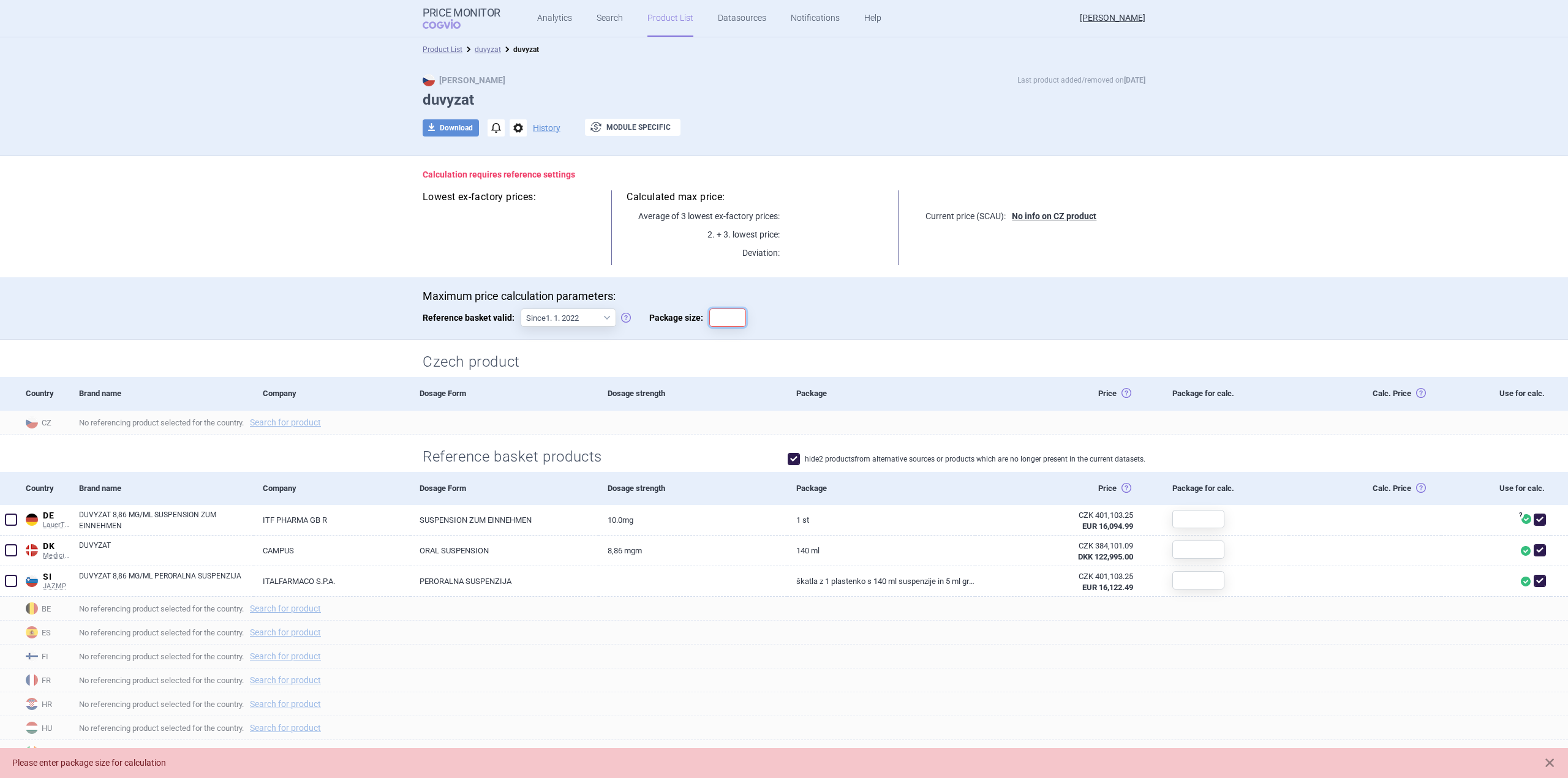
click at [725, 316] on input "Package size:" at bounding box center [728, 318] width 37 height 19
click at [477, 267] on div "Calculation requires reference settings Lowest ex-factory prices: Calculated ma…" at bounding box center [784, 216] width 772 height 121
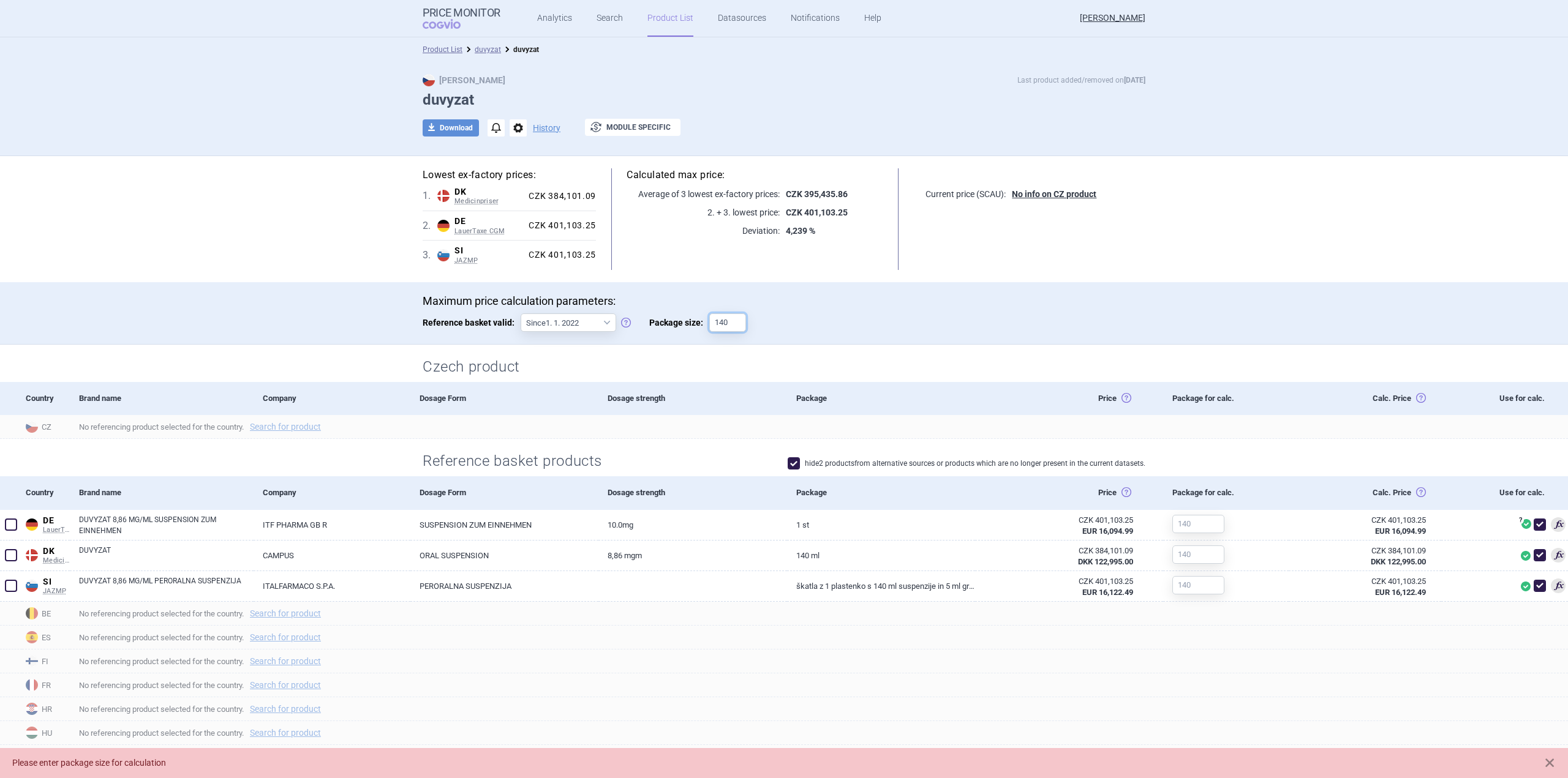
click at [725, 321] on input "140" at bounding box center [728, 323] width 37 height 19
type input "140 ml"
click at [1029, 329] on div "Maximum price calculation parameters: Reference basket valid: Since 1. 1. 2022 …" at bounding box center [784, 320] width 723 height 50
drag, startPoint x: 735, startPoint y: 321, endPoint x: 708, endPoint y: 321, distance: 27.0
click at [710, 321] on input "140 ml" at bounding box center [728, 323] width 37 height 19
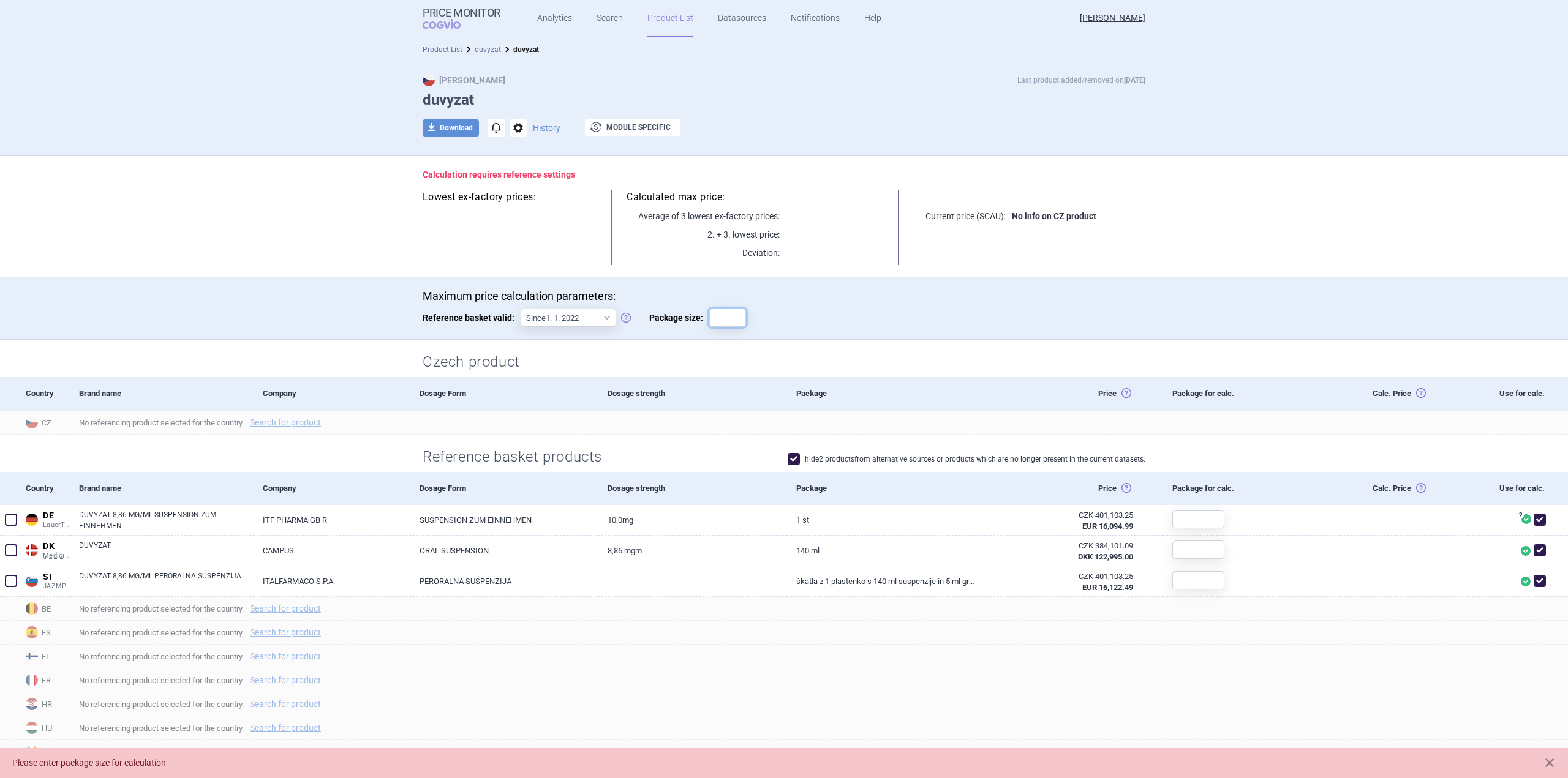
click at [724, 322] on input "Package size:" at bounding box center [728, 318] width 37 height 19
click at [1172, 669] on div "No referencing product selected for the country. Search for product" at bounding box center [818, 681] width 1498 height 24
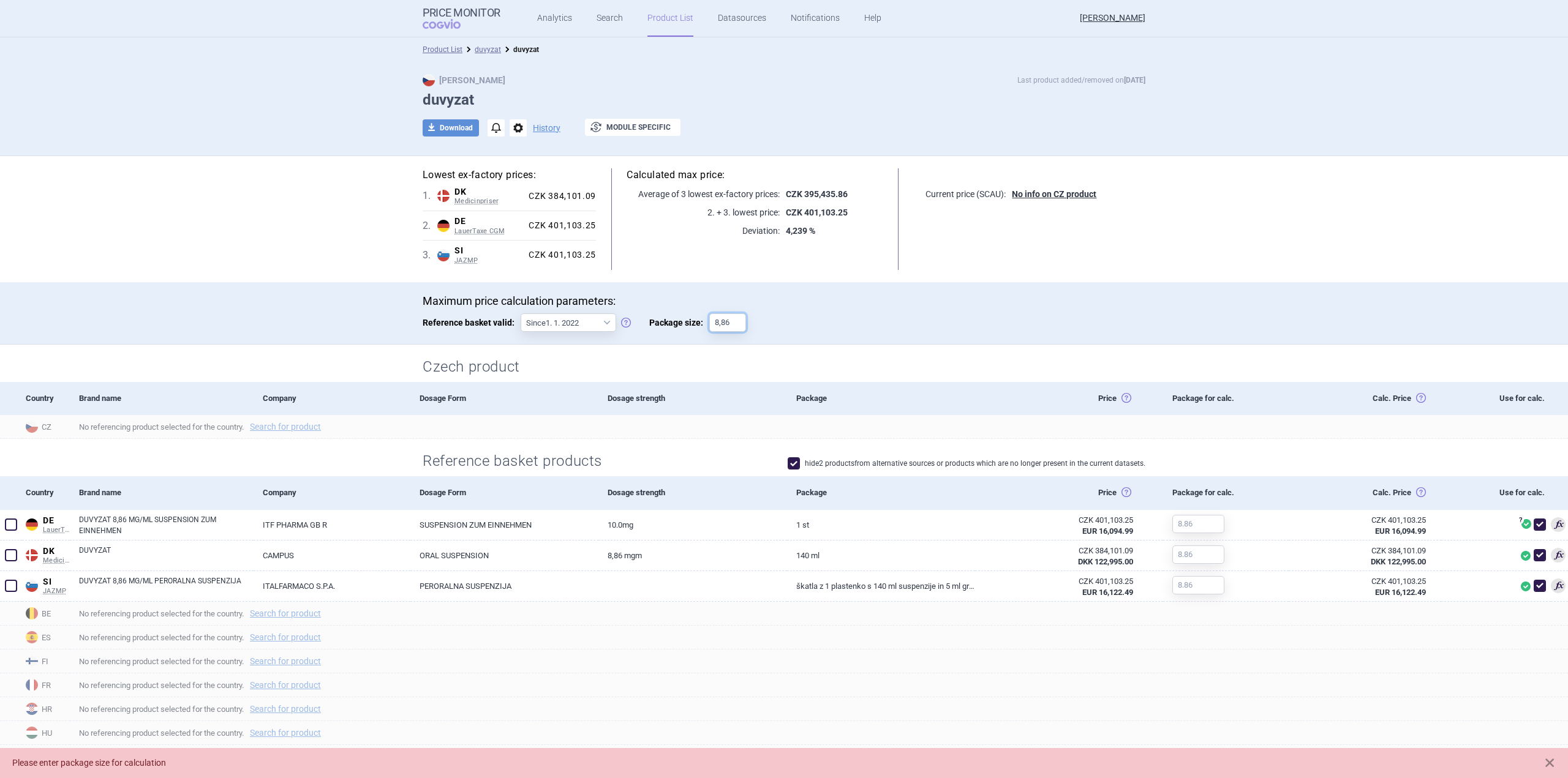
drag, startPoint x: 733, startPoint y: 324, endPoint x: 693, endPoint y: 326, distance: 40.0
click at [693, 326] on label "Package size: 8,86" at bounding box center [698, 323] width 97 height 19
type input "140"
click at [817, 348] on div "Czech product" at bounding box center [784, 363] width 772 height 37
click at [451, 132] on button "download Download" at bounding box center [451, 128] width 56 height 17
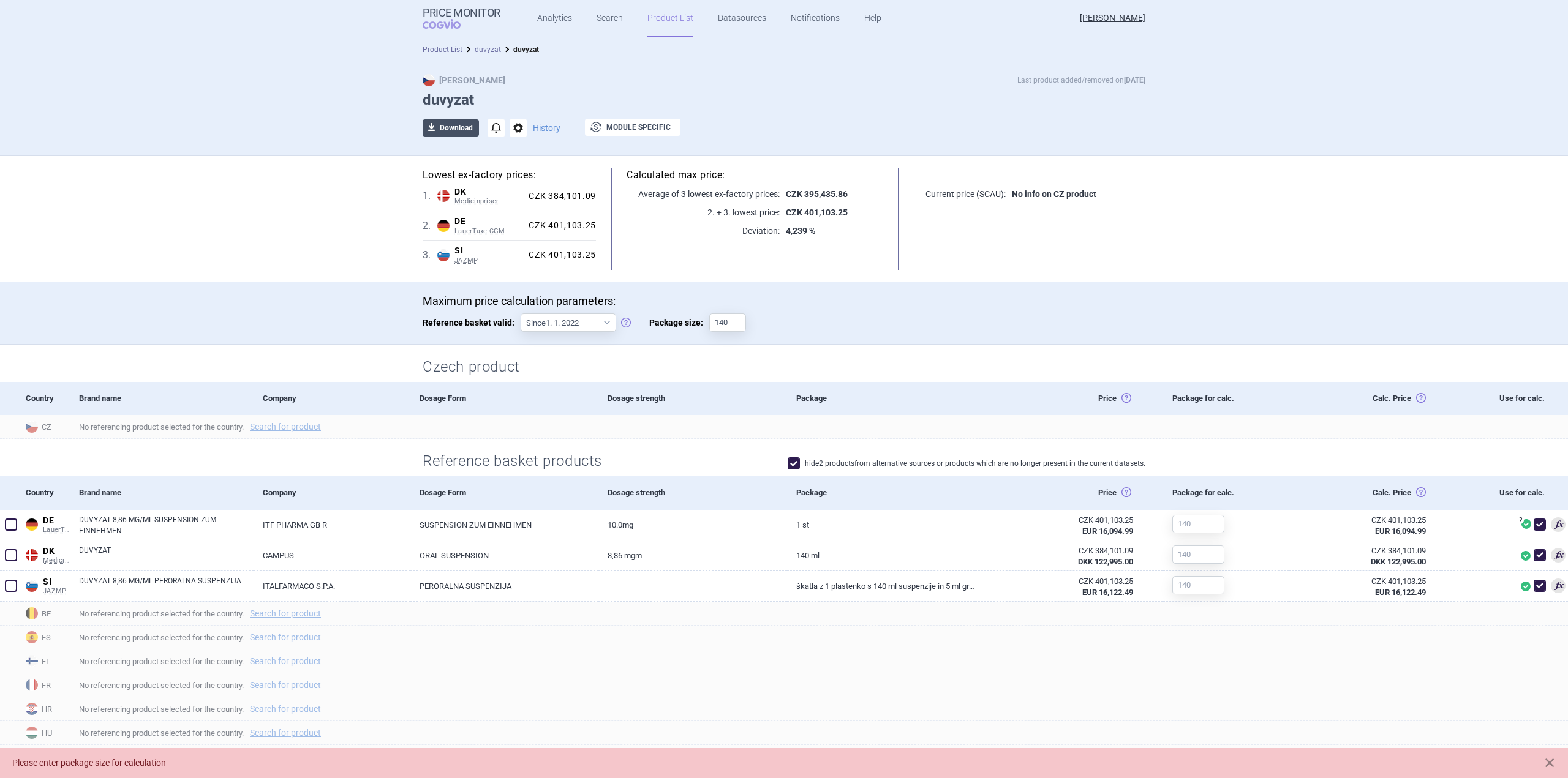
select select "EUR"
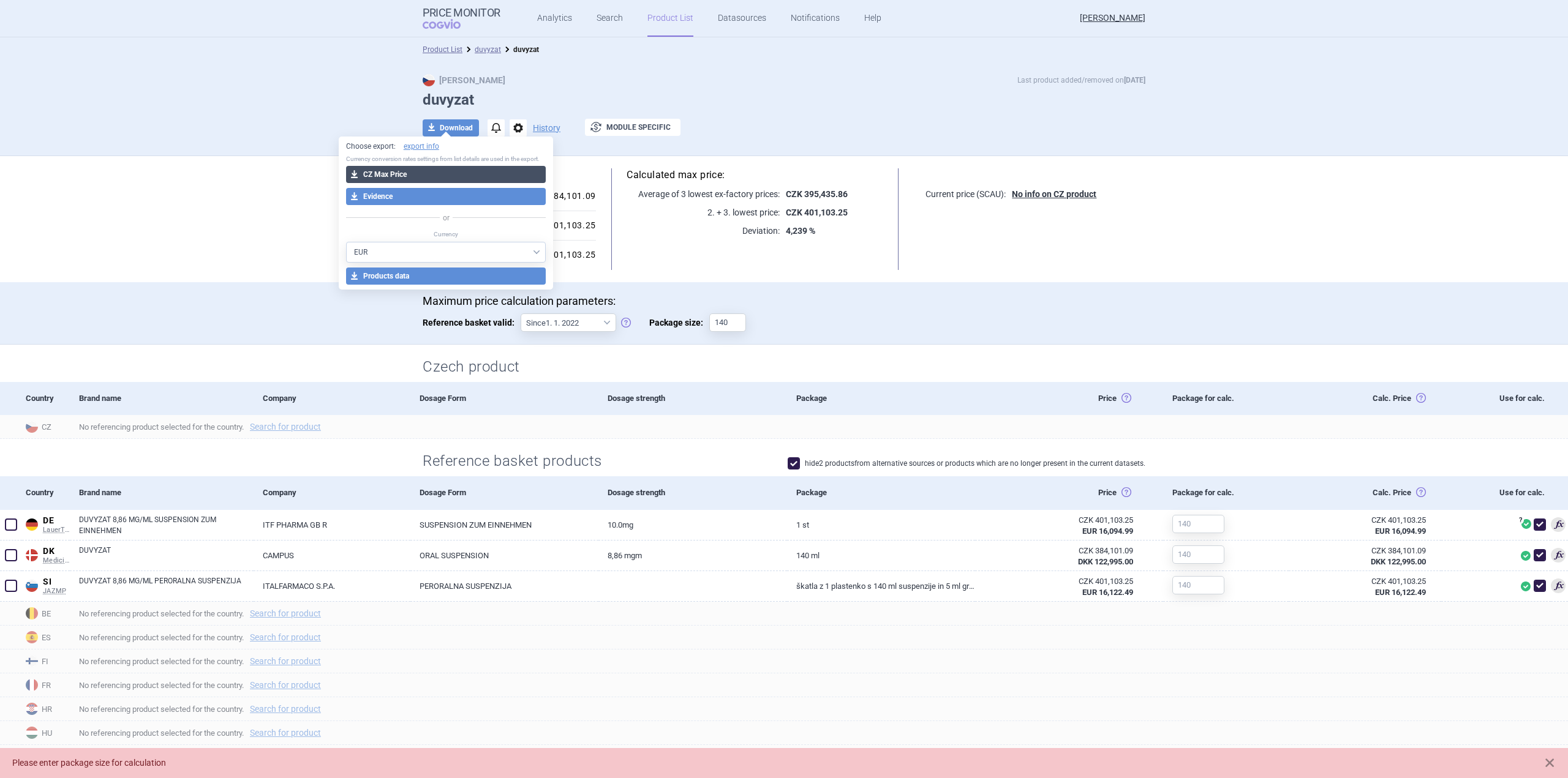
click at [406, 172] on button "download CZ Max Price" at bounding box center [446, 175] width 201 height 17
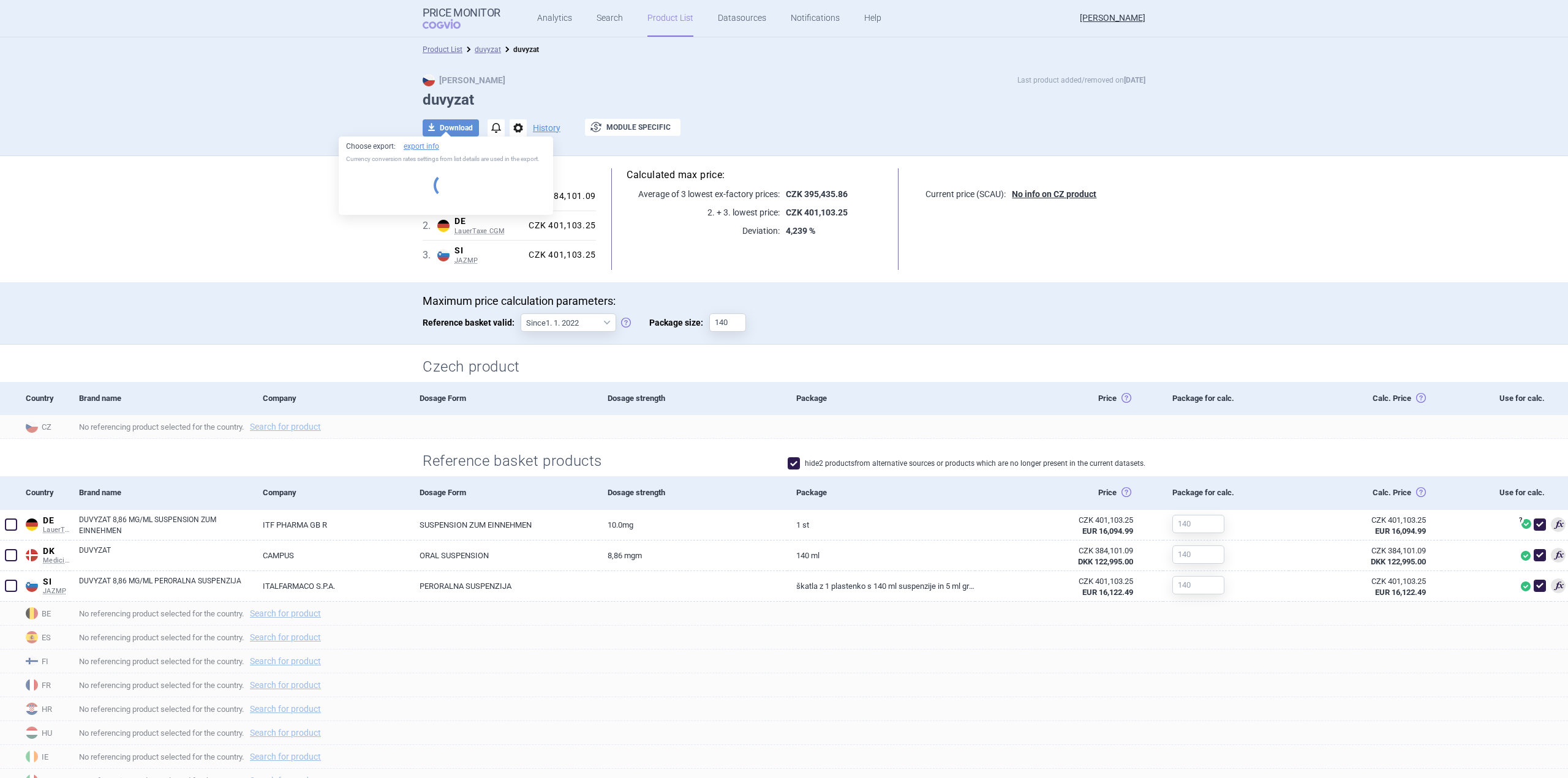
select select "EUR"
